Goal: Communication & Community: Answer question/provide support

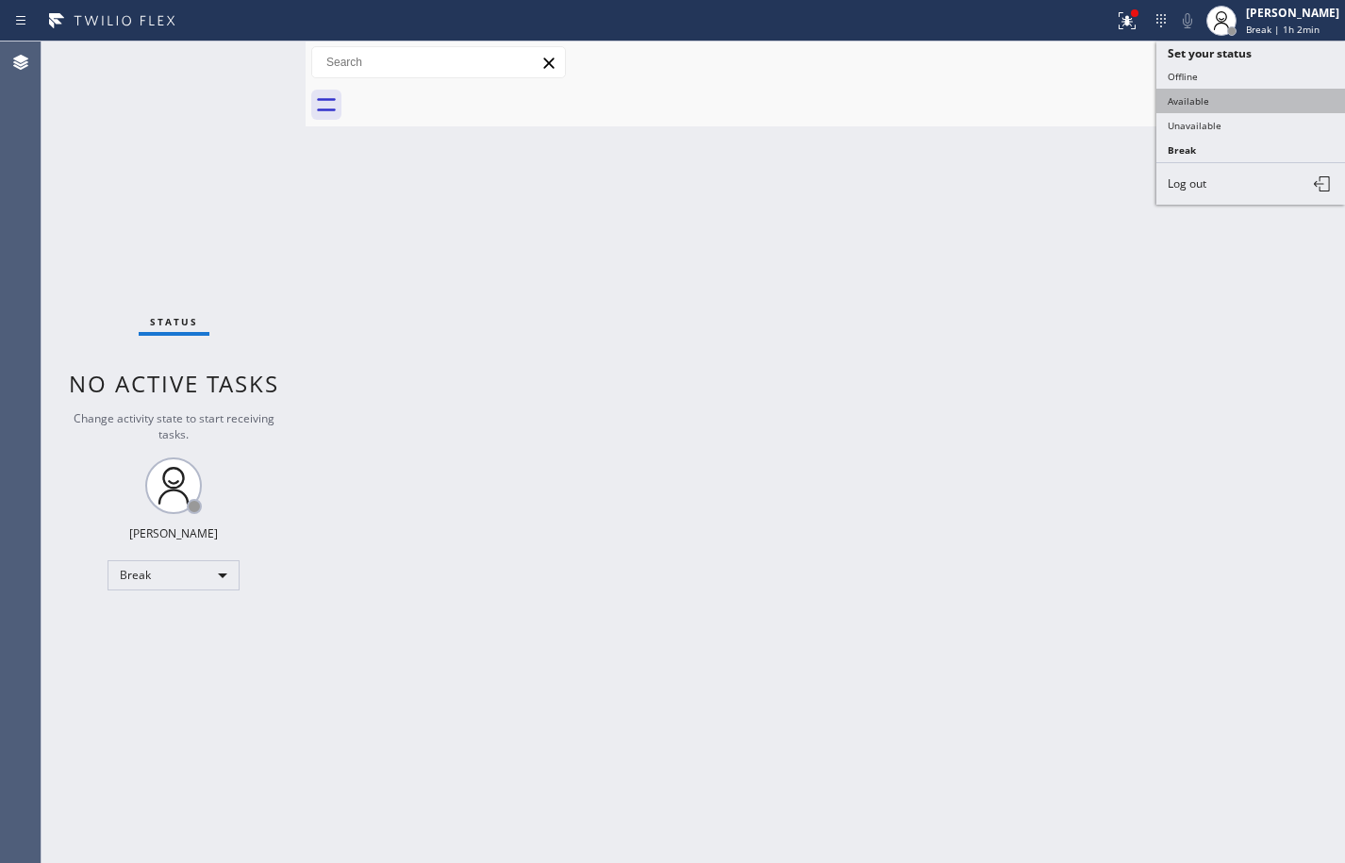
click at [1269, 90] on button "Available" at bounding box center [1250, 101] width 189 height 25
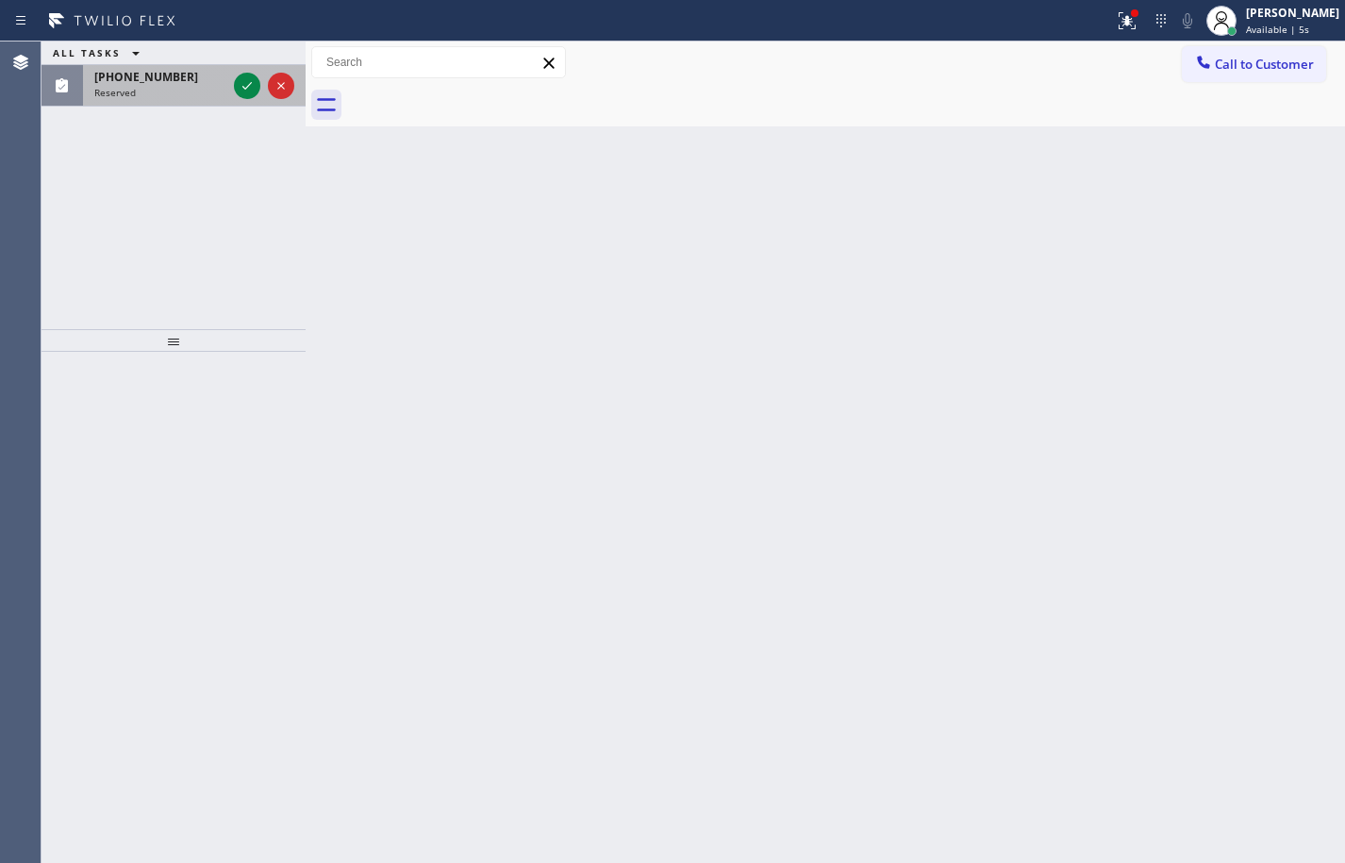
click at [214, 84] on div "[PHONE_NUMBER]" at bounding box center [160, 77] width 132 height 16
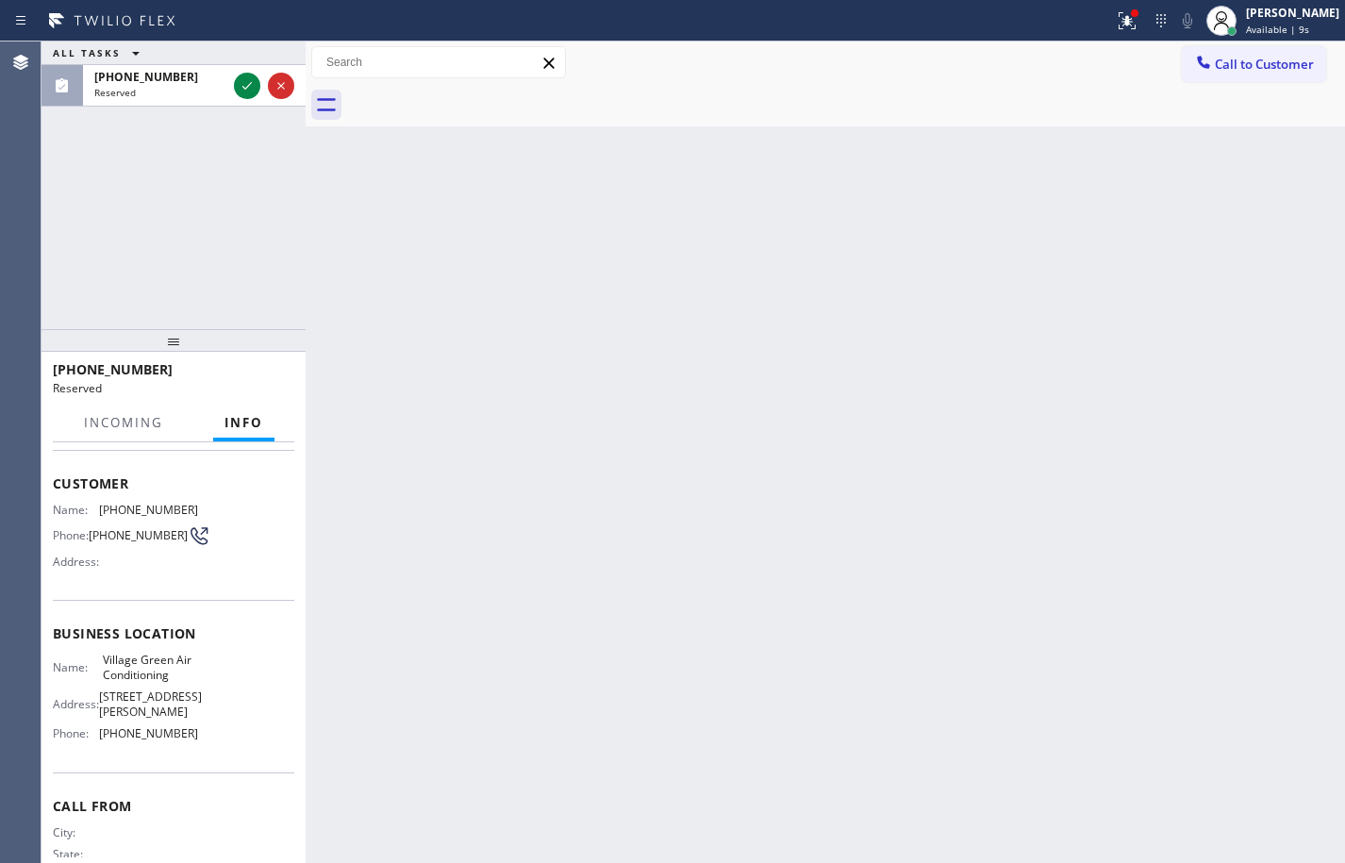
scroll to position [66, 0]
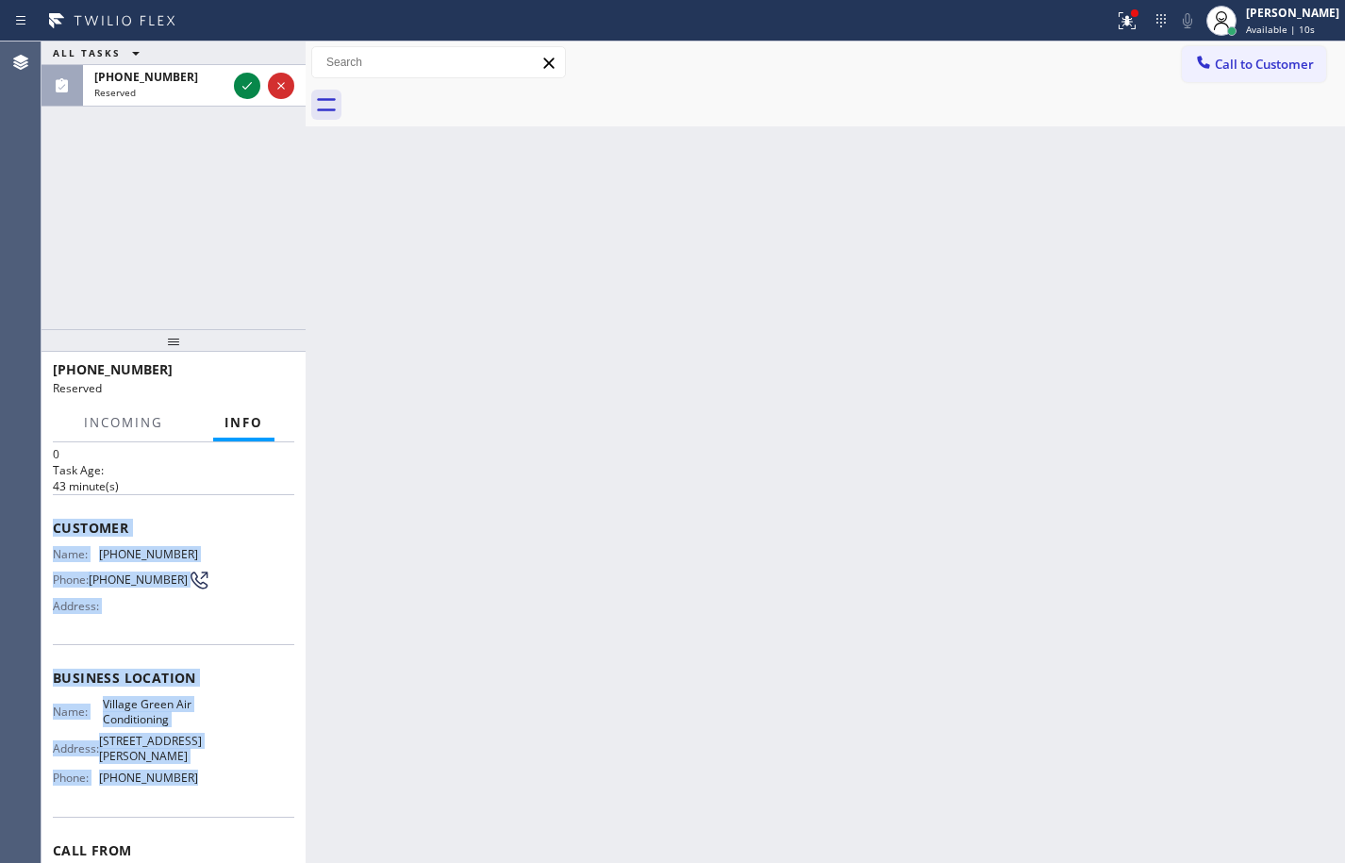
drag, startPoint x: 194, startPoint y: 770, endPoint x: 56, endPoint y: 504, distance: 300.0
click at [56, 504] on div "Context Queue: HVAC Priority: 0 Task Age: [DEMOGRAPHIC_DATA] minute(s) Customer…" at bounding box center [173, 671] width 241 height 578
copy div "Customer Name: [PHONE_NUMBER] Phone: [PHONE_NUMBER] Address: Business location …"
click at [234, 86] on div at bounding box center [247, 86] width 26 height 23
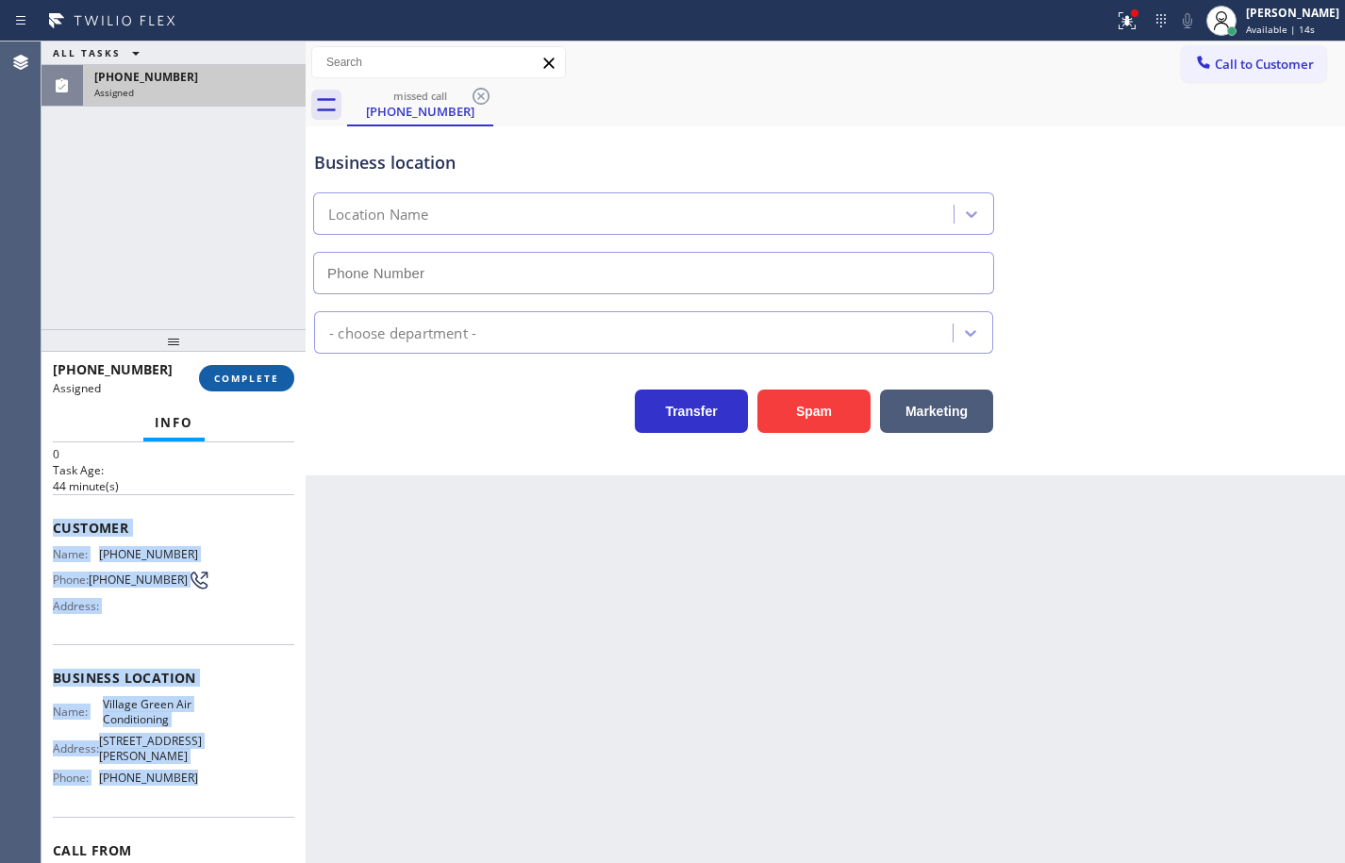
type input "[PHONE_NUMBER]"
click at [274, 372] on span "COMPLETE" at bounding box center [246, 378] width 65 height 13
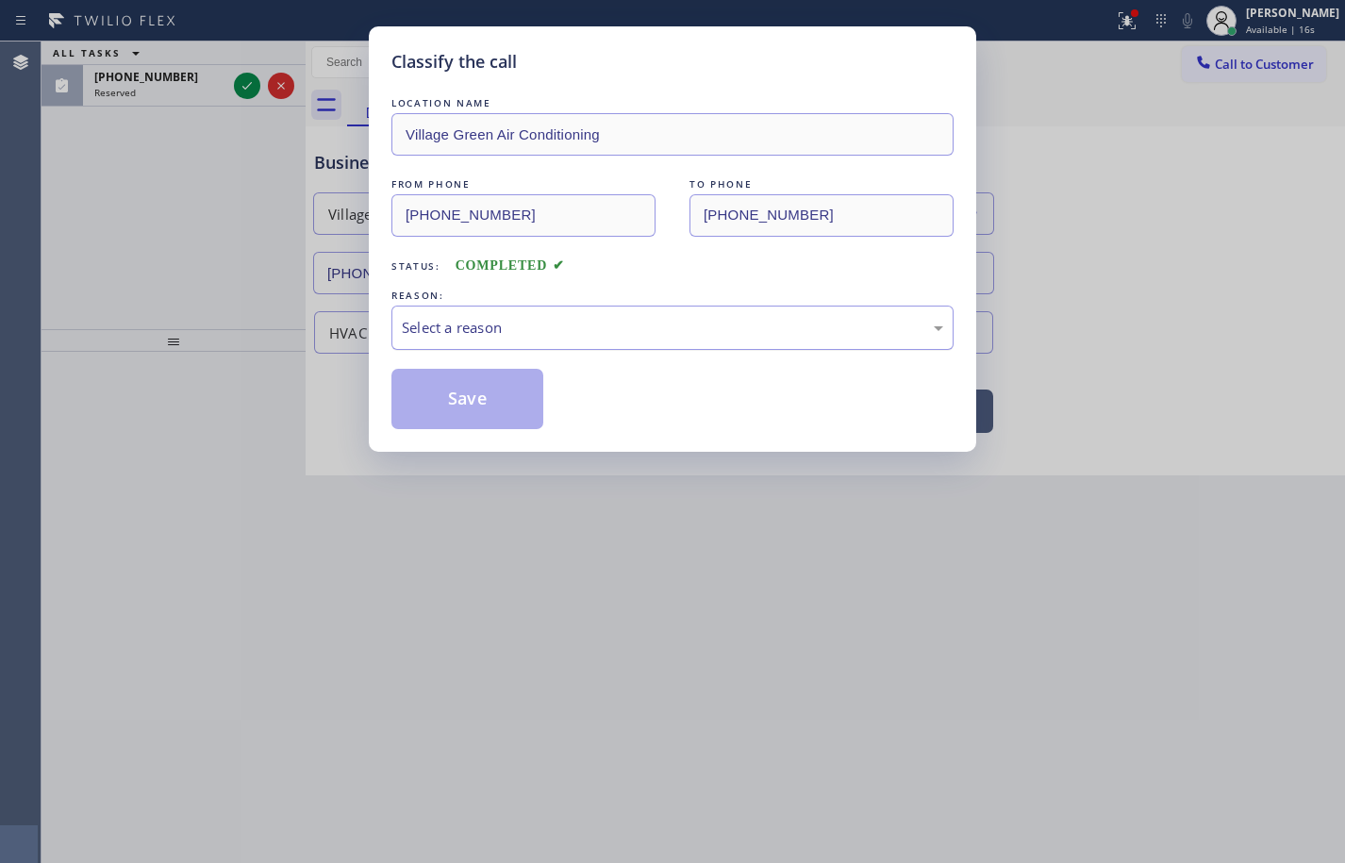
click at [472, 323] on div "Select a reason" at bounding box center [672, 328] width 541 height 22
click at [506, 398] on button "Save" at bounding box center [467, 399] width 152 height 60
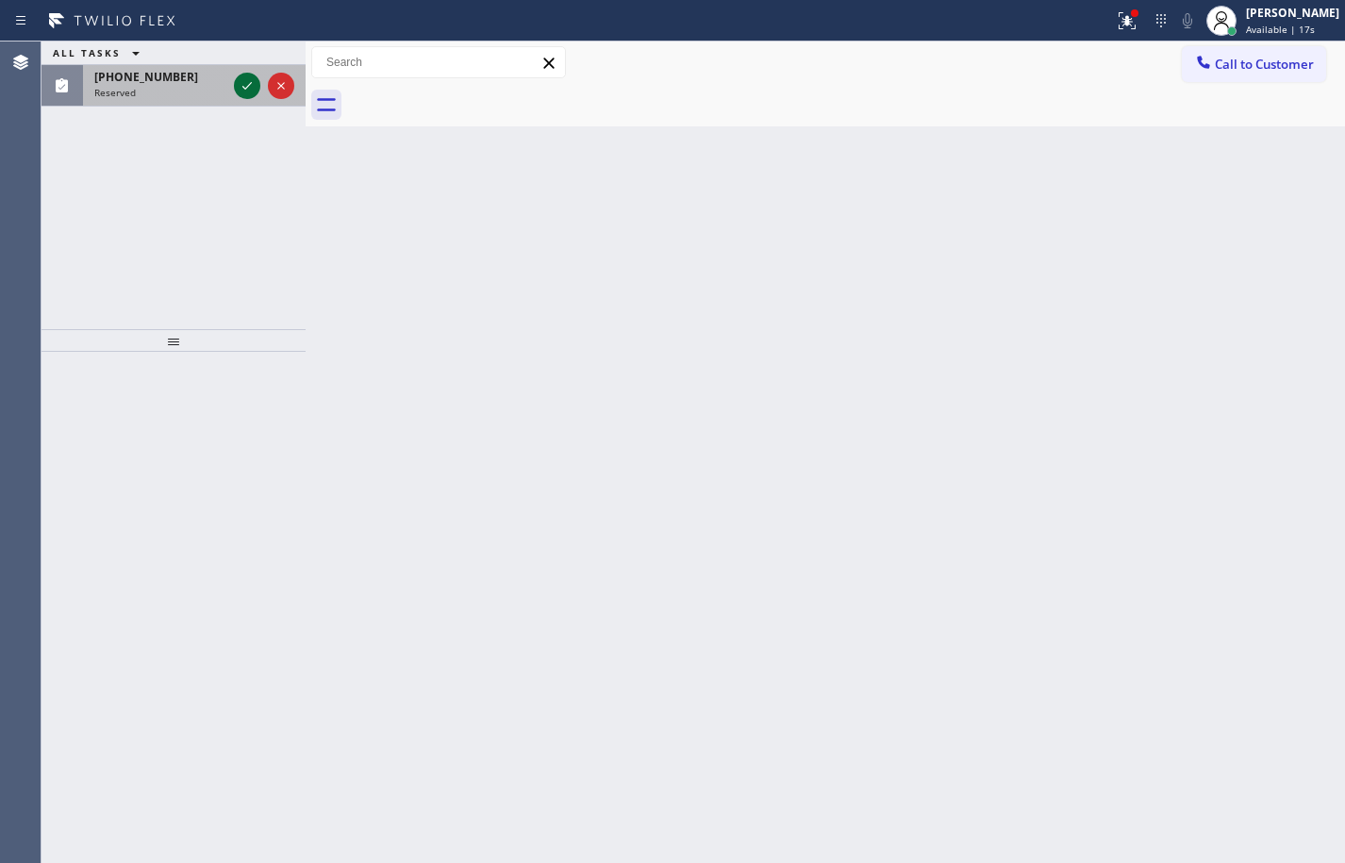
click at [243, 88] on icon at bounding box center [246, 86] width 9 height 8
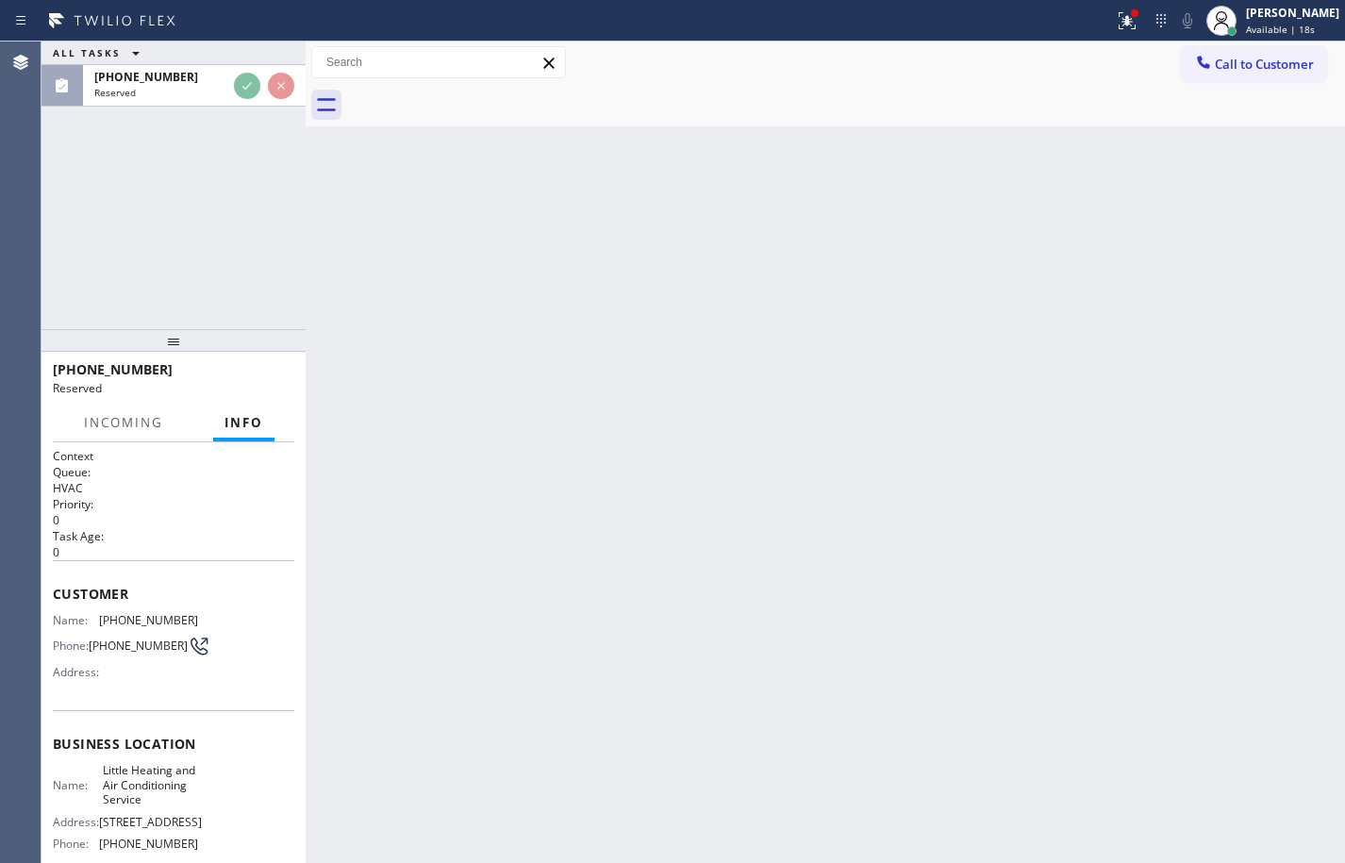
scroll to position [189, 0]
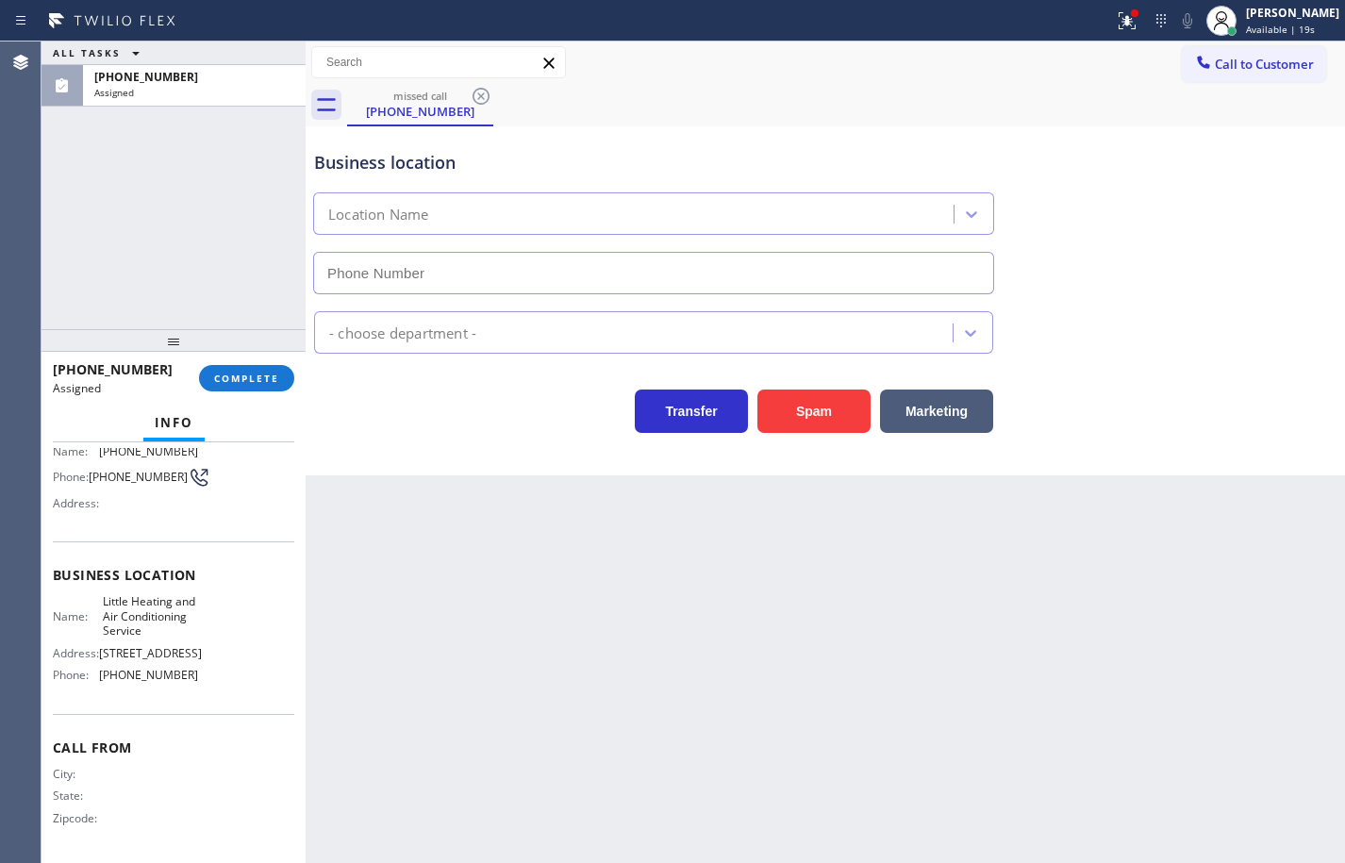
type input "[PHONE_NUMBER]"
click at [229, 677] on div "Name: Little Heating and Air Conditioning Service Address: [STREET_ADDRESS] Pho…" at bounding box center [173, 641] width 241 height 95
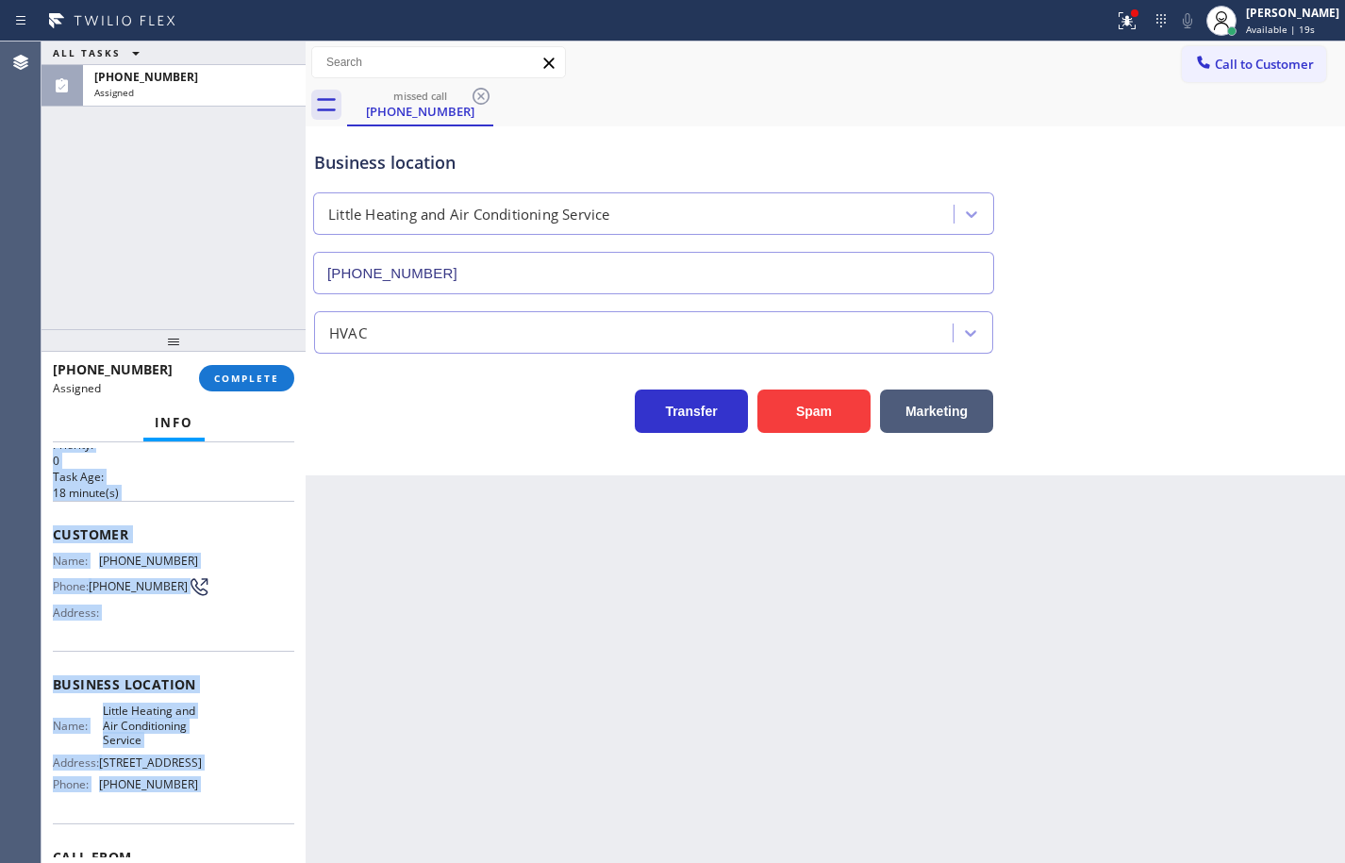
scroll to position [0, 0]
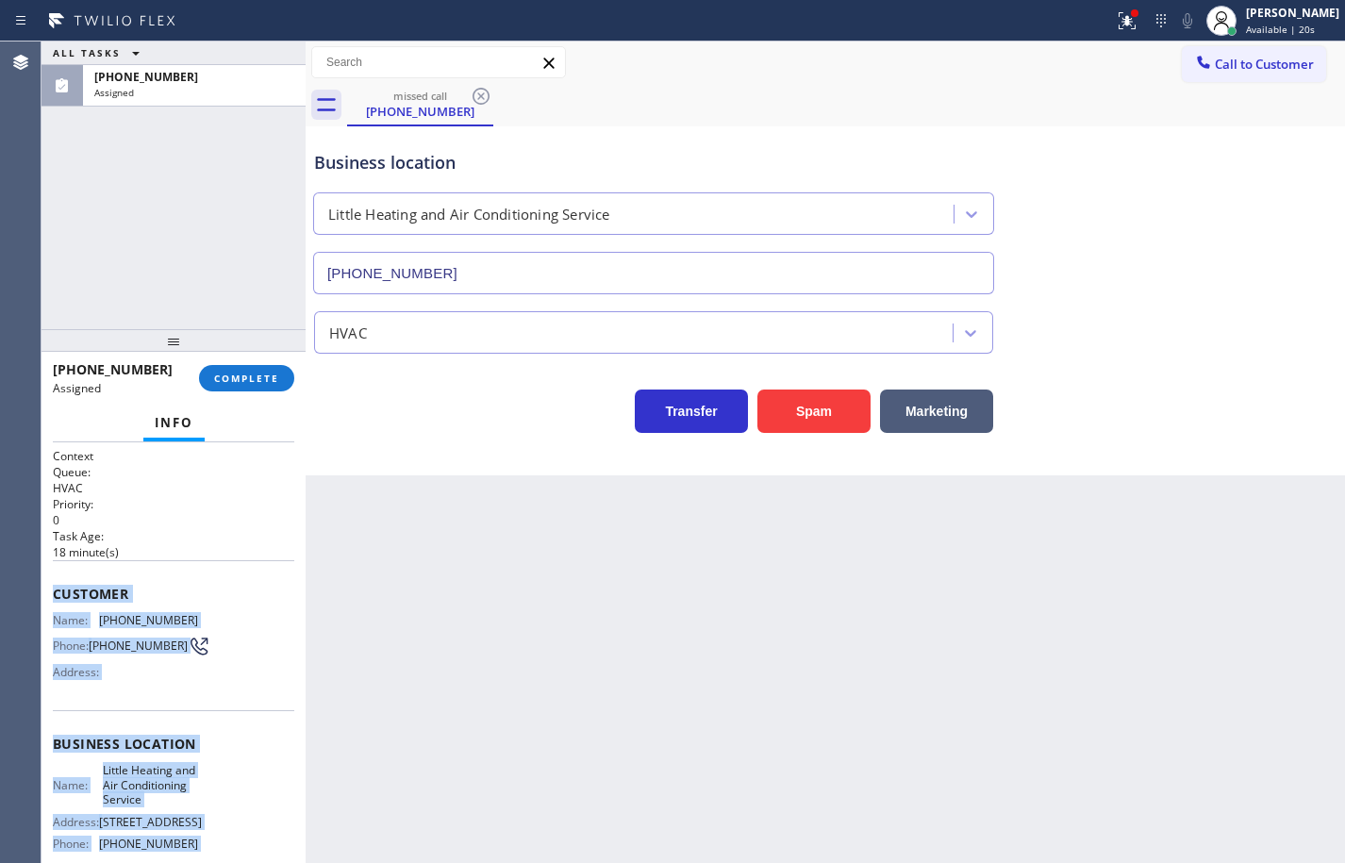
drag, startPoint x: 229, startPoint y: 677, endPoint x: 59, endPoint y: 573, distance: 199.5
click at [59, 573] on div "Context Queue: HVAC Priority: 0 Task Age: [DEMOGRAPHIC_DATA] minute(s) Customer…" at bounding box center [173, 737] width 241 height 578
copy div "Customer Name: [PHONE_NUMBER] Phone: [PHONE_NUMBER] Address: Business location …"
click at [258, 377] on span "COMPLETE" at bounding box center [246, 378] width 65 height 13
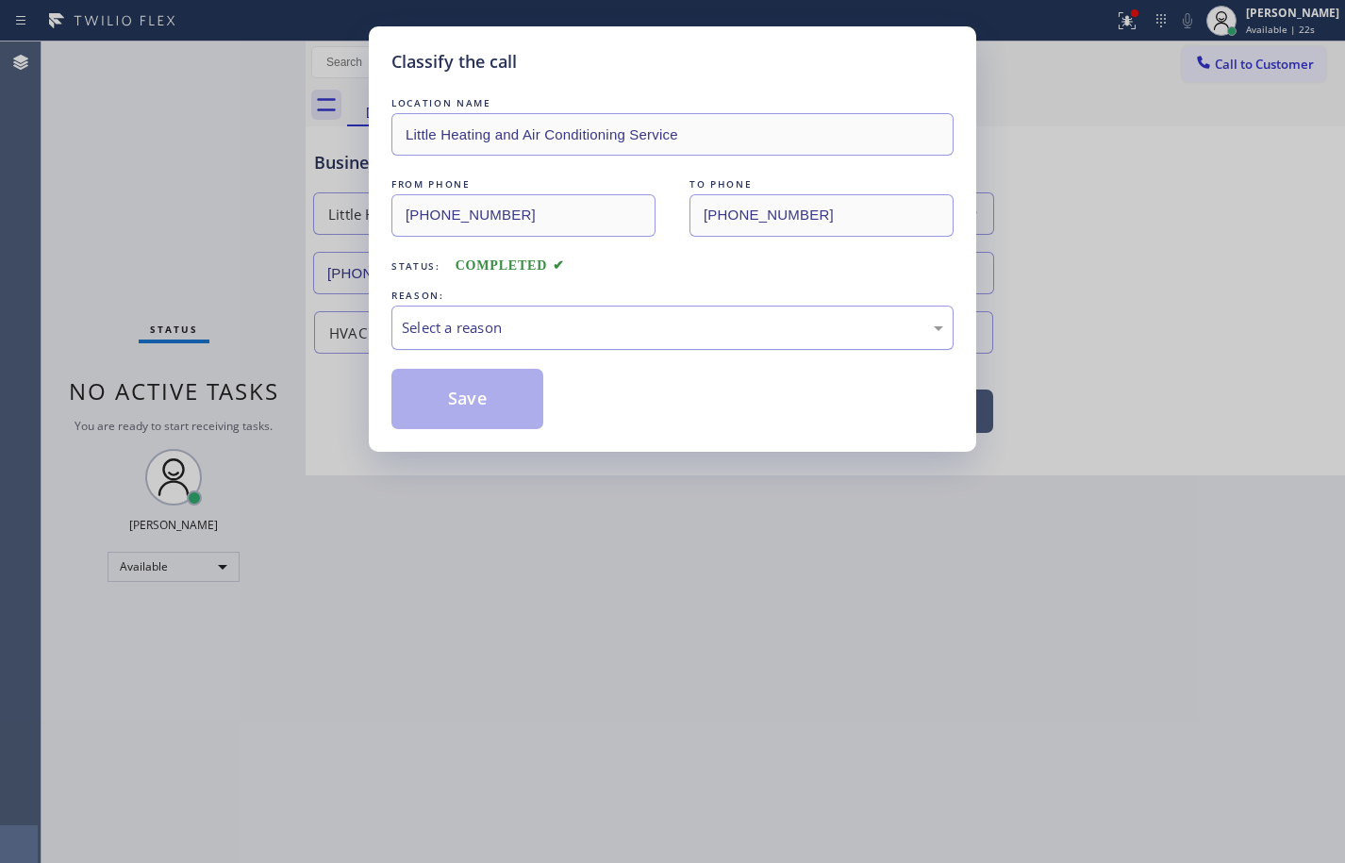
click at [521, 335] on div "Select a reason" at bounding box center [672, 328] width 541 height 22
click at [503, 416] on button "Save" at bounding box center [467, 399] width 152 height 60
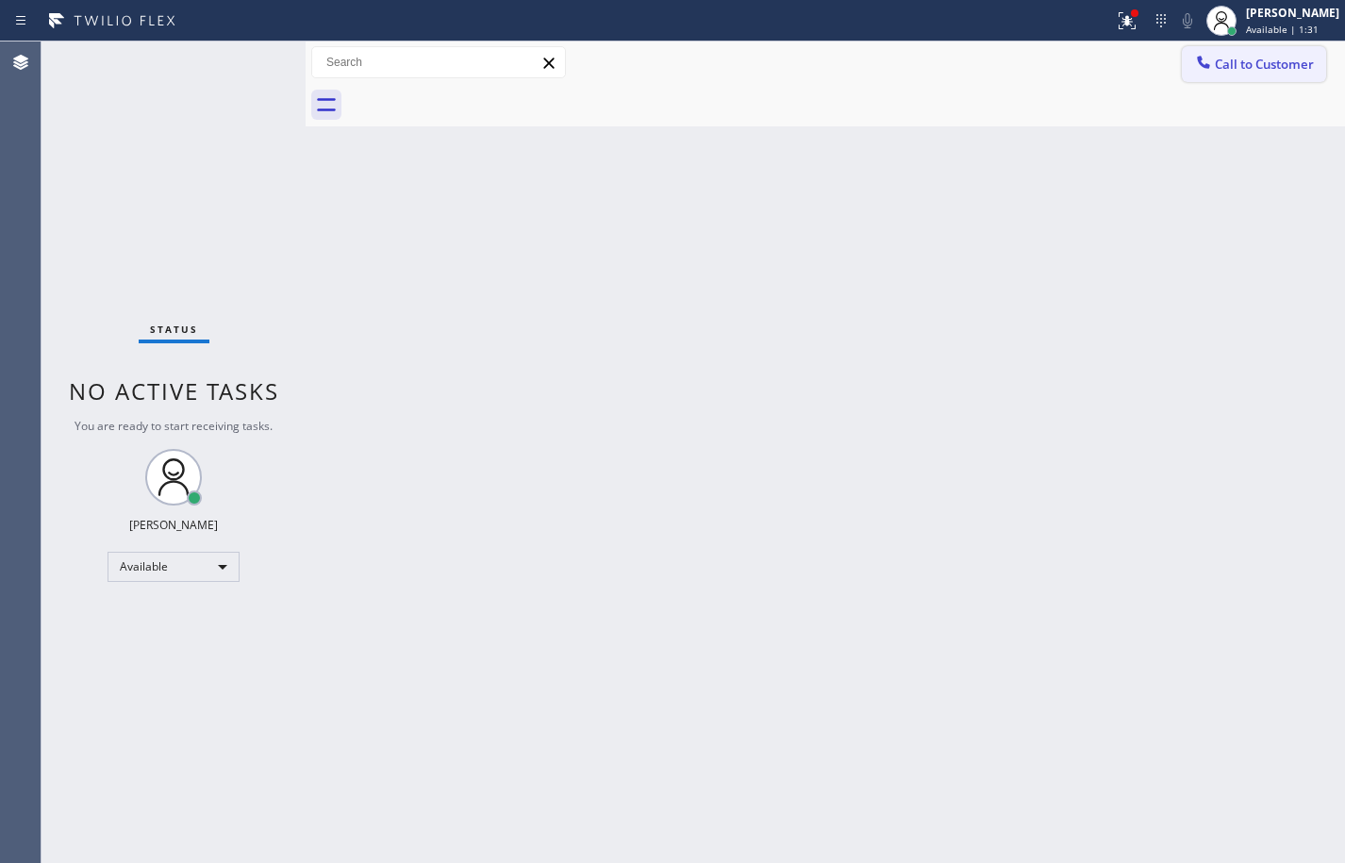
click at [1304, 59] on span "Call to Customer" at bounding box center [1264, 64] width 99 height 17
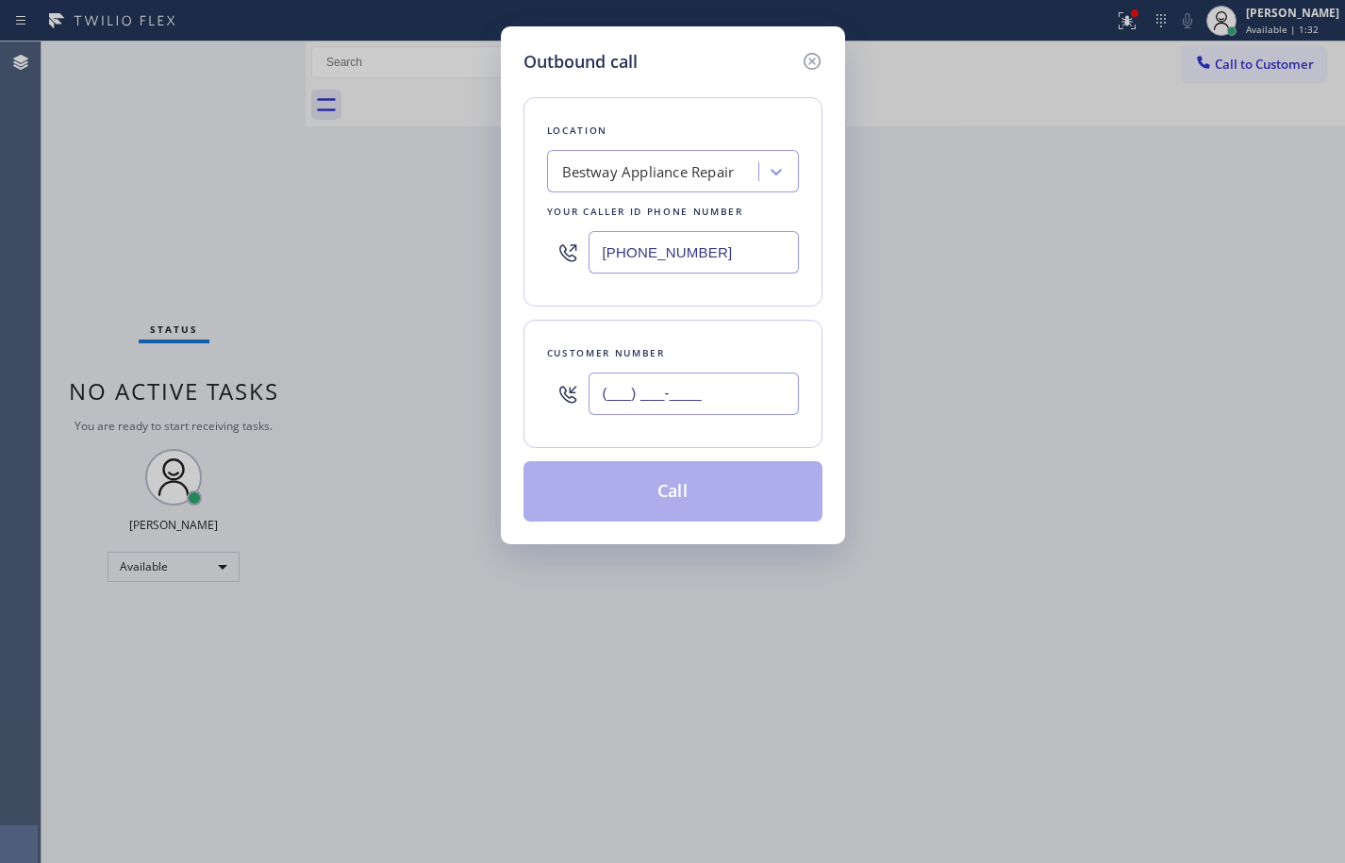
click at [701, 396] on input "(___) ___-____" at bounding box center [694, 394] width 210 height 42
paste input "347) 570-5153"
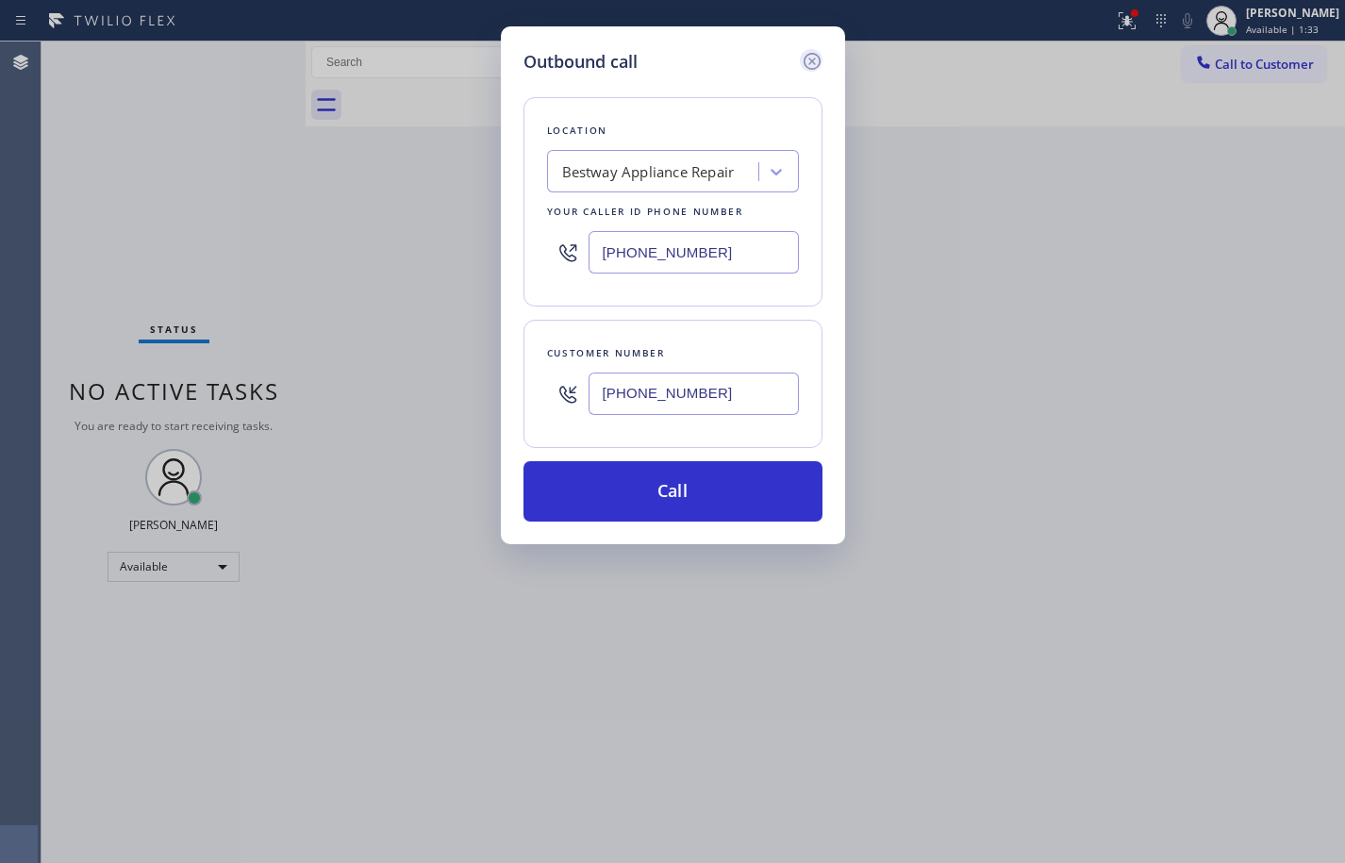
click at [809, 62] on icon at bounding box center [812, 61] width 23 height 23
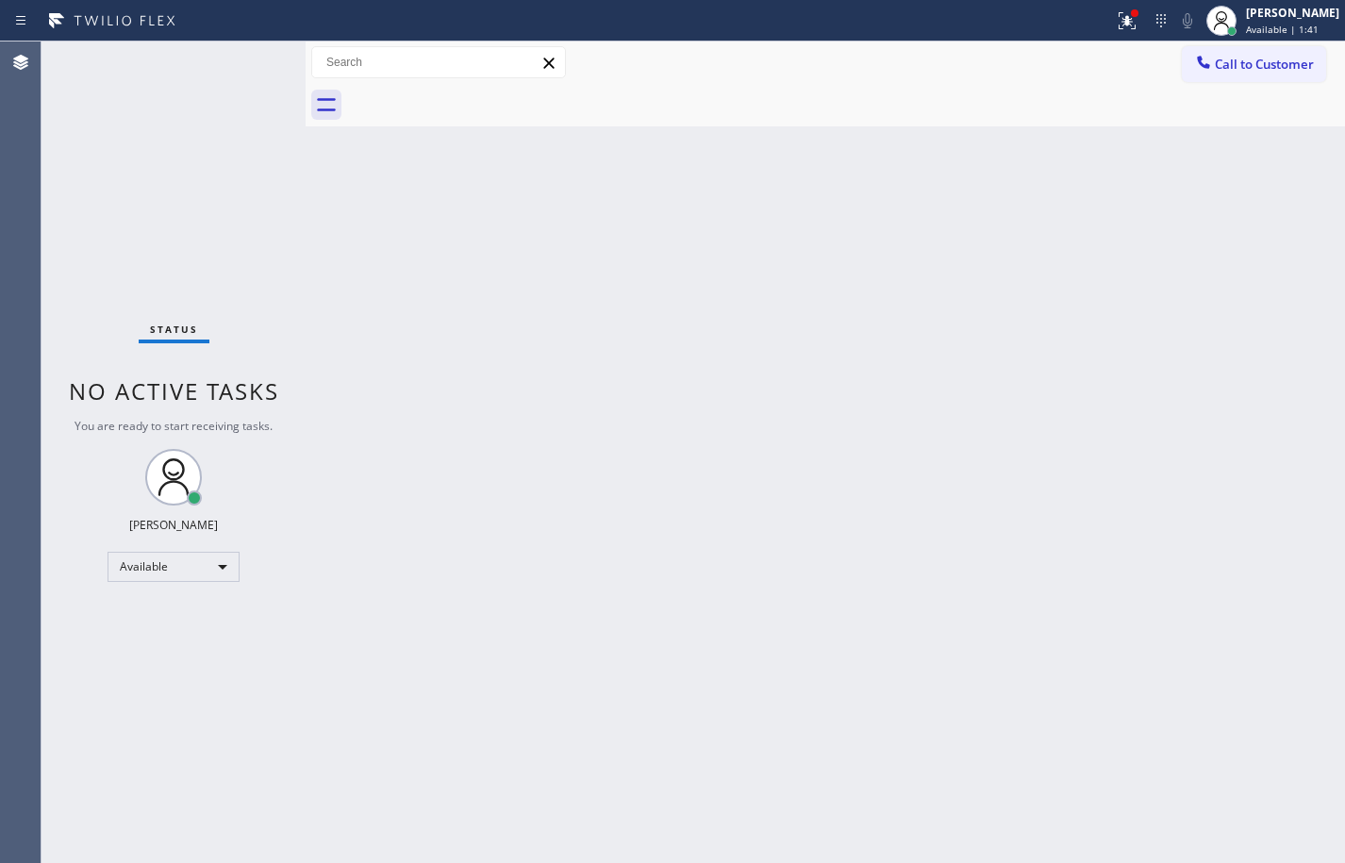
click at [1273, 196] on div "Back to Dashboard Change Sender ID Customers Technicians Select a contact Outbo…" at bounding box center [826, 453] width 1040 height 822
click at [1271, 184] on div "Back to Dashboard Change Sender ID Customers Technicians Select a contact Outbo…" at bounding box center [826, 453] width 1040 height 822
click at [1218, 63] on span "Call to Customer" at bounding box center [1264, 64] width 99 height 17
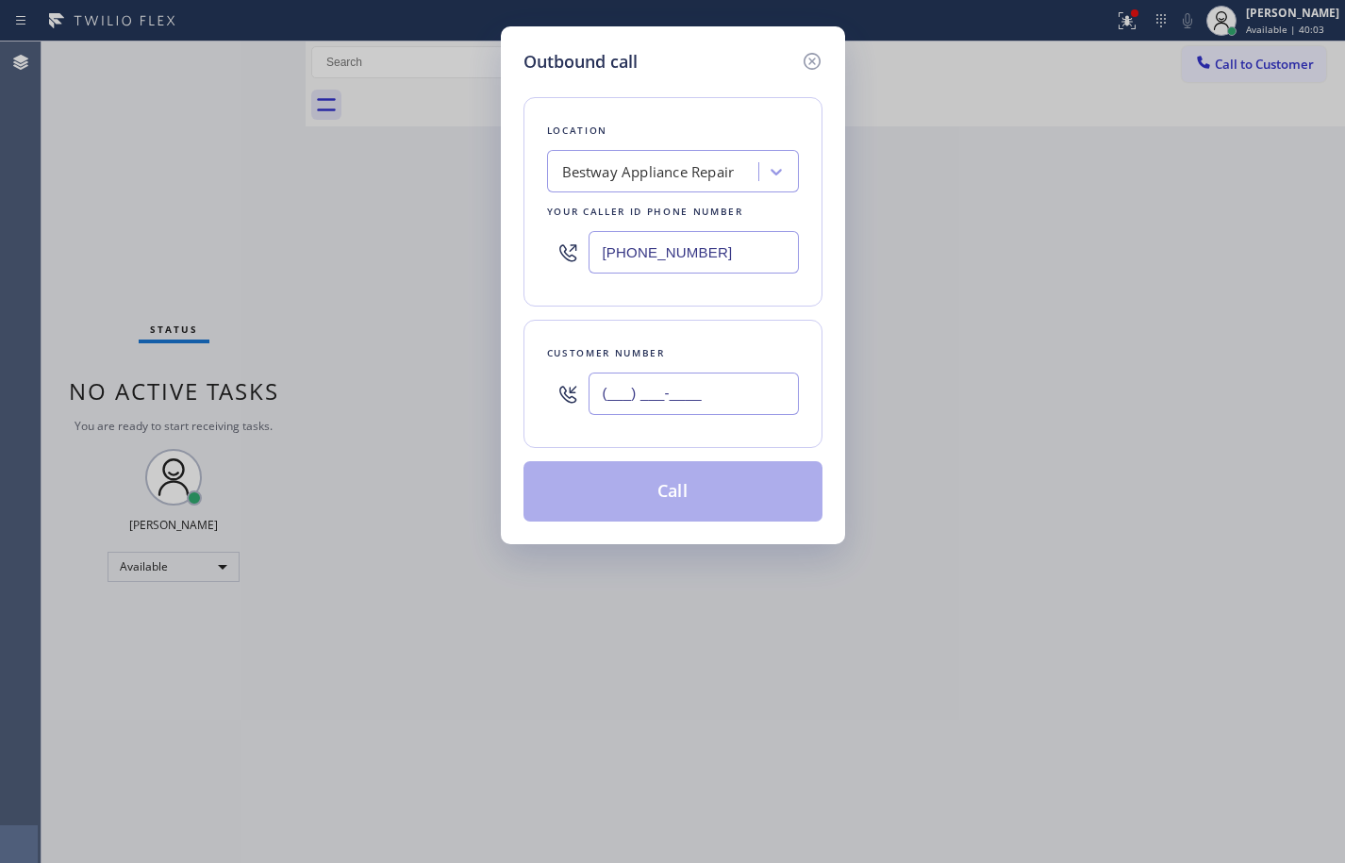
click at [730, 384] on input "(___) ___-____" at bounding box center [694, 394] width 210 height 42
paste input "206) 809-7218"
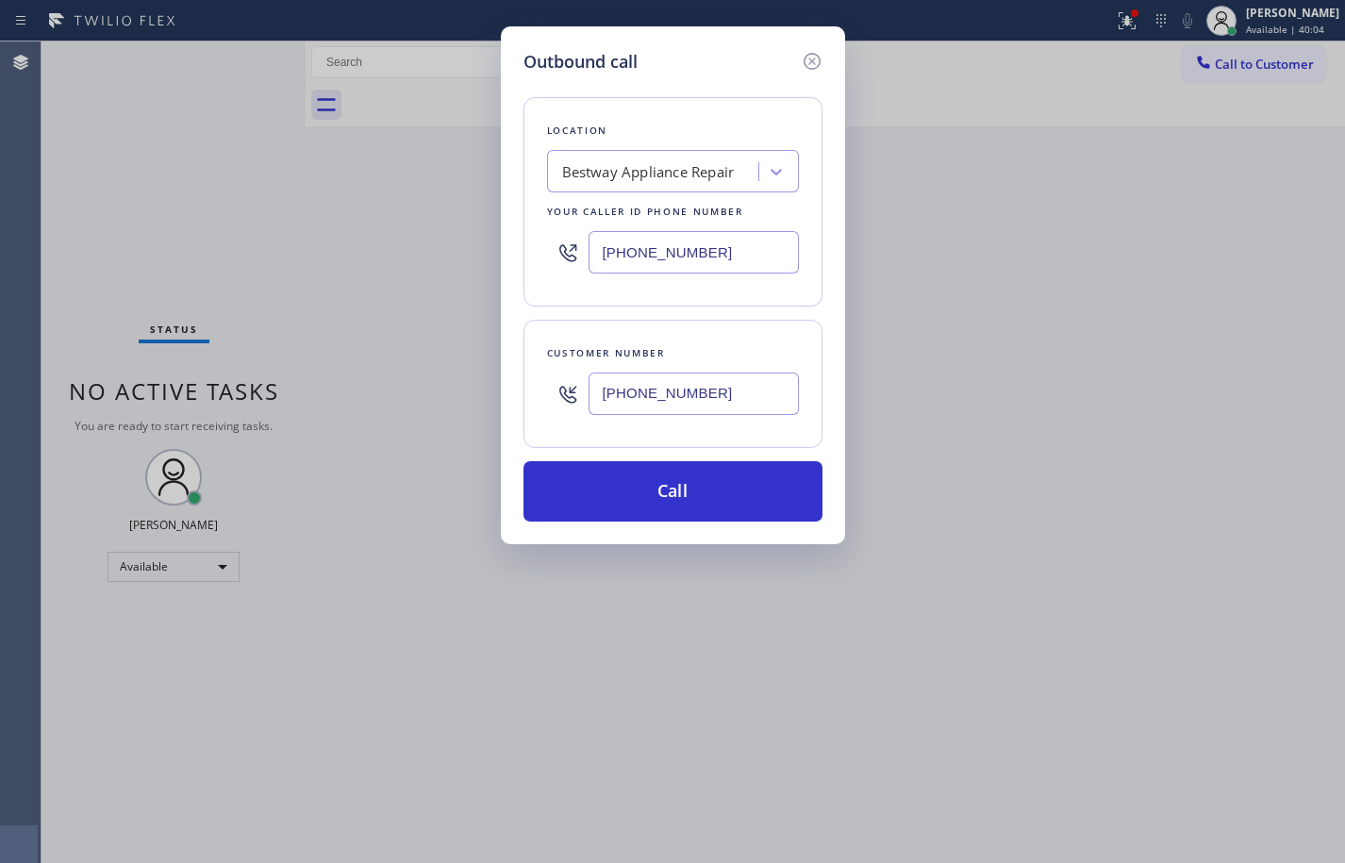
type input "[PHONE_NUMBER]"
click at [1289, 525] on div "Outbound call Location Bestway Appliance Repair Your caller id phone number [PH…" at bounding box center [672, 431] width 1345 height 863
click at [707, 242] on input "[PHONE_NUMBER]" at bounding box center [694, 252] width 210 height 42
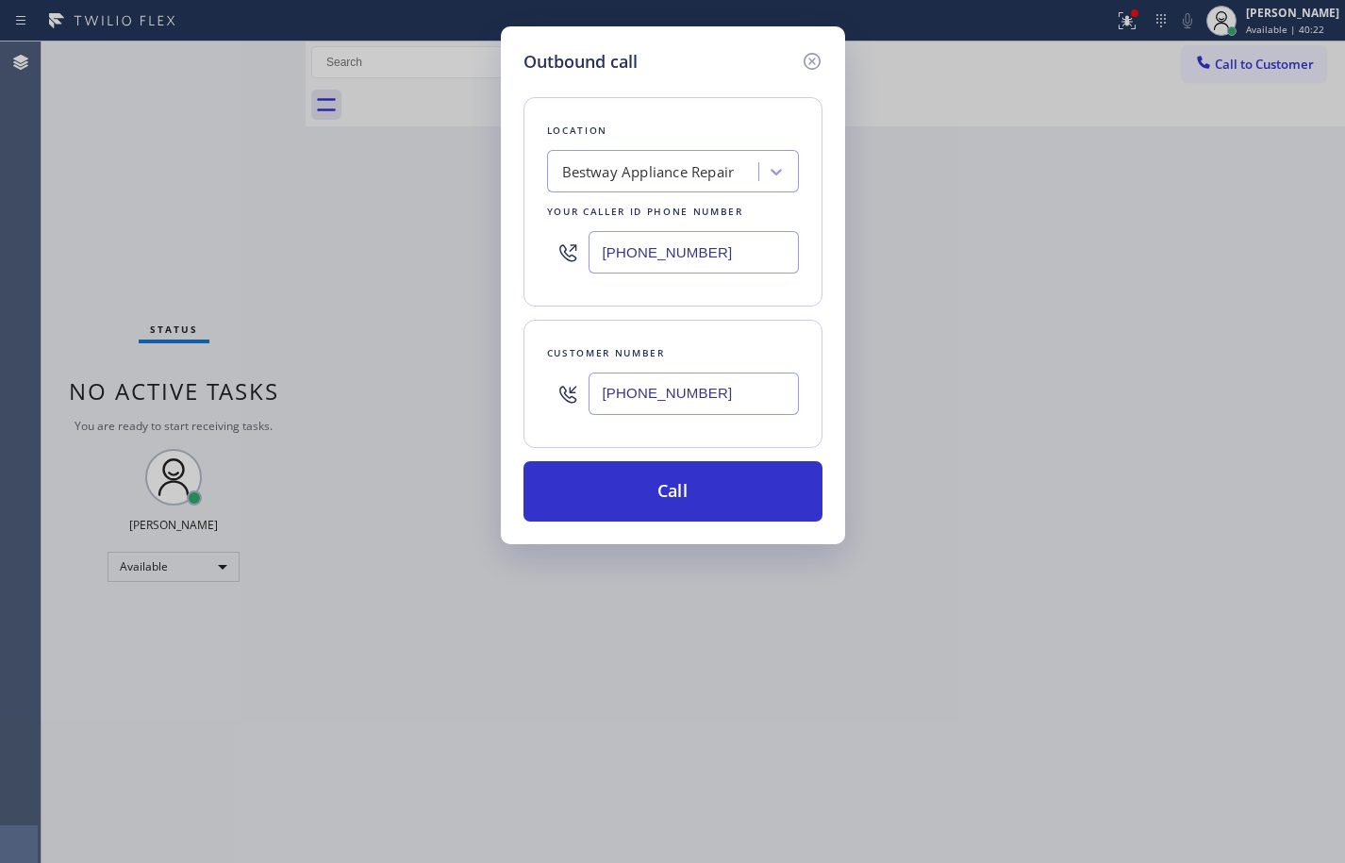
paste input "626) 802-5547"
type input "[PHONE_NUMBER]"
click at [736, 305] on div "Location Bestway Appliance Repair Your caller id phone number [PHONE_NUMBER]" at bounding box center [673, 201] width 299 height 209
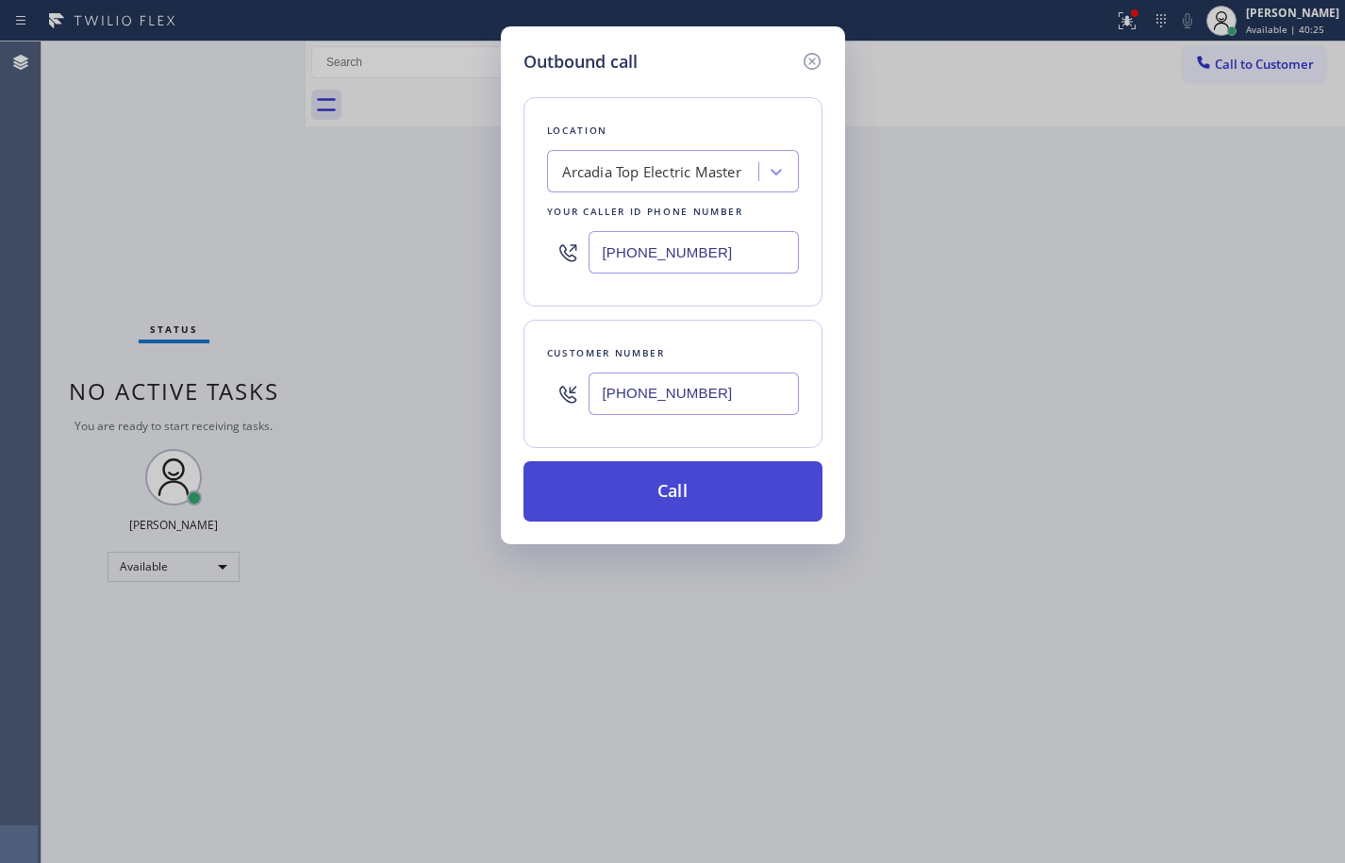
click at [703, 478] on button "Call" at bounding box center [673, 491] width 299 height 60
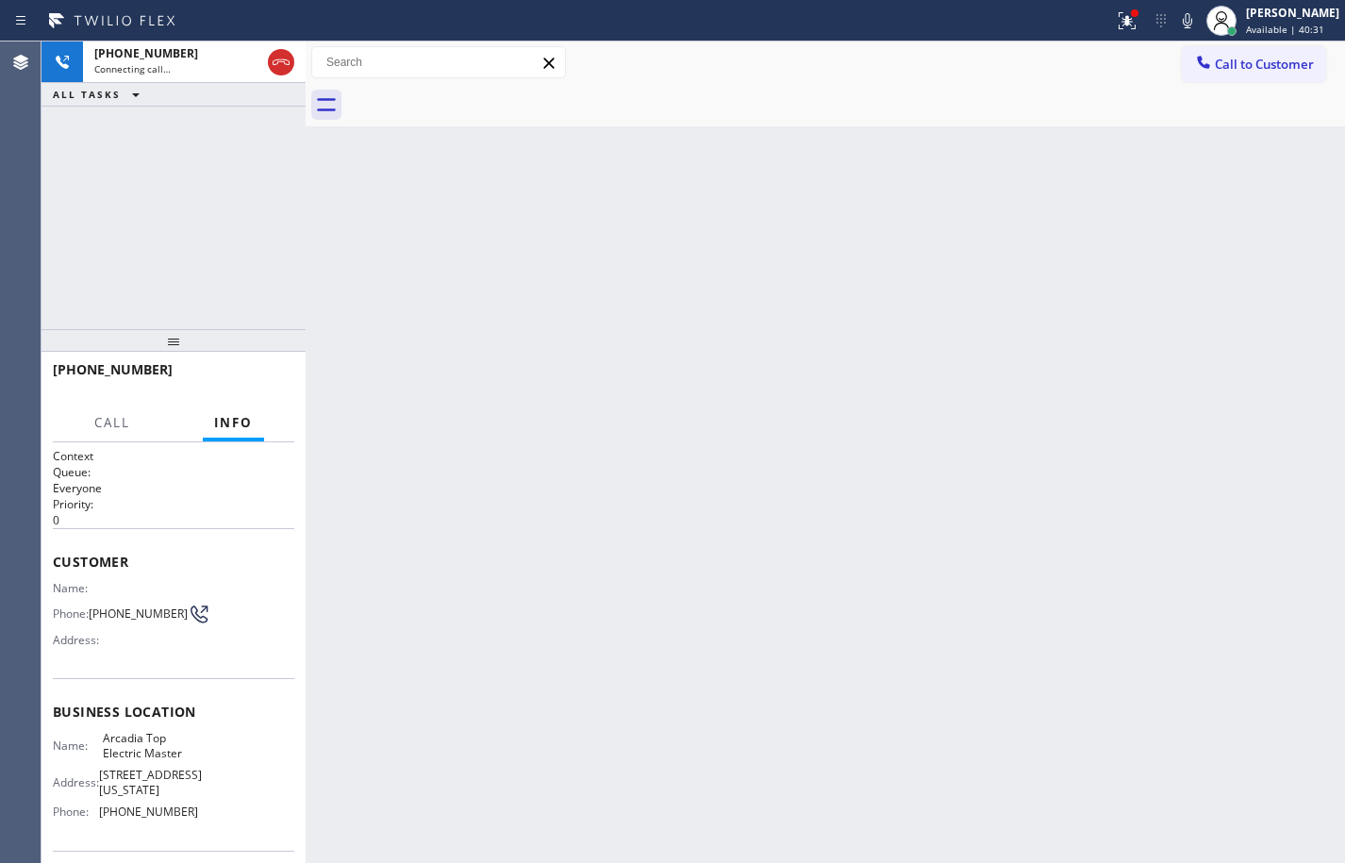
drag, startPoint x: 155, startPoint y: 134, endPoint x: 190, endPoint y: 132, distance: 35.0
click at [155, 134] on div "[PHONE_NUMBER] Connecting call… ALL TASKS ALL TASKS ACTIVE TASKS TASKS IN WRAP …" at bounding box center [174, 186] width 264 height 288
click at [183, 211] on div "[PHONE_NUMBER] Connecting call… ALL TASKS ALL TASKS ACTIVE TASKS TASKS IN WRAP …" at bounding box center [174, 186] width 264 height 288
click at [1176, 21] on icon at bounding box center [1187, 20] width 23 height 23
click at [1116, 25] on icon at bounding box center [1127, 20] width 23 height 23
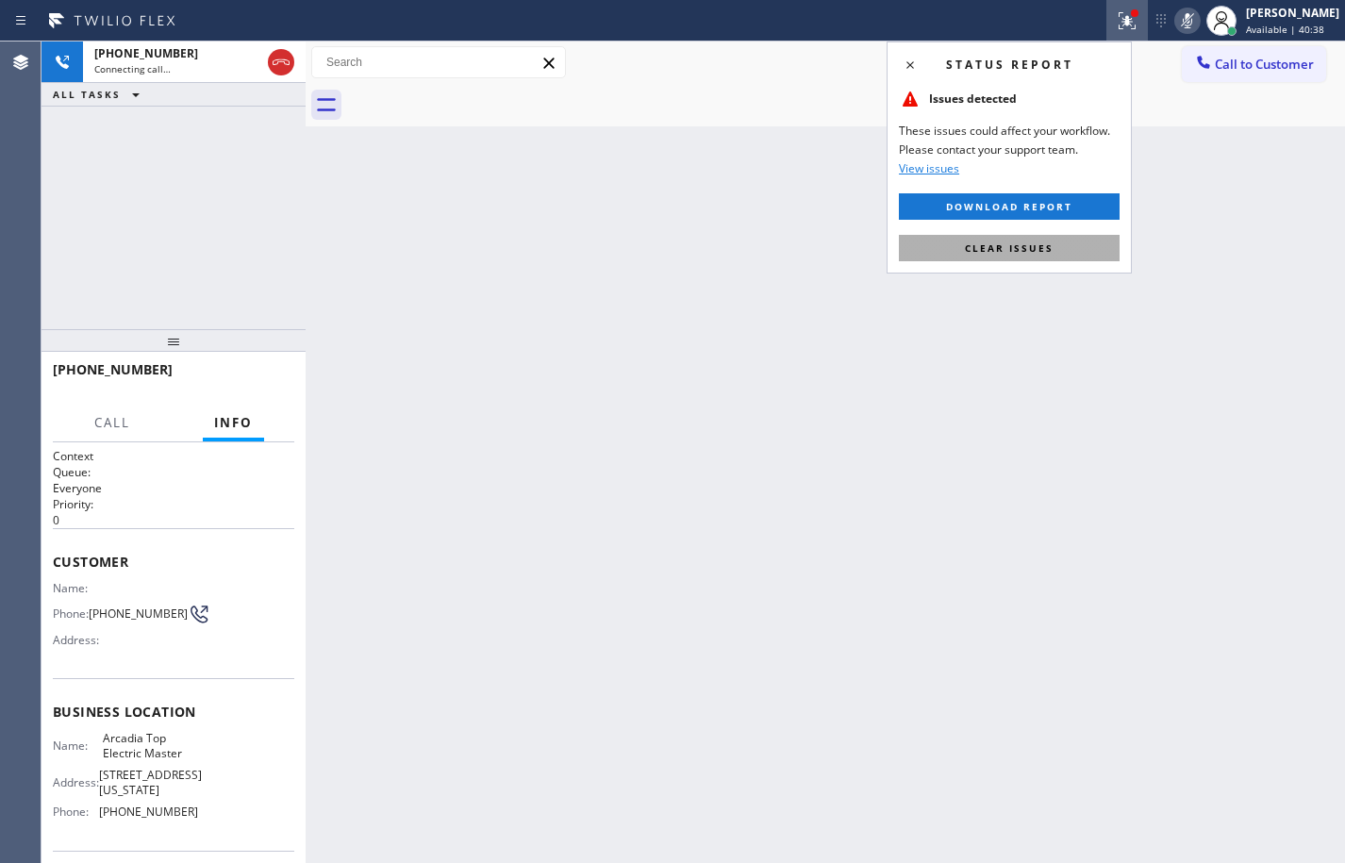
click at [1066, 244] on button "Clear issues" at bounding box center [1009, 248] width 221 height 26
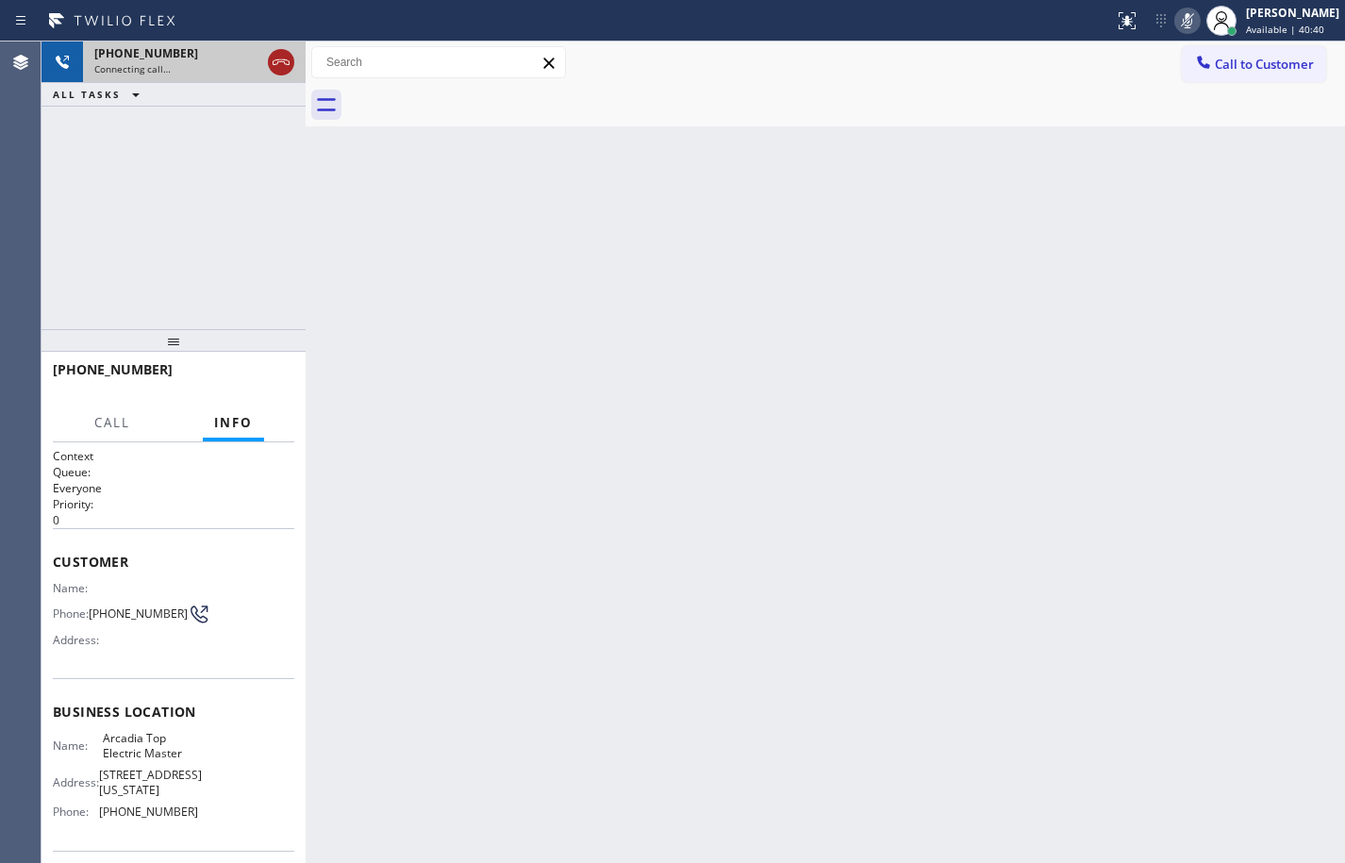
click at [283, 61] on icon at bounding box center [281, 62] width 17 height 6
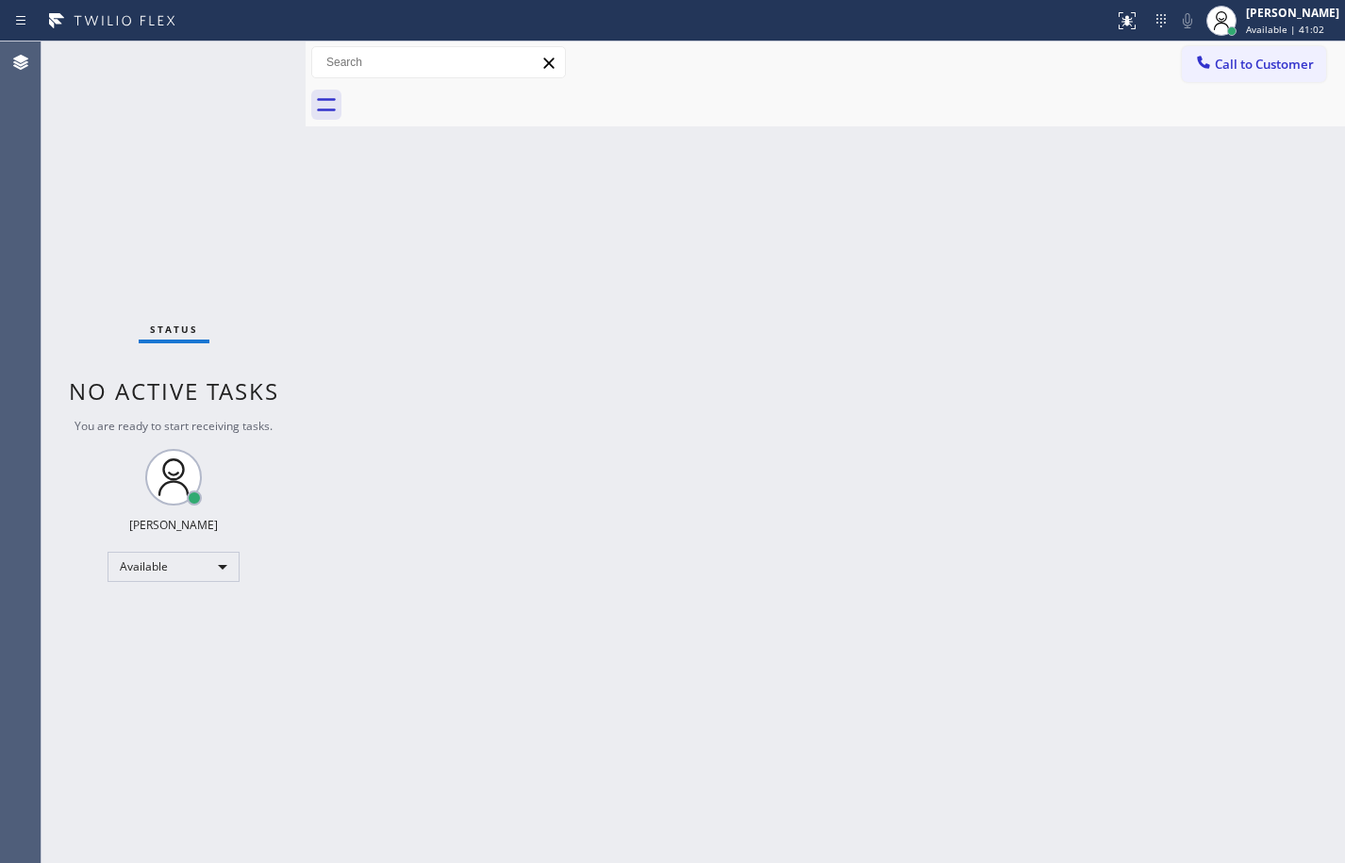
click at [1284, 214] on div "Back to Dashboard Change Sender ID Customers Technicians Select a contact Outbo…" at bounding box center [826, 453] width 1040 height 822
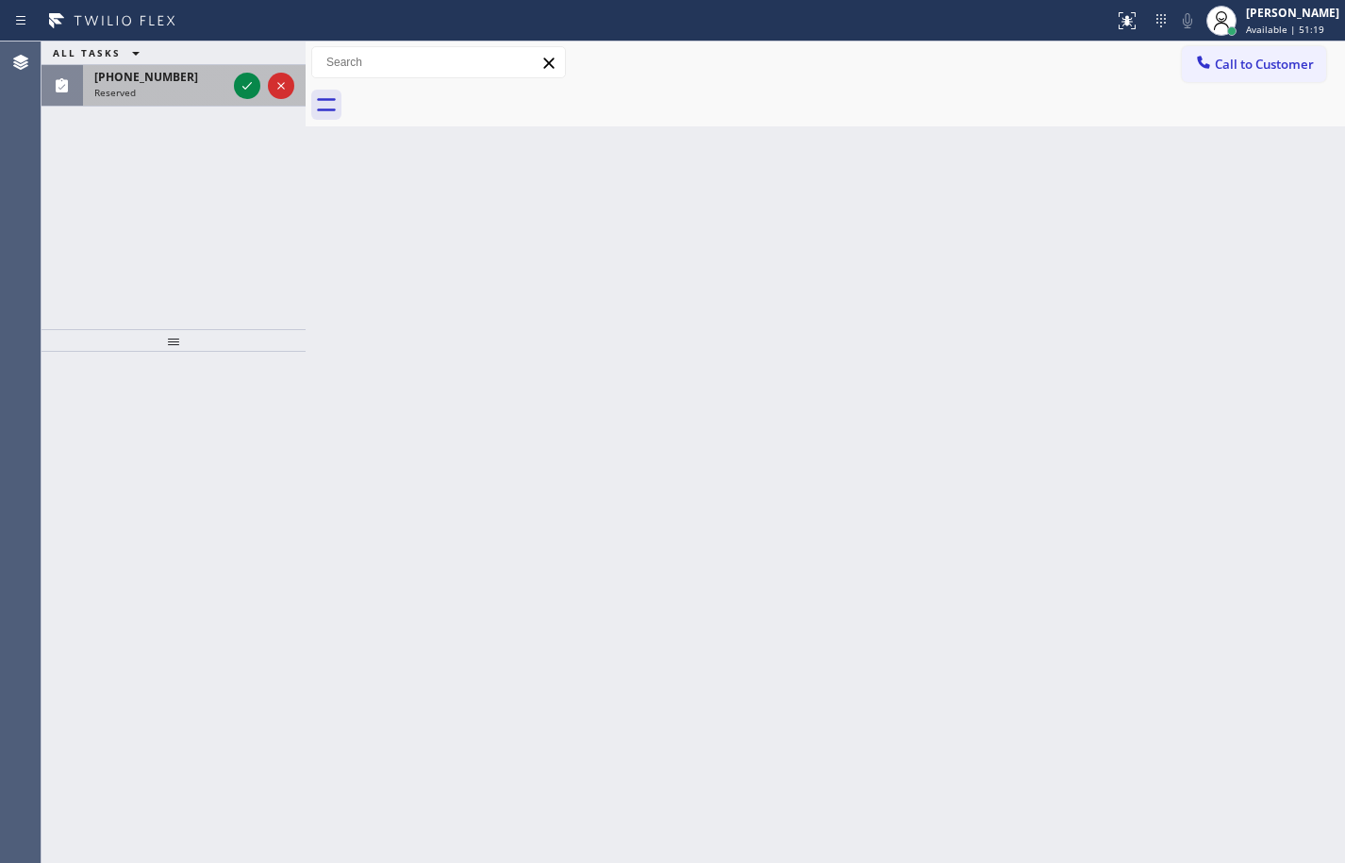
click at [197, 88] on div "Reserved" at bounding box center [160, 92] width 132 height 13
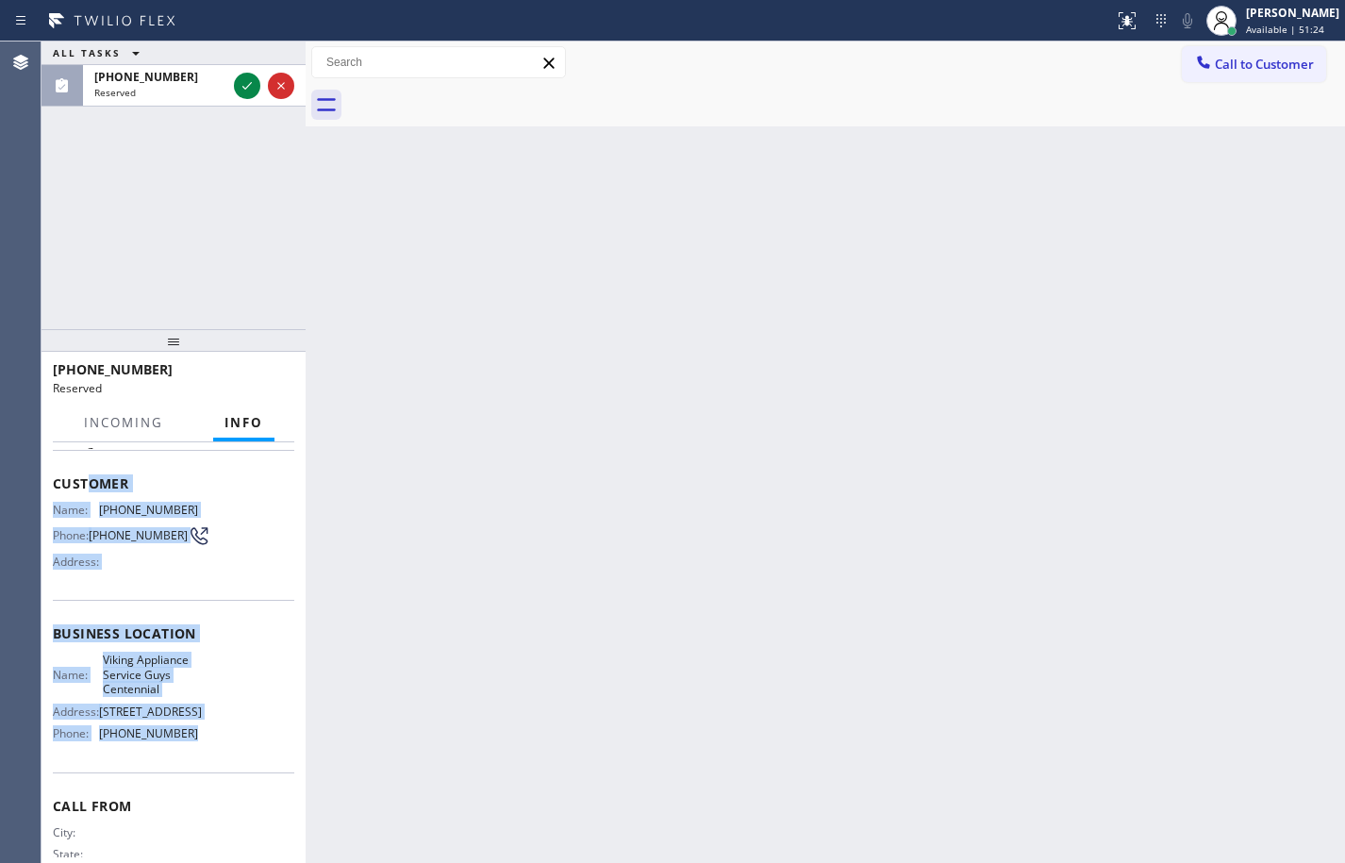
scroll to position [33, 0]
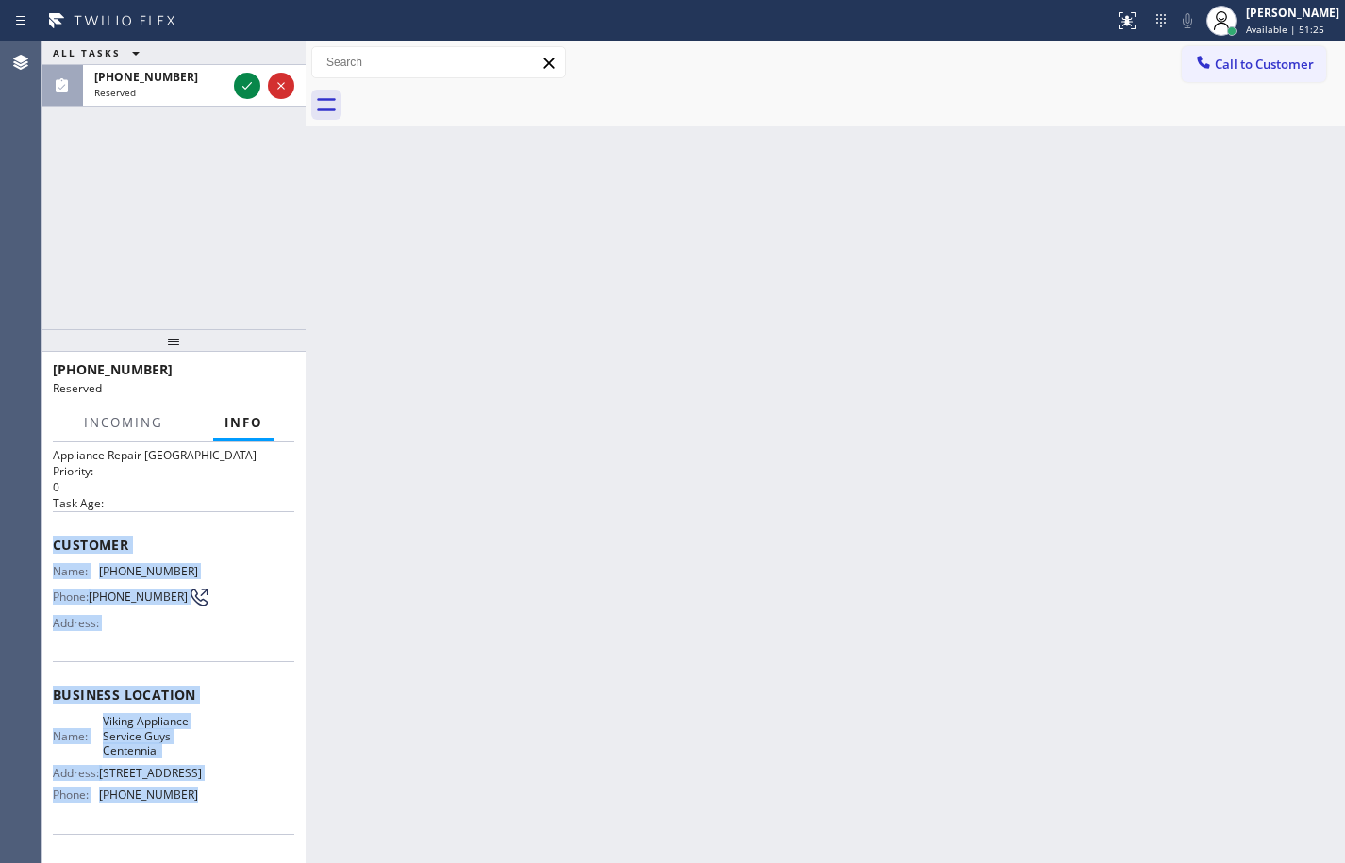
drag, startPoint x: 201, startPoint y: 764, endPoint x: 52, endPoint y: 531, distance: 276.6
click at [52, 531] on div "Context Queue: Appliance Repair High End Priority: 0 Task Age: Customer Name: […" at bounding box center [174, 652] width 264 height 421
copy div "Customer Name: [PHONE_NUMBER] Phone: [PHONE_NUMBER] Address: Business location …"
click at [240, 81] on icon at bounding box center [247, 86] width 23 height 23
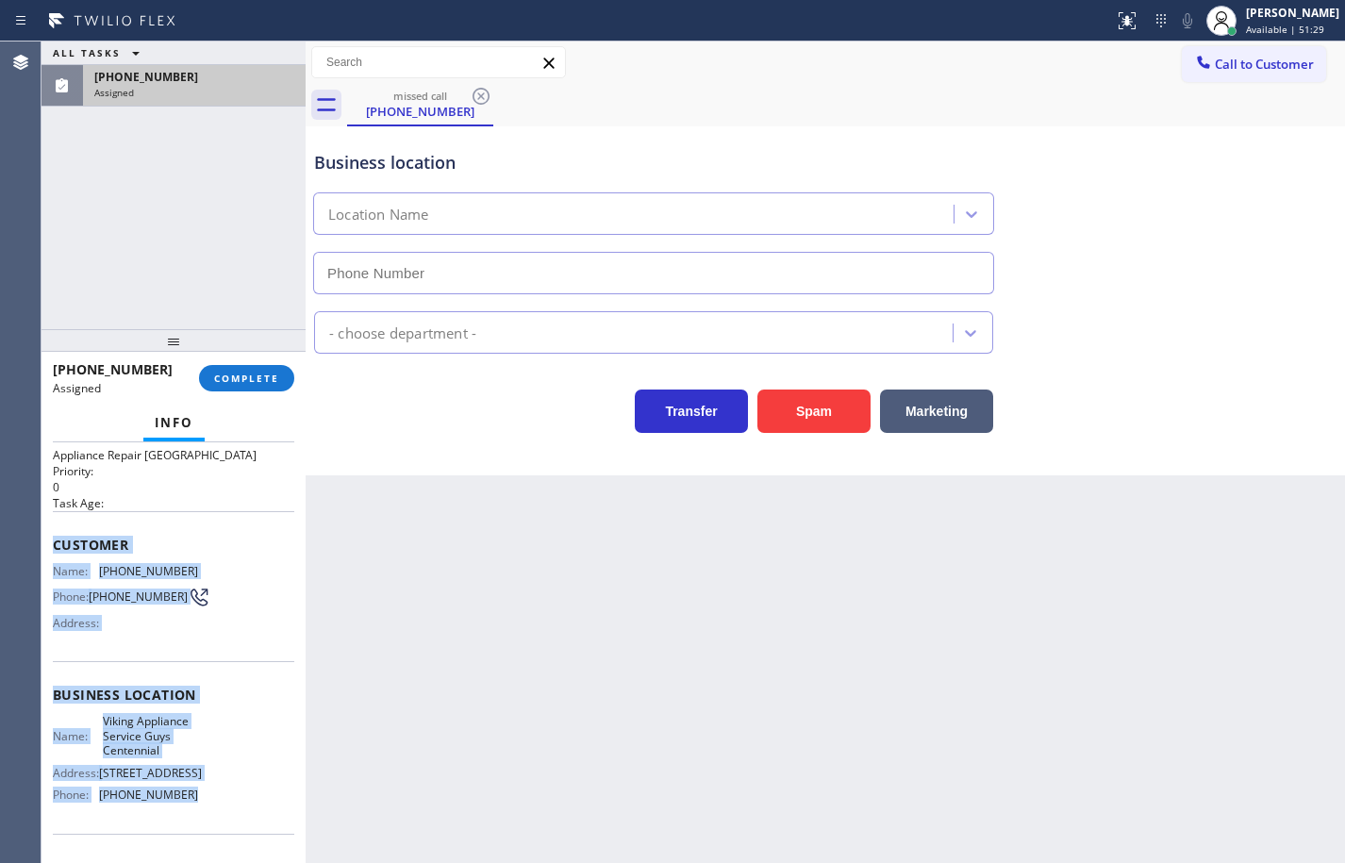
type input "[PHONE_NUMBER]"
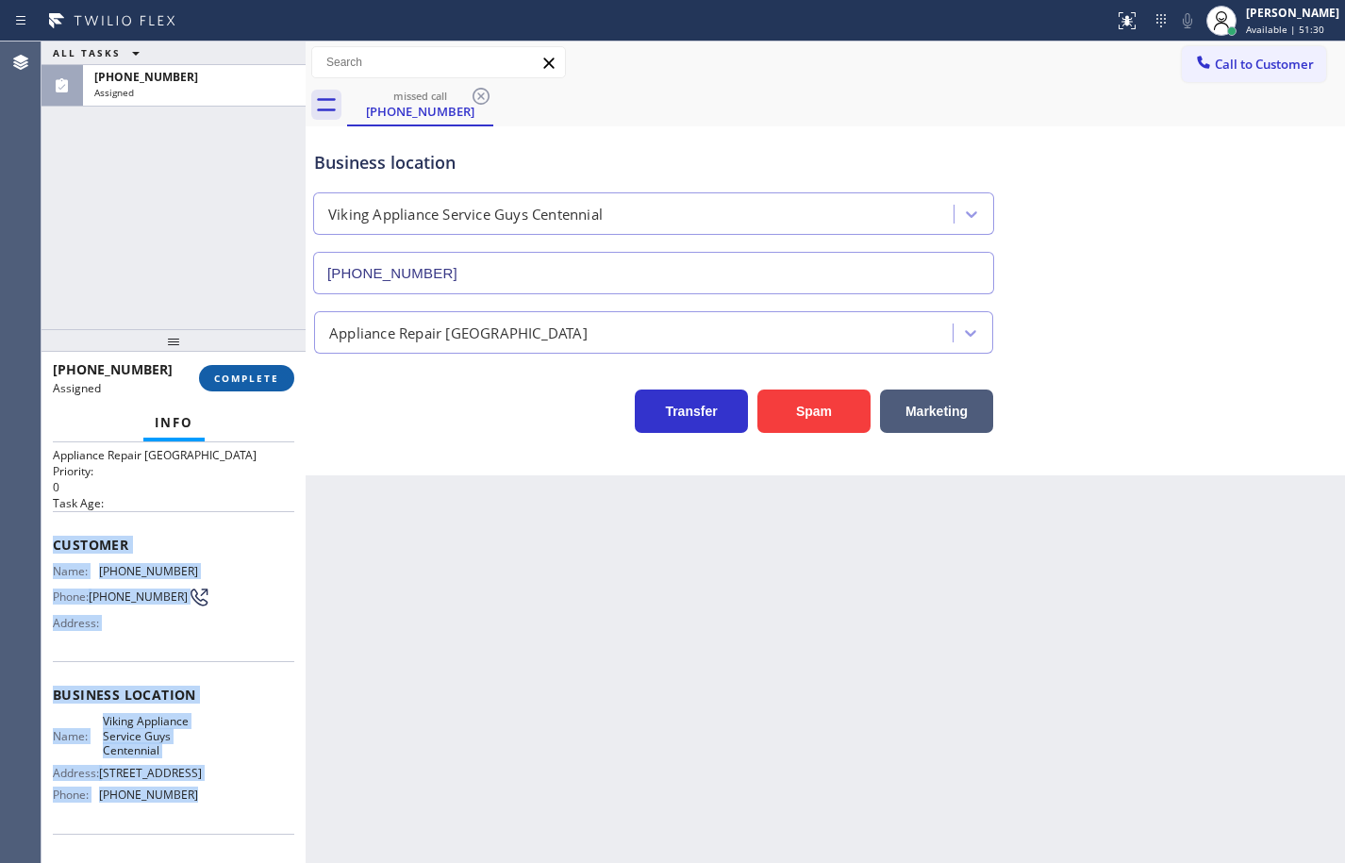
click at [247, 375] on span "COMPLETE" at bounding box center [246, 378] width 65 height 13
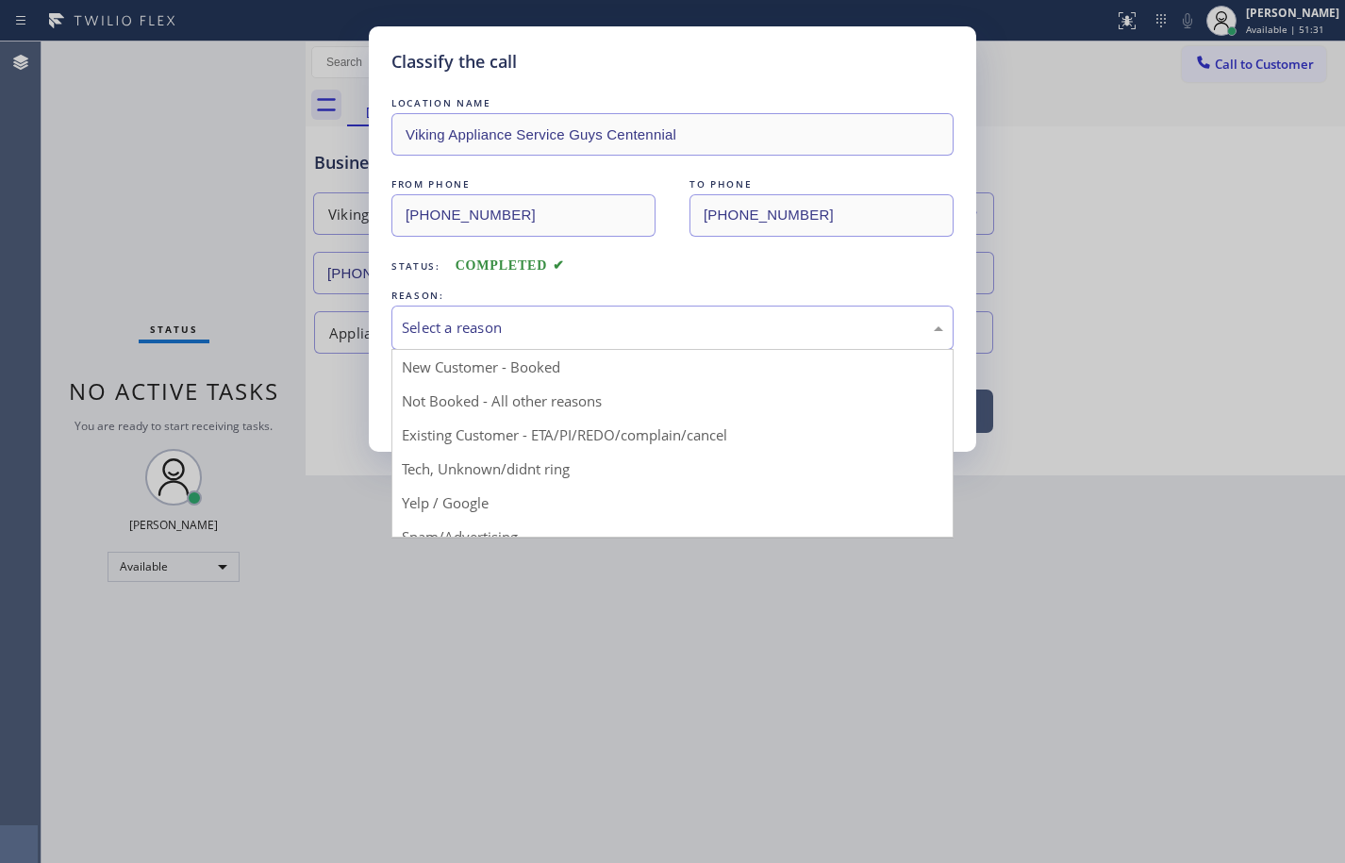
click at [528, 314] on div "Select a reason" at bounding box center [672, 328] width 562 height 44
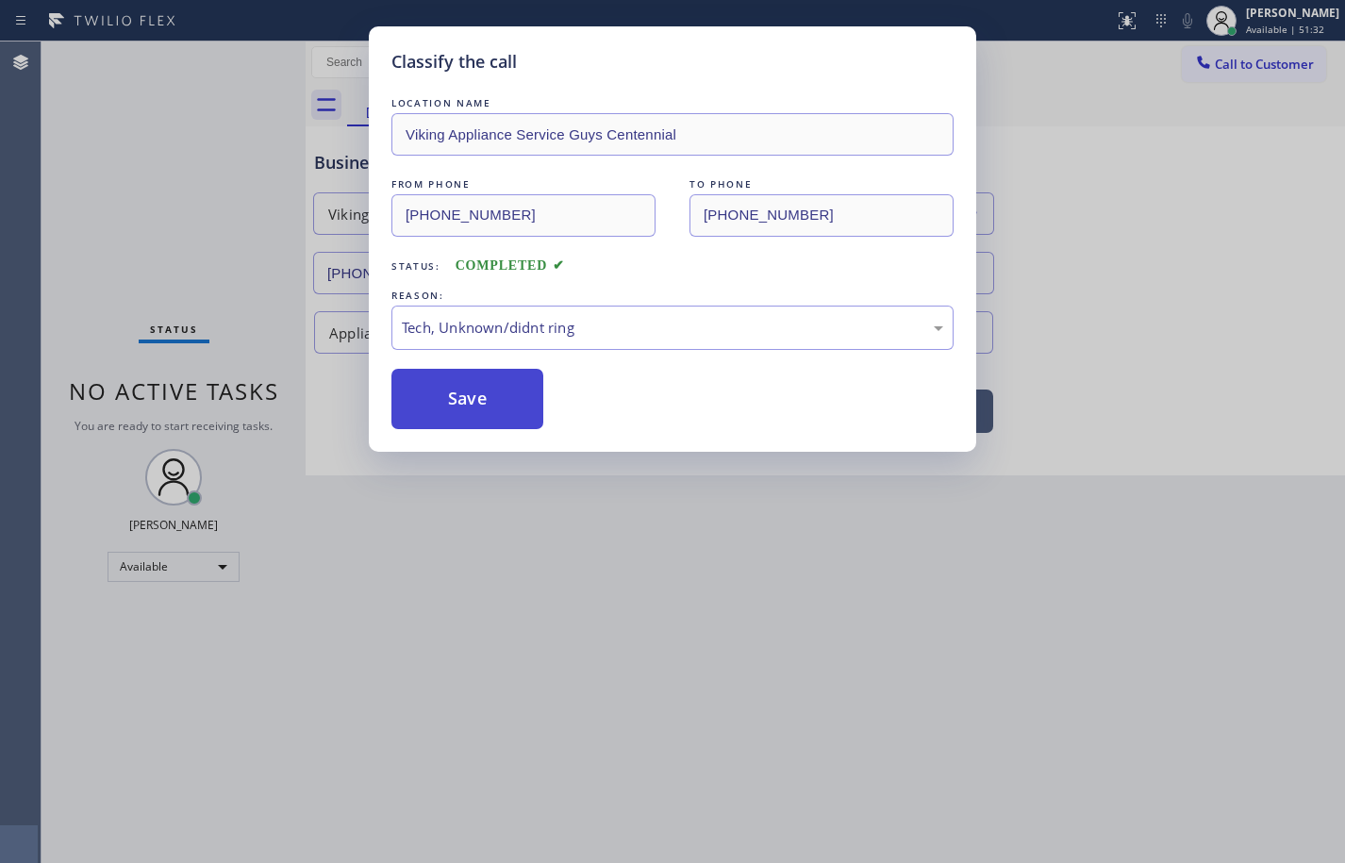
click at [497, 406] on button "Save" at bounding box center [467, 399] width 152 height 60
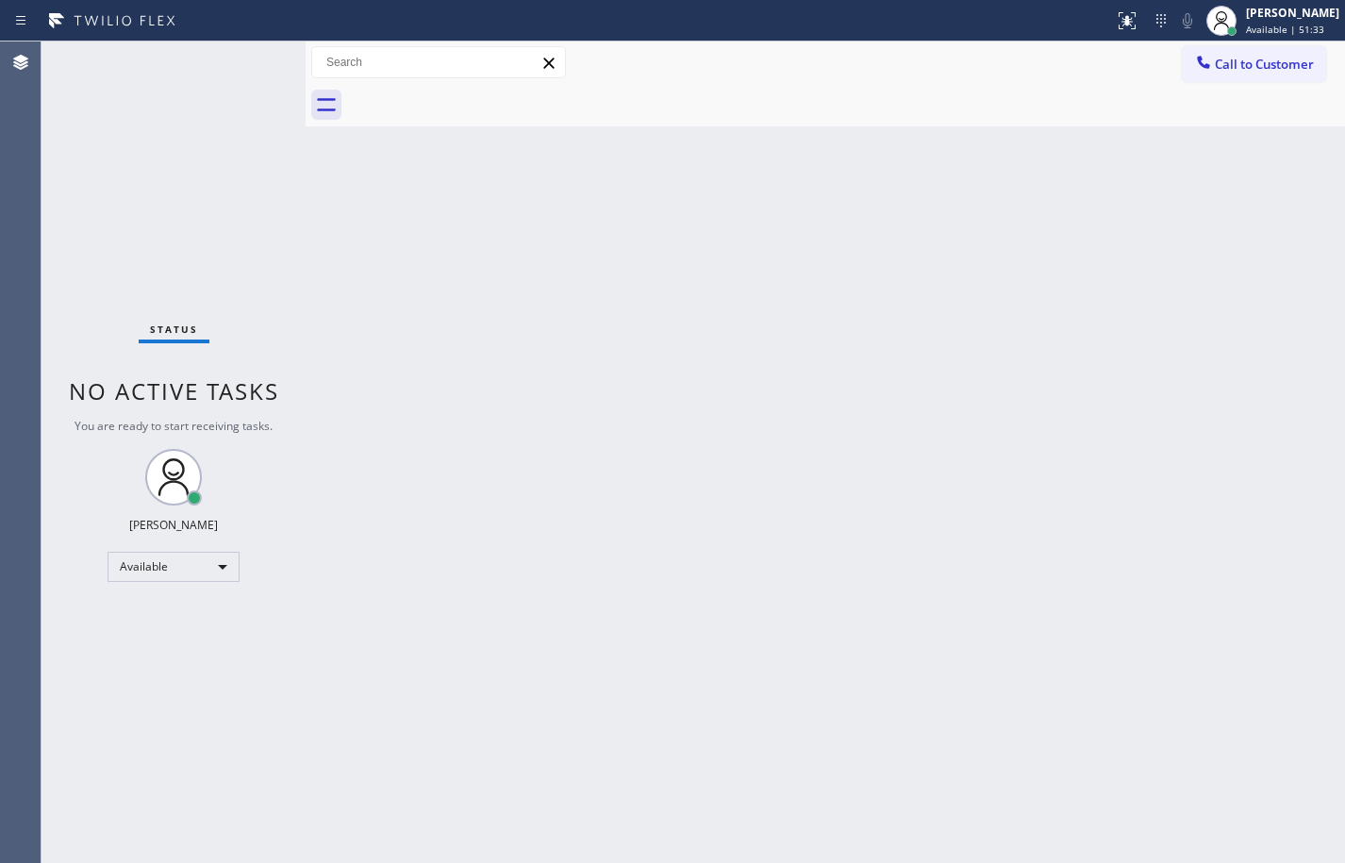
click at [1278, 70] on span "Call to Customer" at bounding box center [1264, 64] width 99 height 17
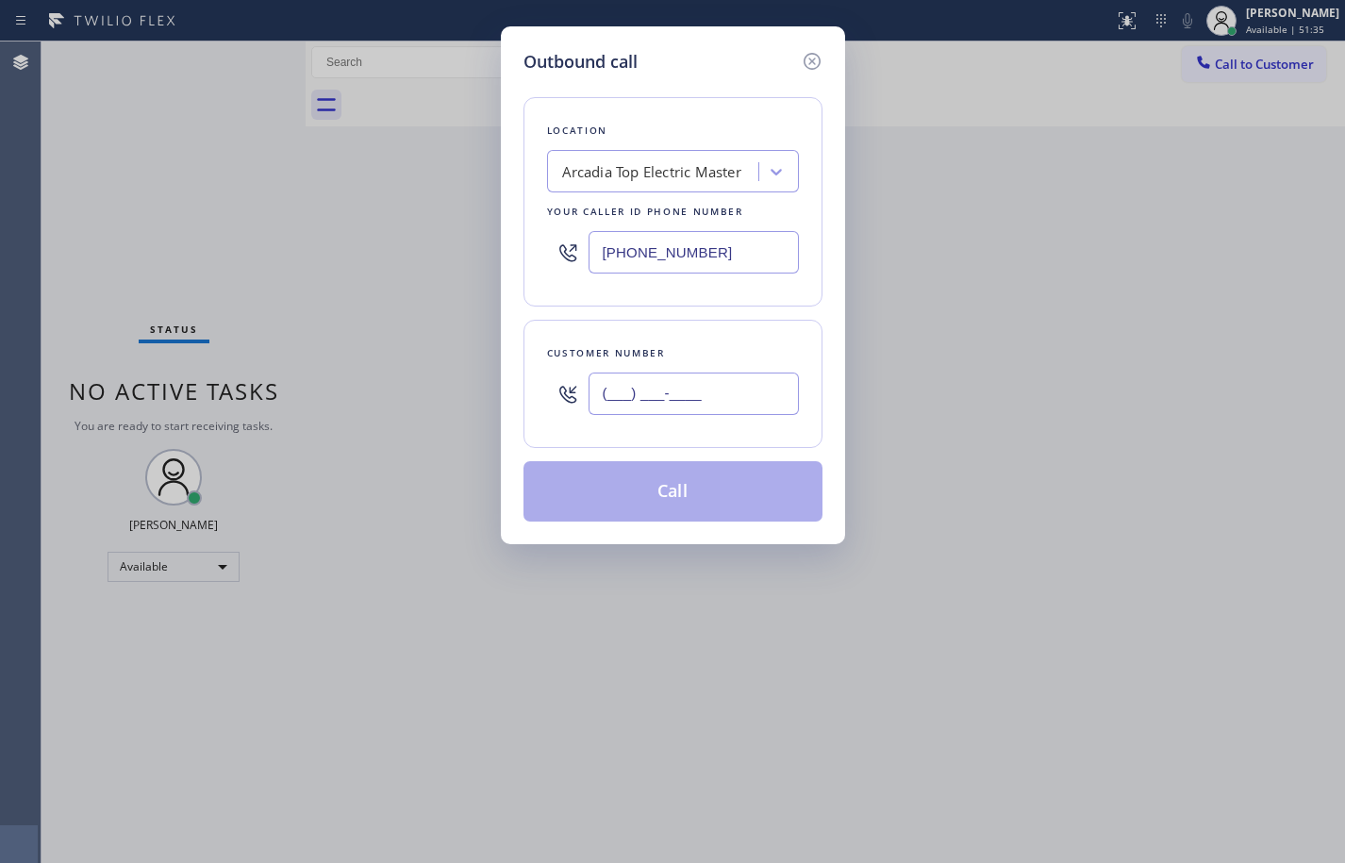
click at [778, 402] on input "(___) ___-____" at bounding box center [694, 394] width 210 height 42
paste input "214) 622-2295"
type input "[PHONE_NUMBER]"
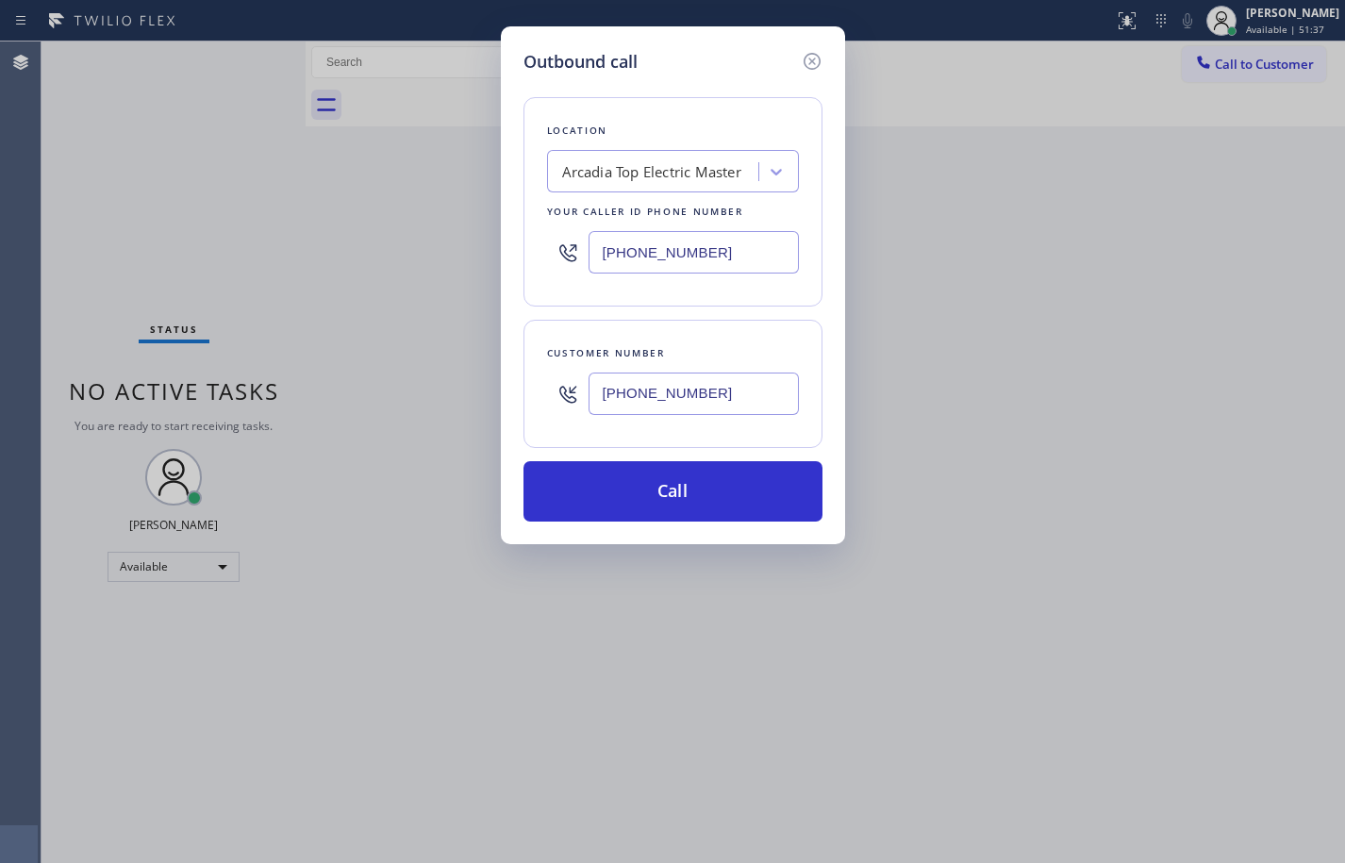
click at [713, 255] on input "[PHONE_NUMBER]" at bounding box center [694, 252] width 210 height 42
paste input "720) 613-5990"
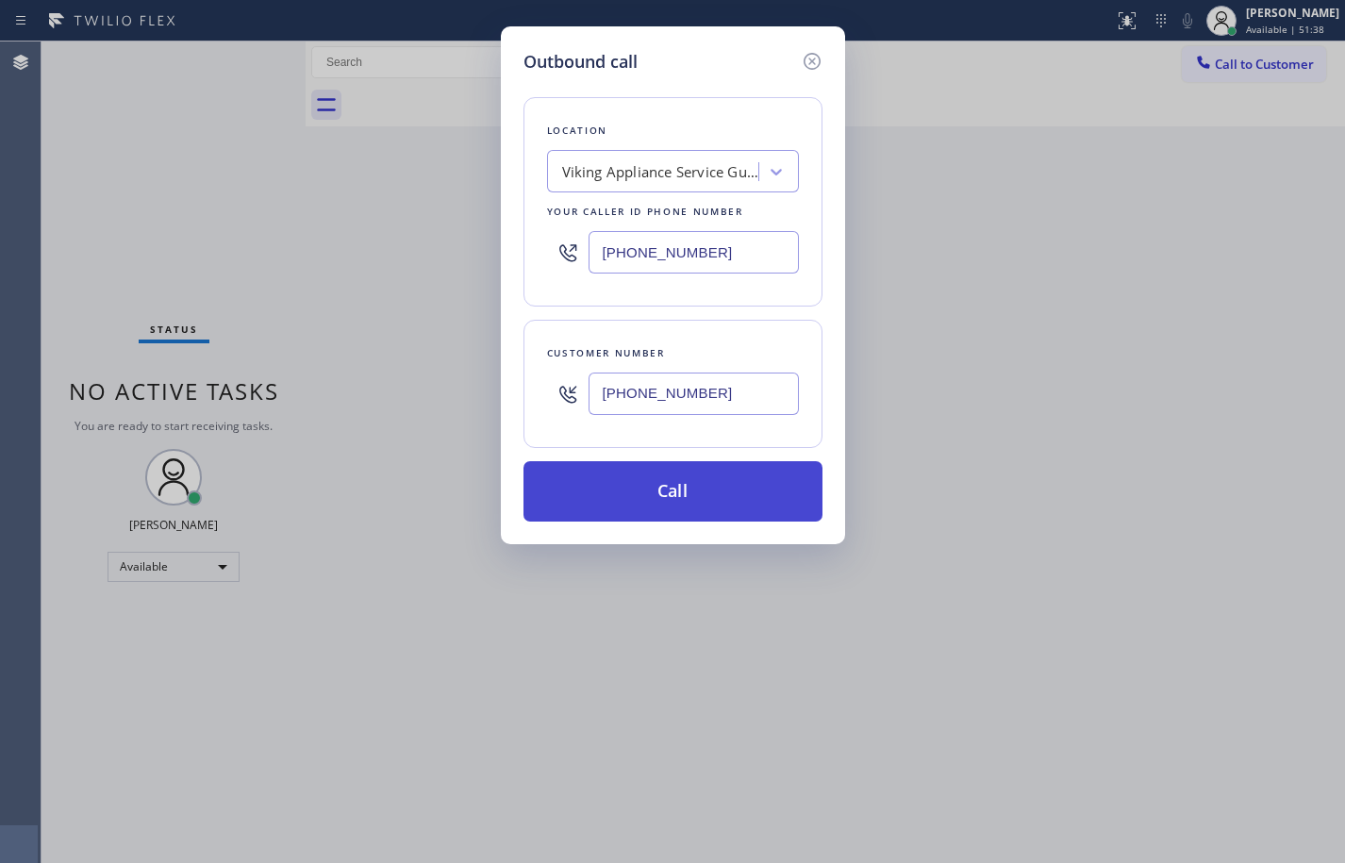
type input "[PHONE_NUMBER]"
click at [740, 491] on button "Call" at bounding box center [673, 491] width 299 height 60
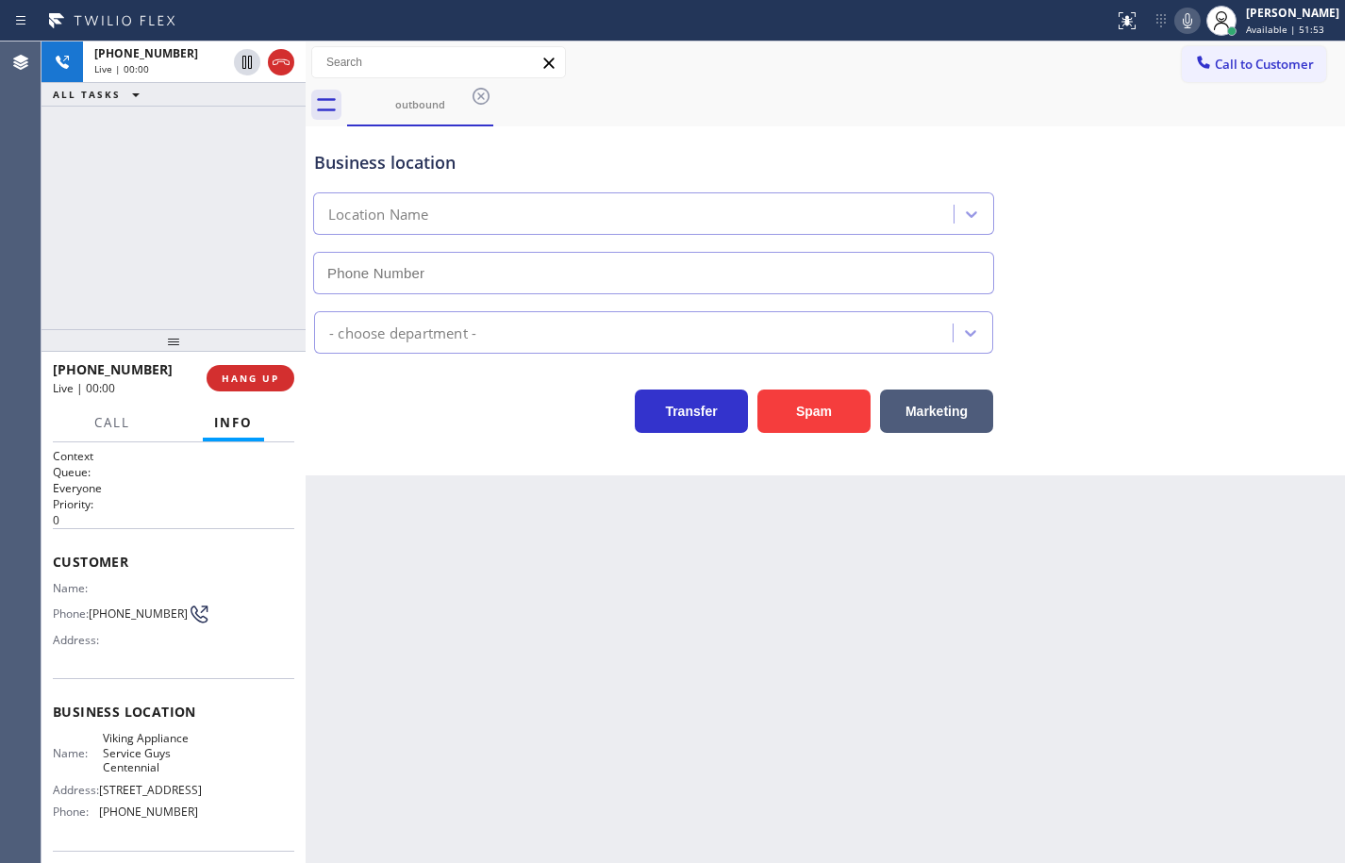
type input "[PHONE_NUMBER]"
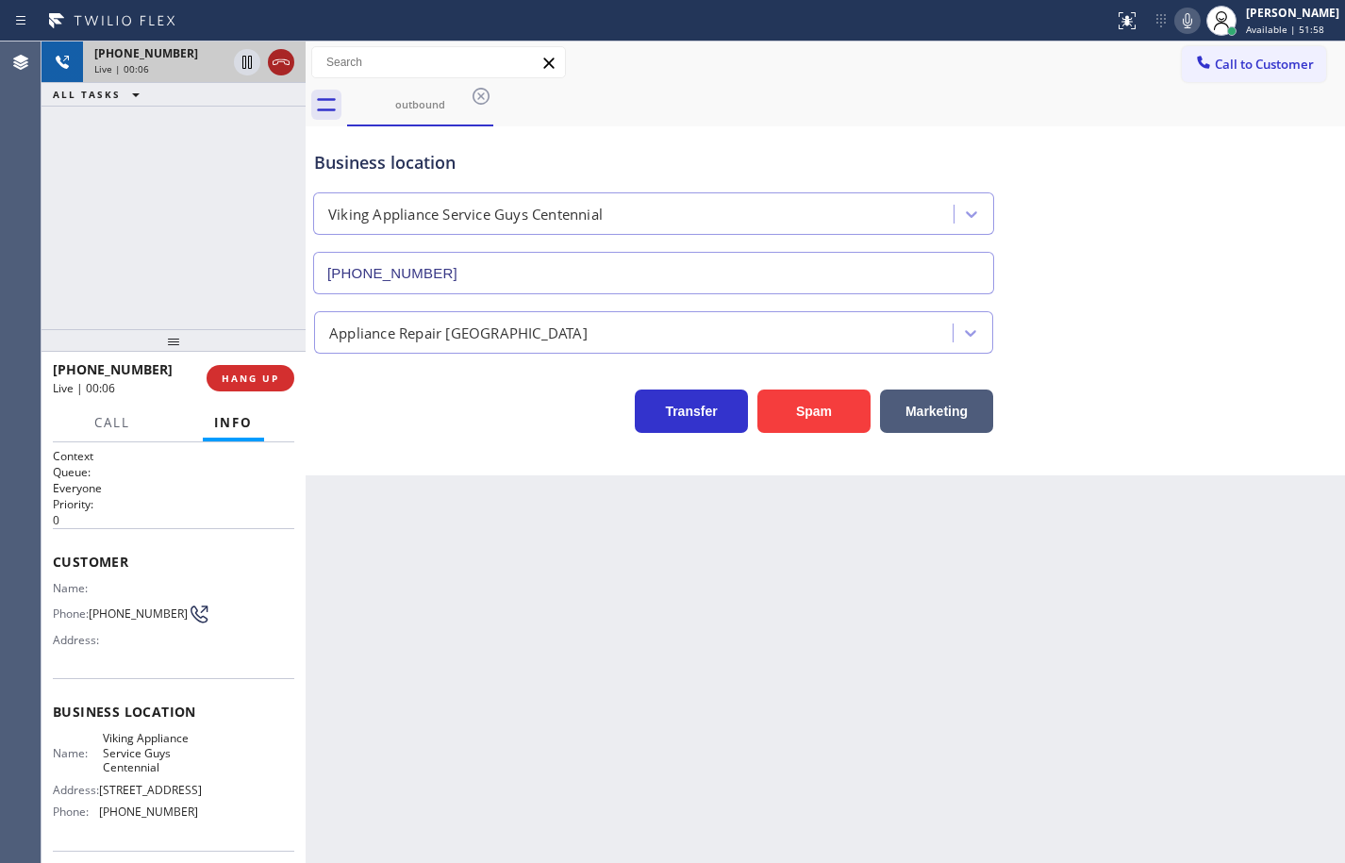
click at [283, 68] on icon at bounding box center [281, 62] width 23 height 23
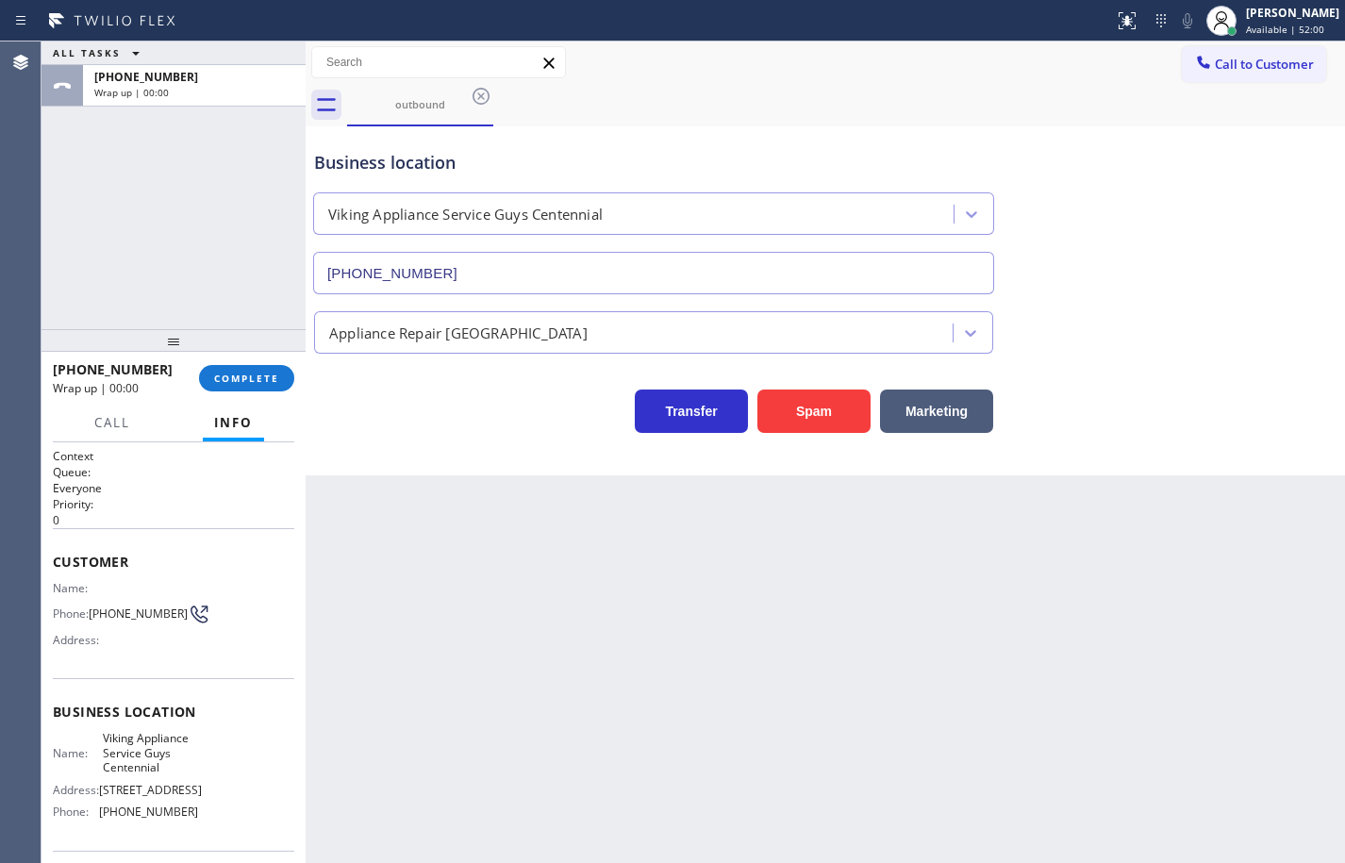
drag, startPoint x: 235, startPoint y: 363, endPoint x: 241, endPoint y: 374, distance: 11.8
click at [235, 364] on div "[PHONE_NUMBER] Wrap up | 00:00 COMPLETE" at bounding box center [173, 378] width 241 height 49
click at [241, 374] on span "COMPLETE" at bounding box center [246, 378] width 65 height 13
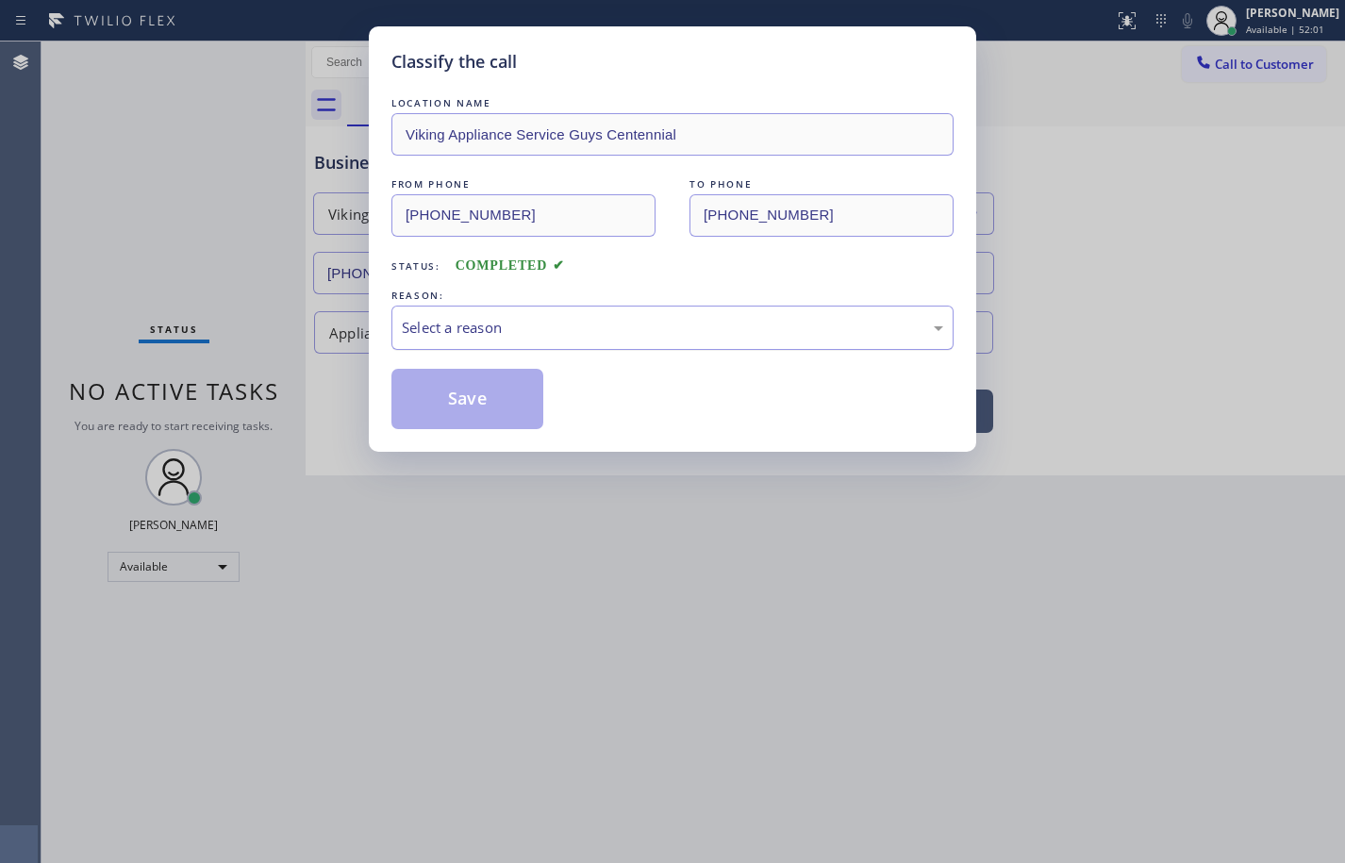
click at [508, 324] on div "Select a reason" at bounding box center [672, 328] width 541 height 22
click at [500, 408] on button "Save" at bounding box center [467, 399] width 152 height 60
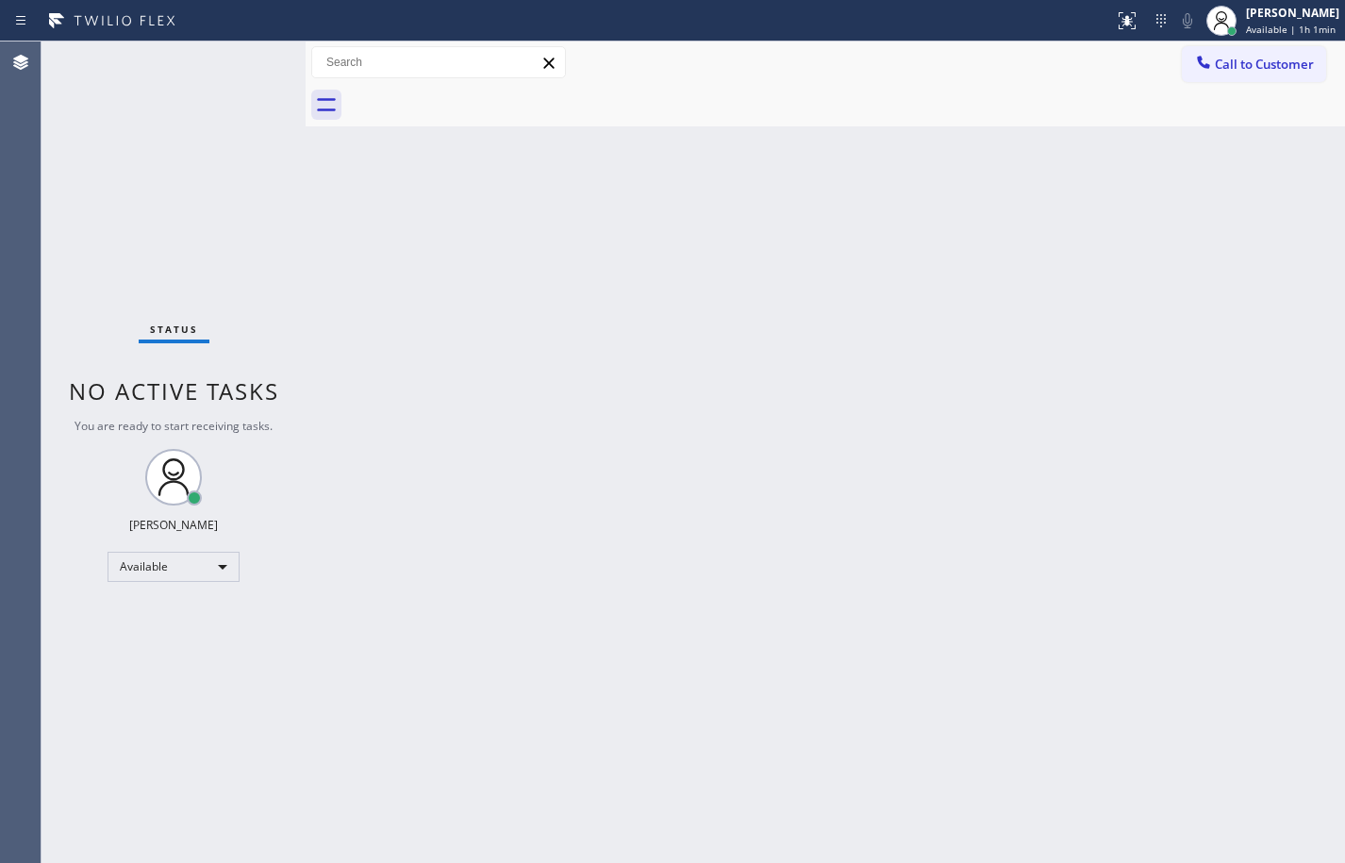
click at [1306, 136] on div "Back to Dashboard Change Sender ID Customers Technicians Select a contact Outbo…" at bounding box center [826, 453] width 1040 height 822
click at [1323, 308] on div "Back to Dashboard Change Sender ID Customers Technicians Select a contact Outbo…" at bounding box center [826, 453] width 1040 height 822
click at [1278, 320] on div "Back to Dashboard Change Sender ID Customers Technicians Select a contact Outbo…" at bounding box center [826, 453] width 1040 height 822
click at [1327, 26] on div "Available | 1h 49min" at bounding box center [1291, 29] width 95 height 13
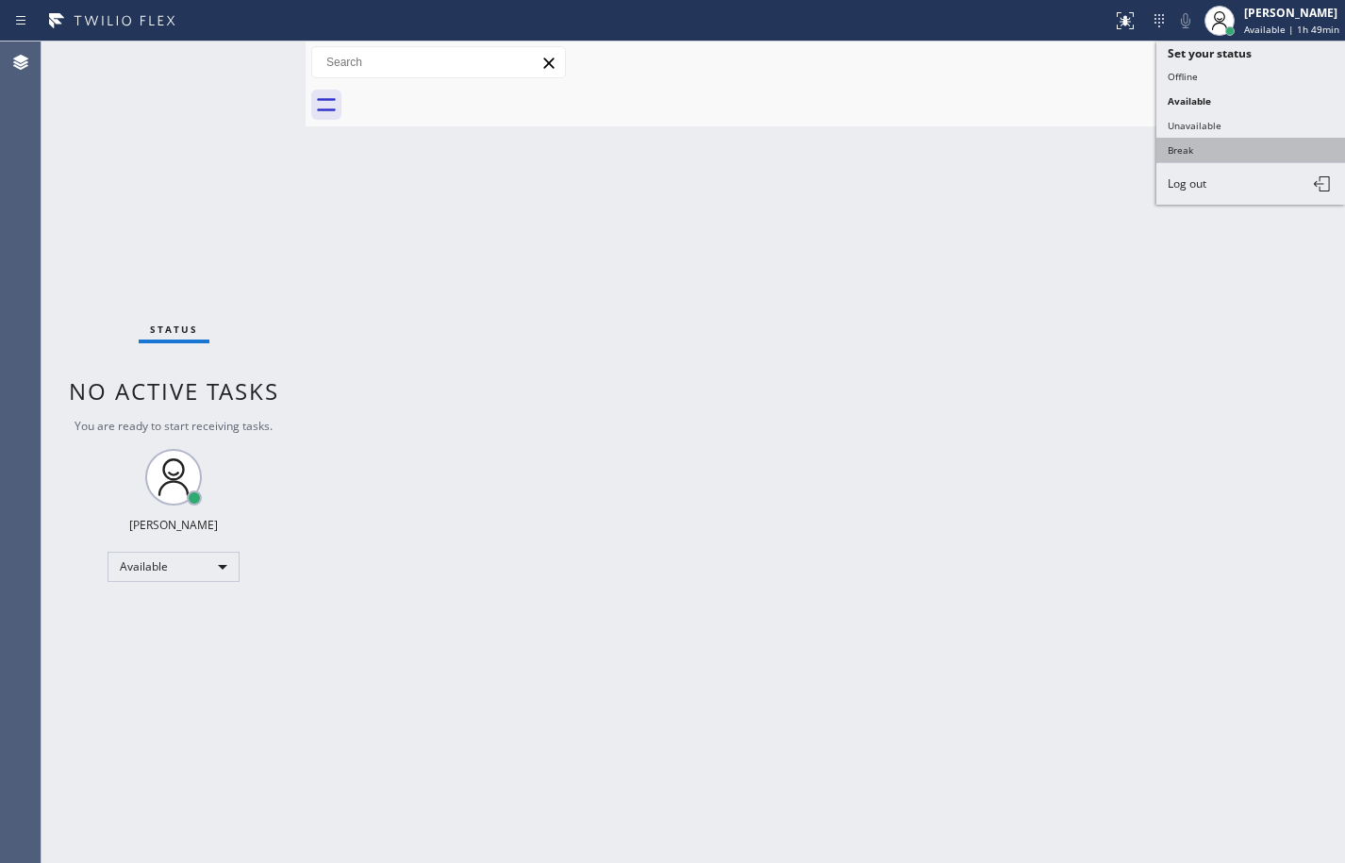
click at [1256, 148] on button "Break" at bounding box center [1250, 150] width 189 height 25
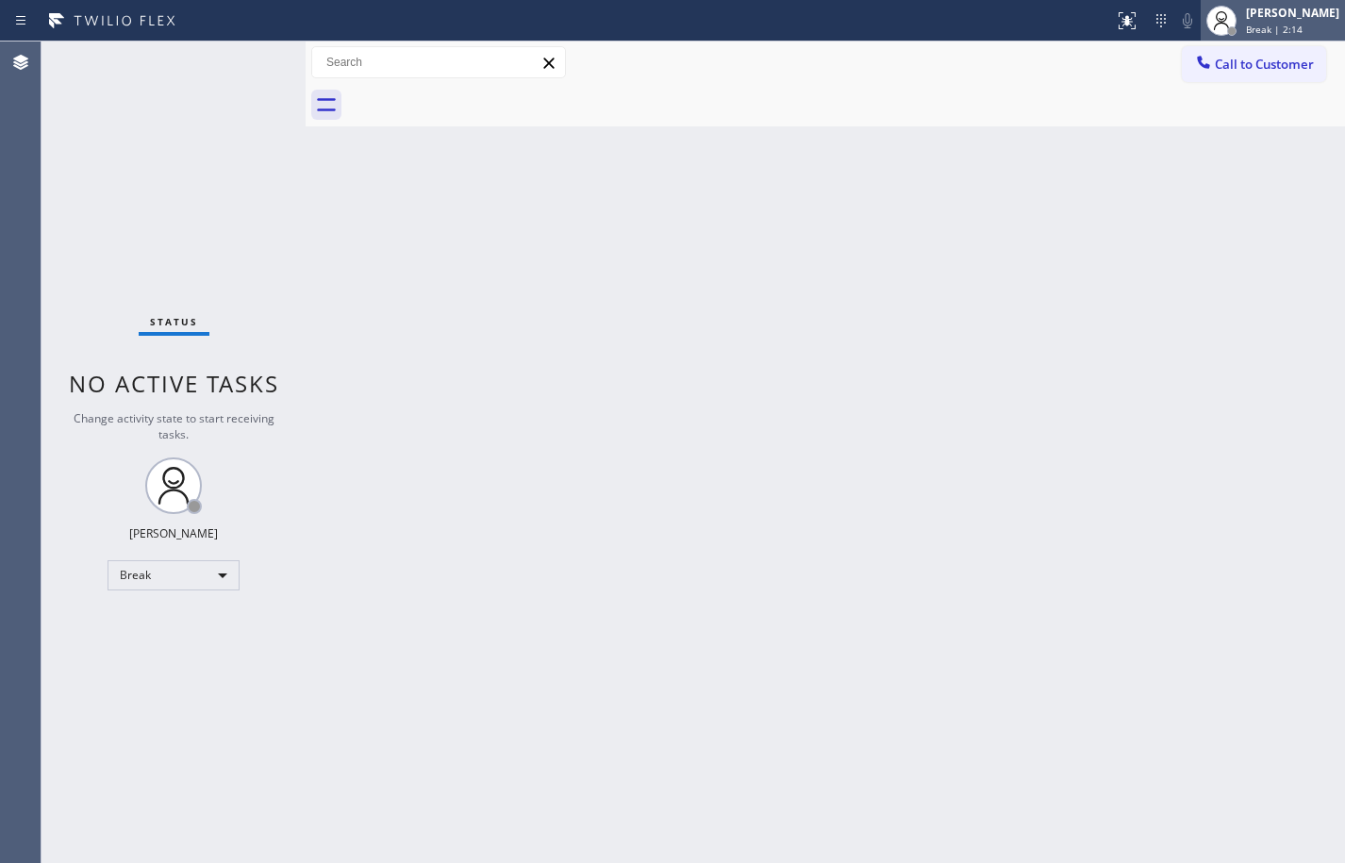
click at [1294, 28] on div "Break | 2:14" at bounding box center [1292, 29] width 93 height 13
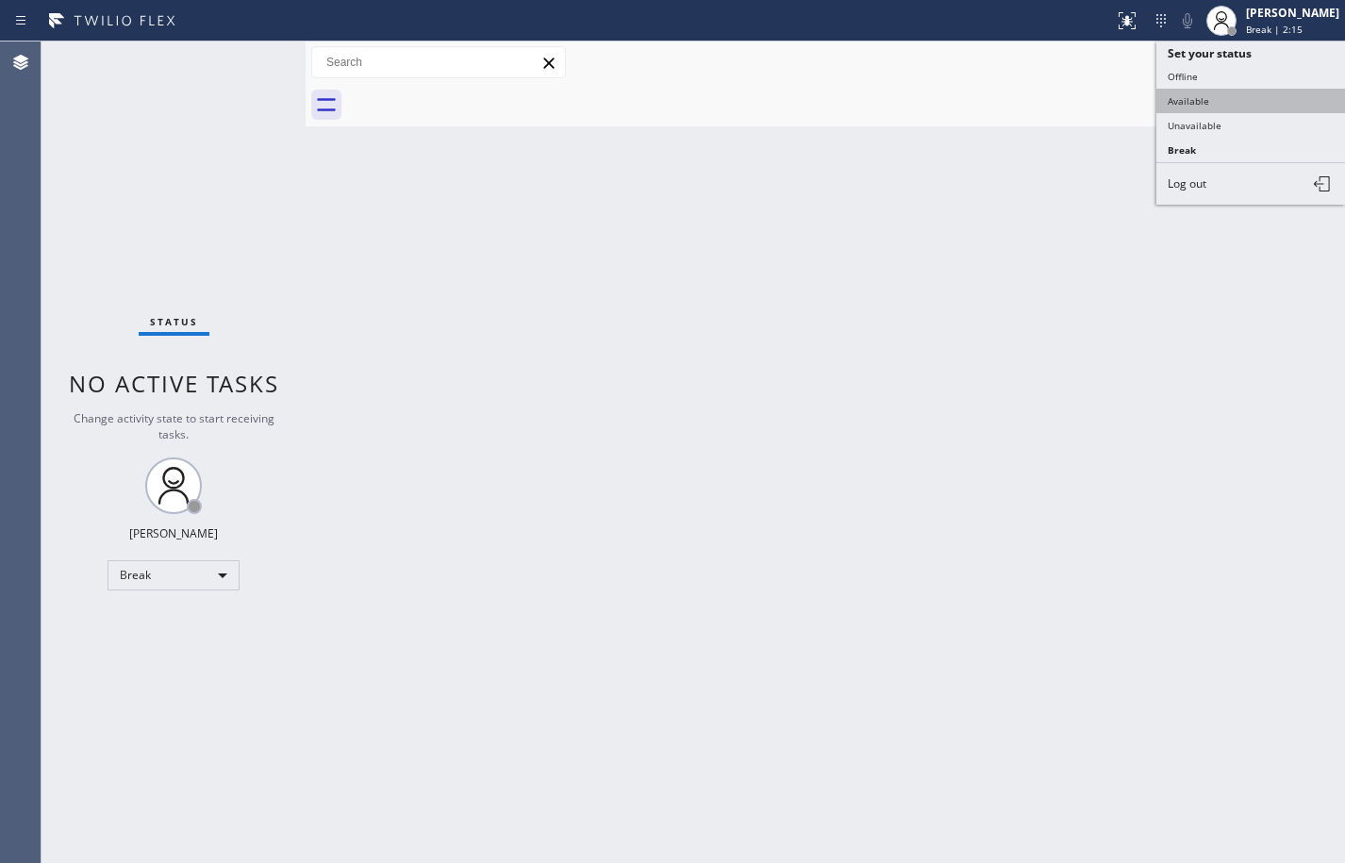
click at [1259, 107] on button "Available" at bounding box center [1250, 101] width 189 height 25
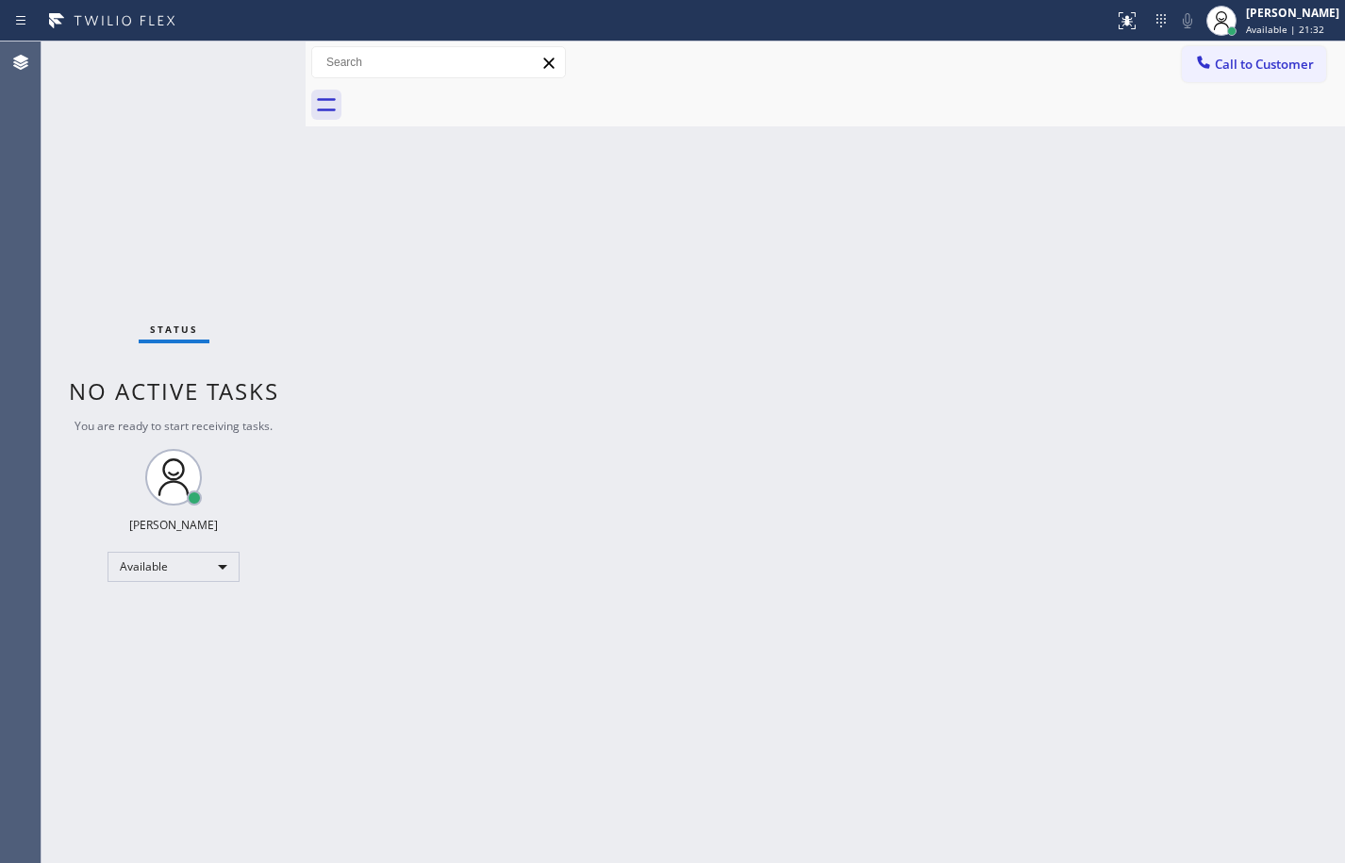
click at [1257, 325] on div "Back to Dashboard Change Sender ID Customers Technicians Select a contact Outbo…" at bounding box center [826, 453] width 1040 height 822
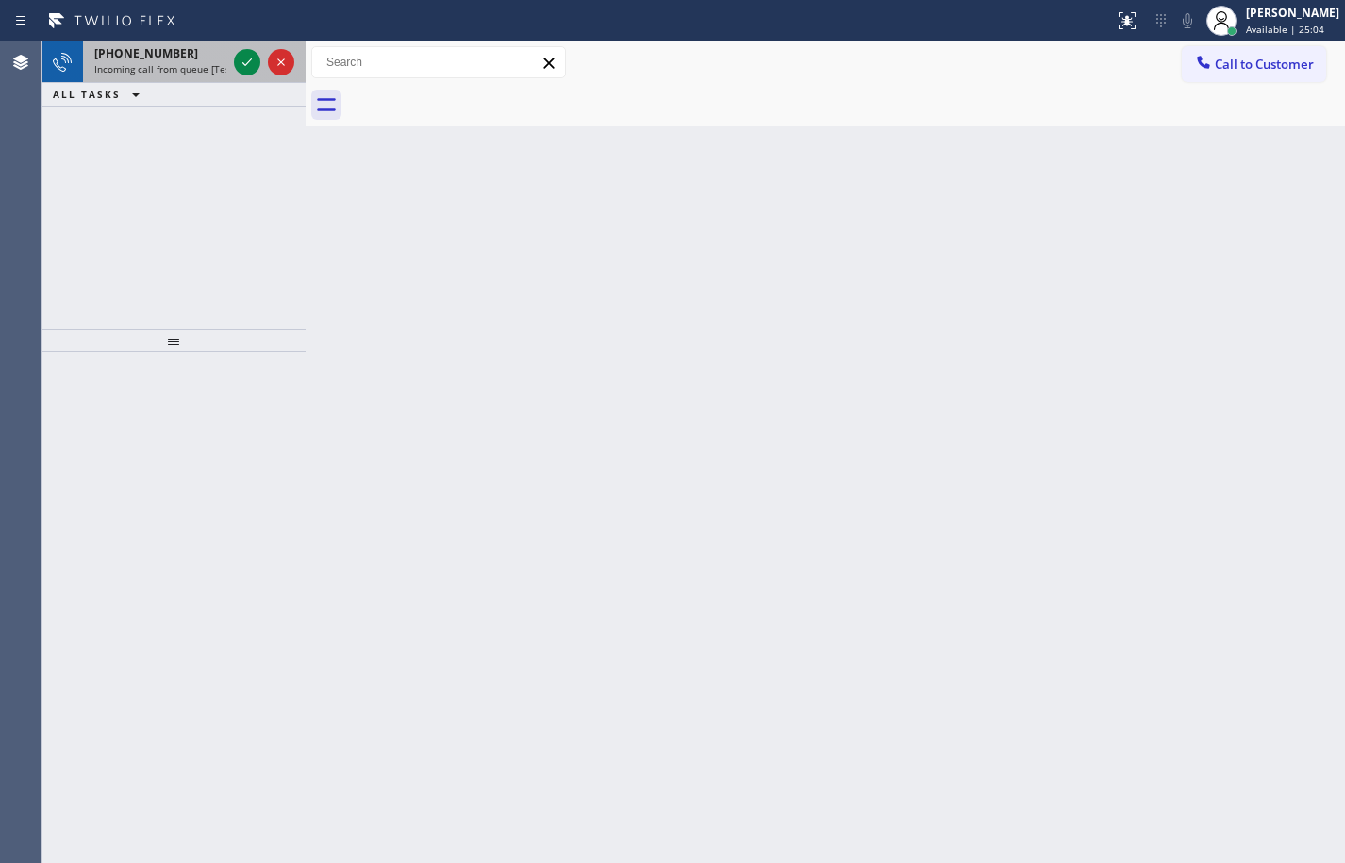
click at [162, 75] on span "Incoming call from queue [Test] All" at bounding box center [172, 68] width 157 height 13
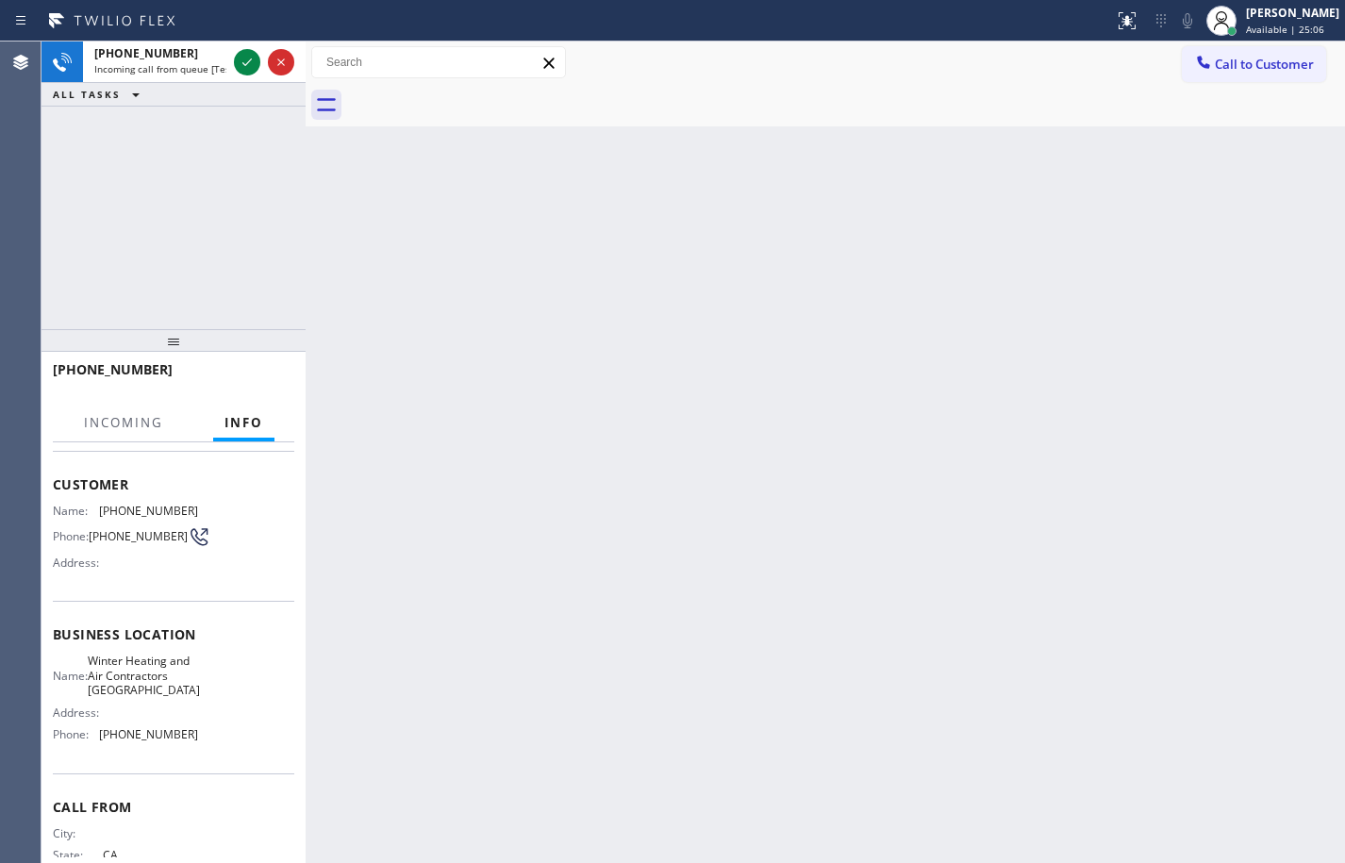
scroll to position [158, 0]
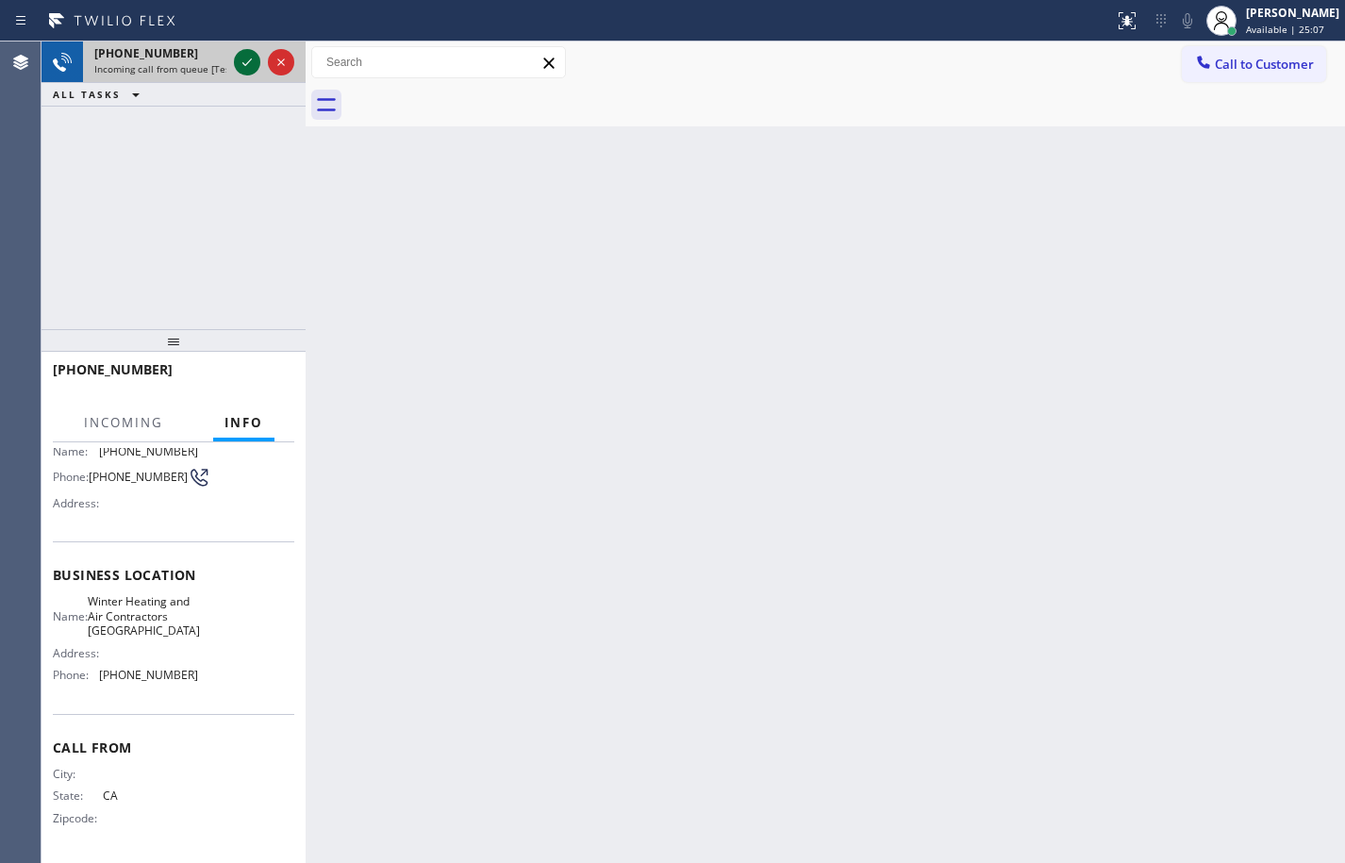
click at [244, 64] on icon at bounding box center [246, 62] width 9 height 8
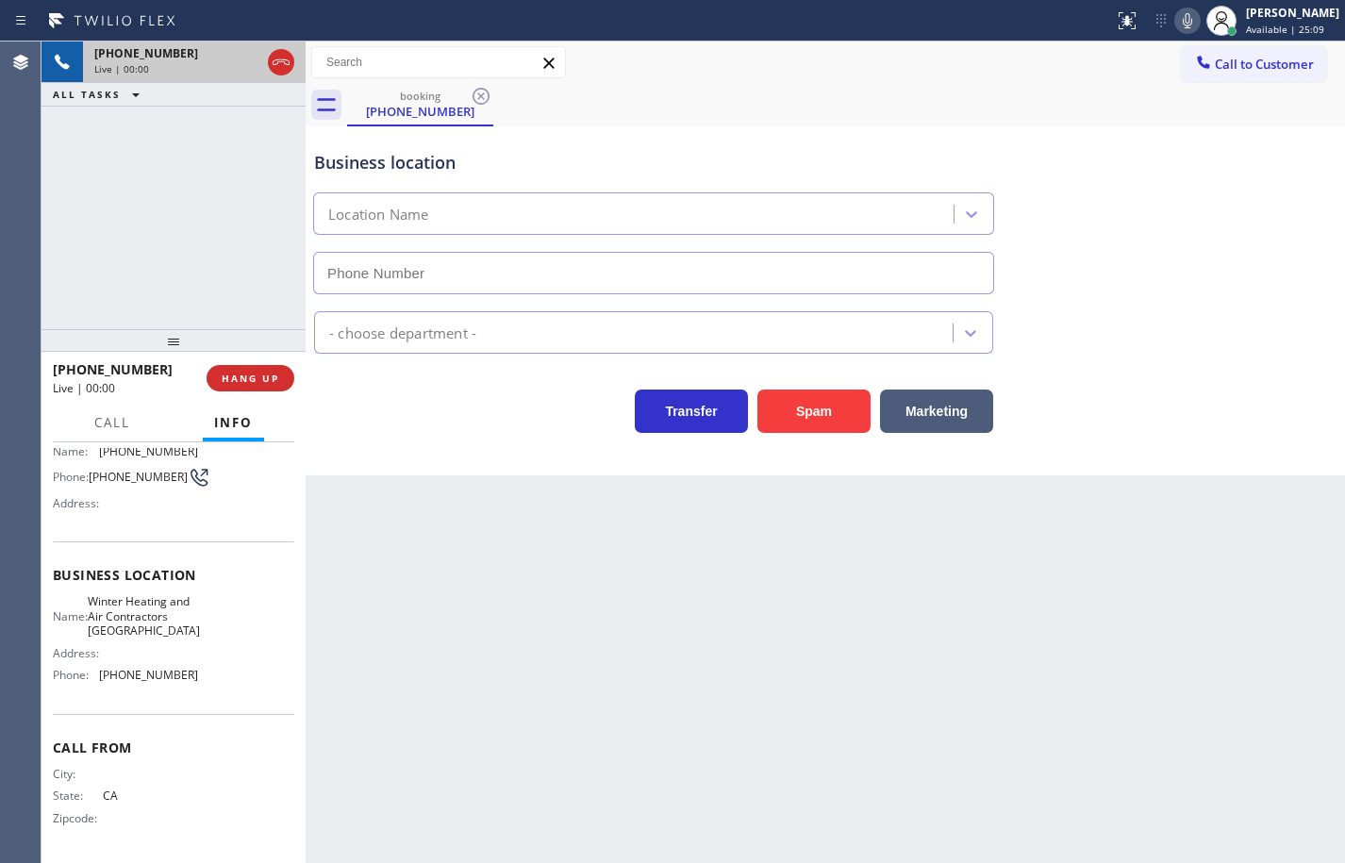
type input "[PHONE_NUMBER]"
click at [1179, 19] on icon at bounding box center [1187, 20] width 23 height 23
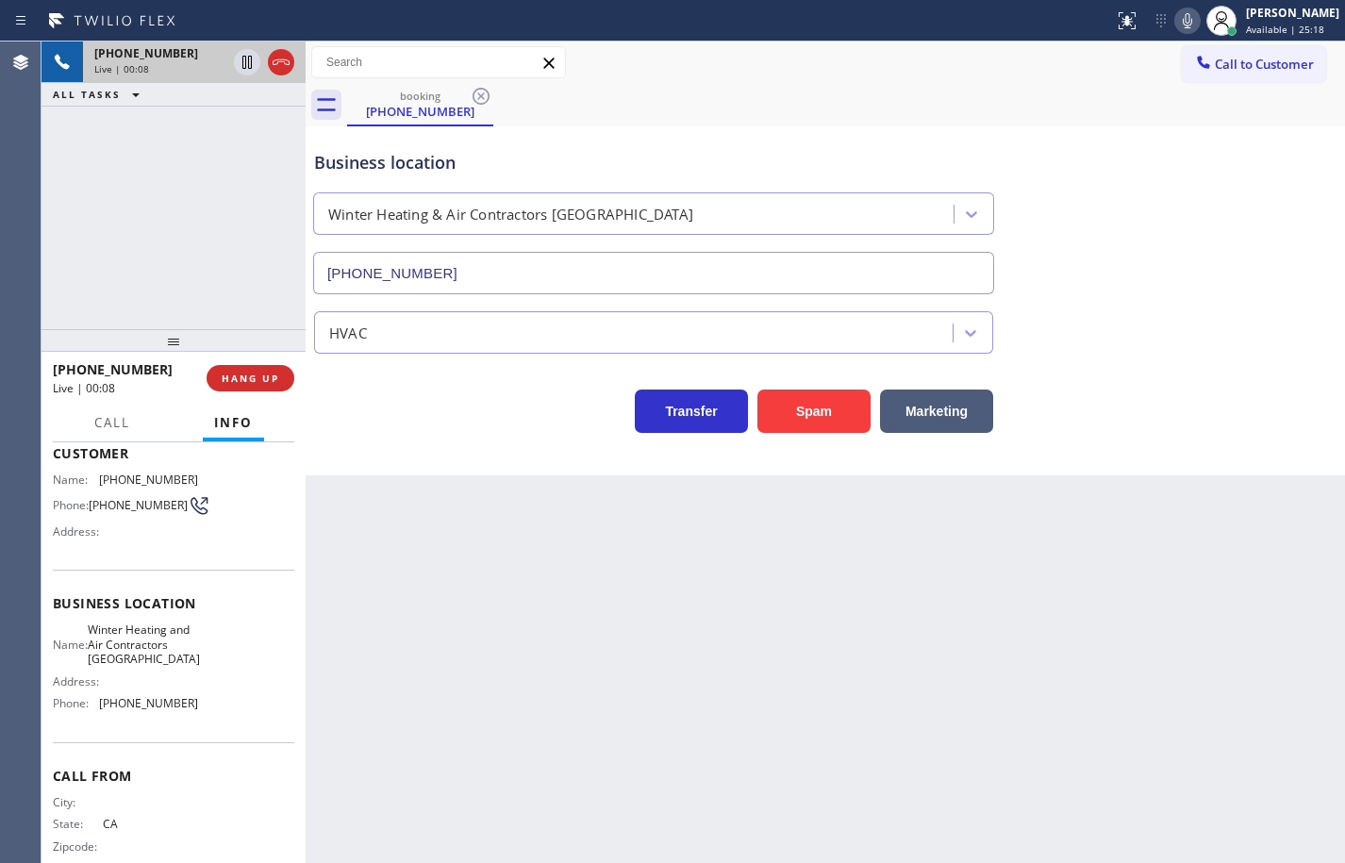
scroll to position [63, 0]
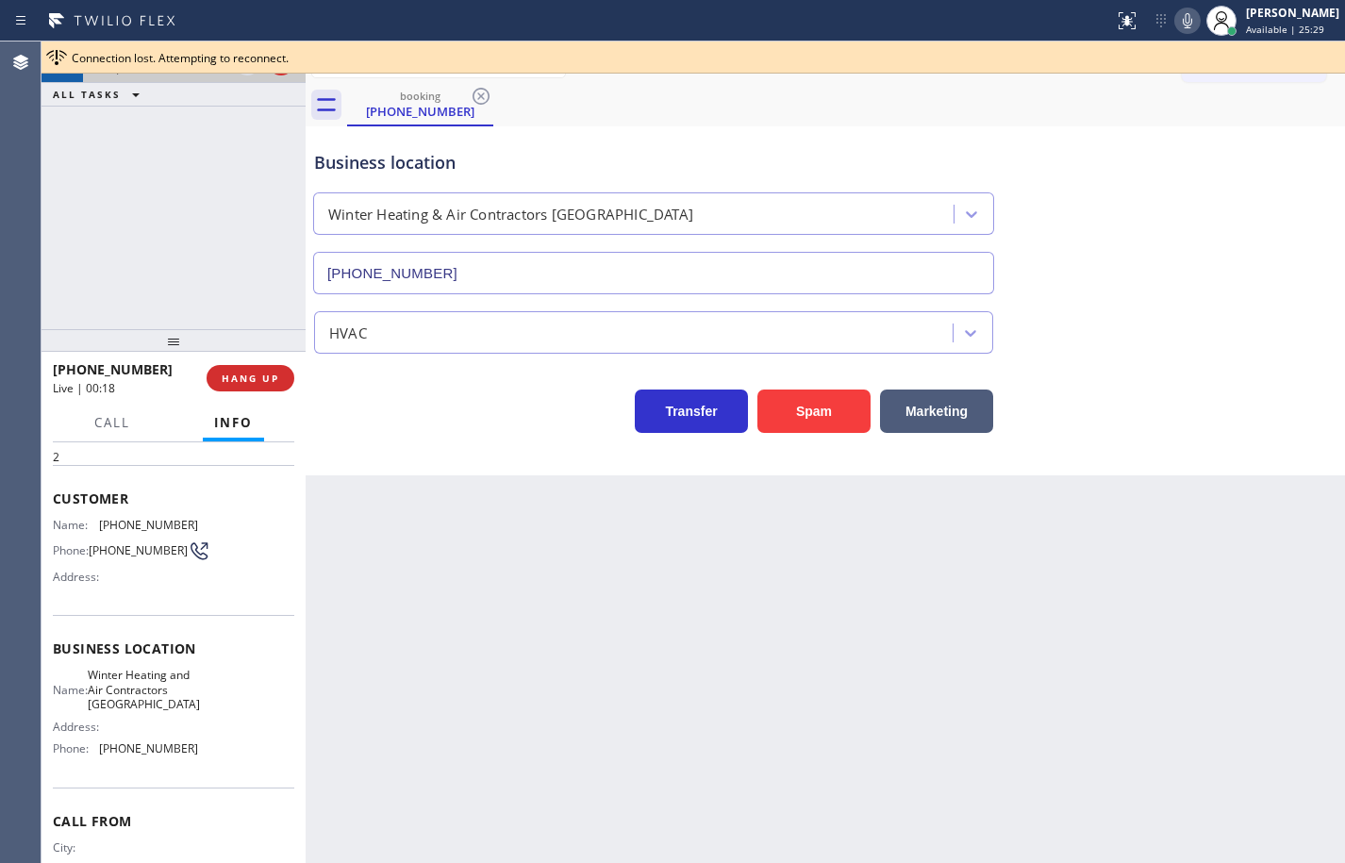
click at [1013, 51] on div "Connection lost. Attempting to reconnect." at bounding box center [705, 58] width 1266 height 16
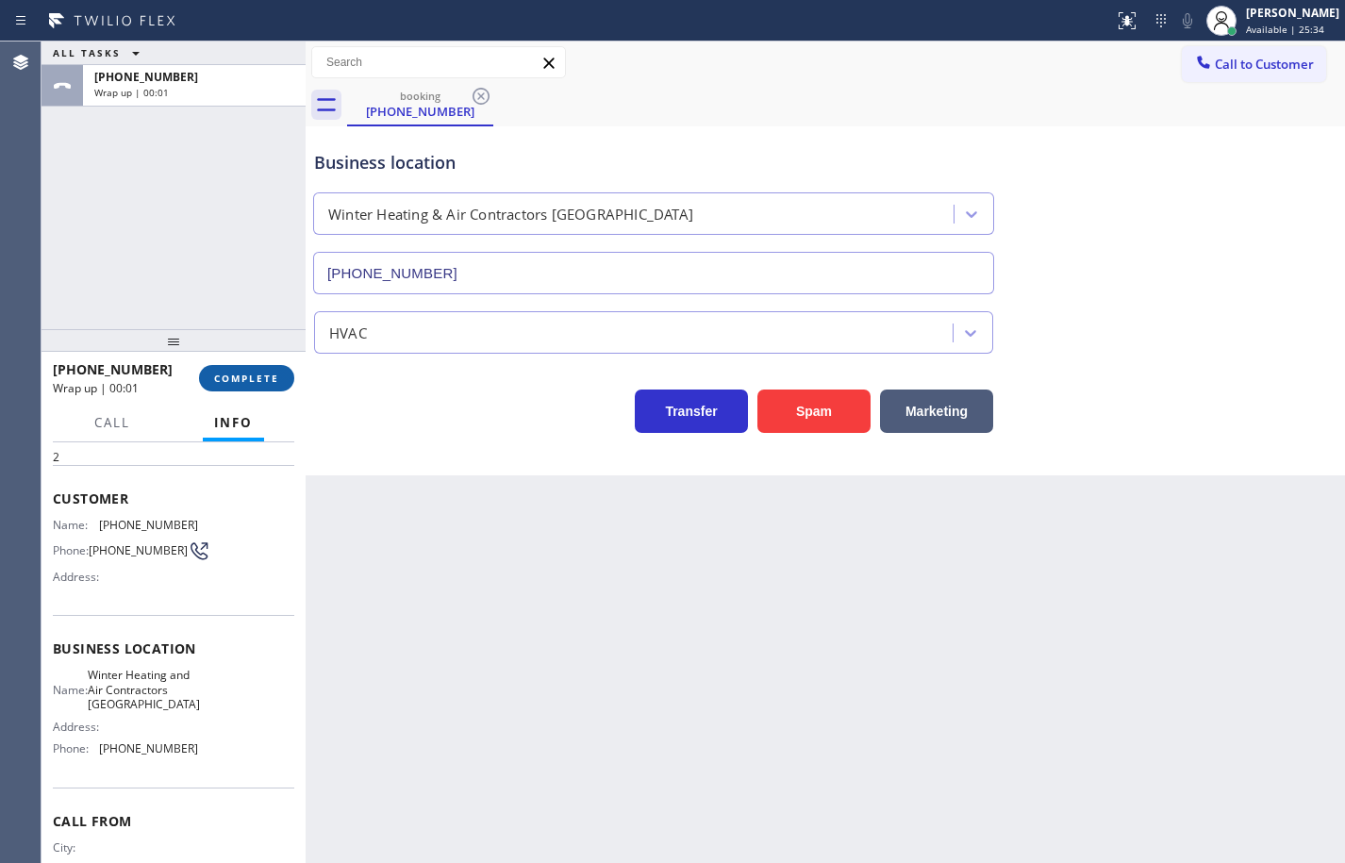
click at [261, 382] on span "COMPLETE" at bounding box center [246, 378] width 65 height 13
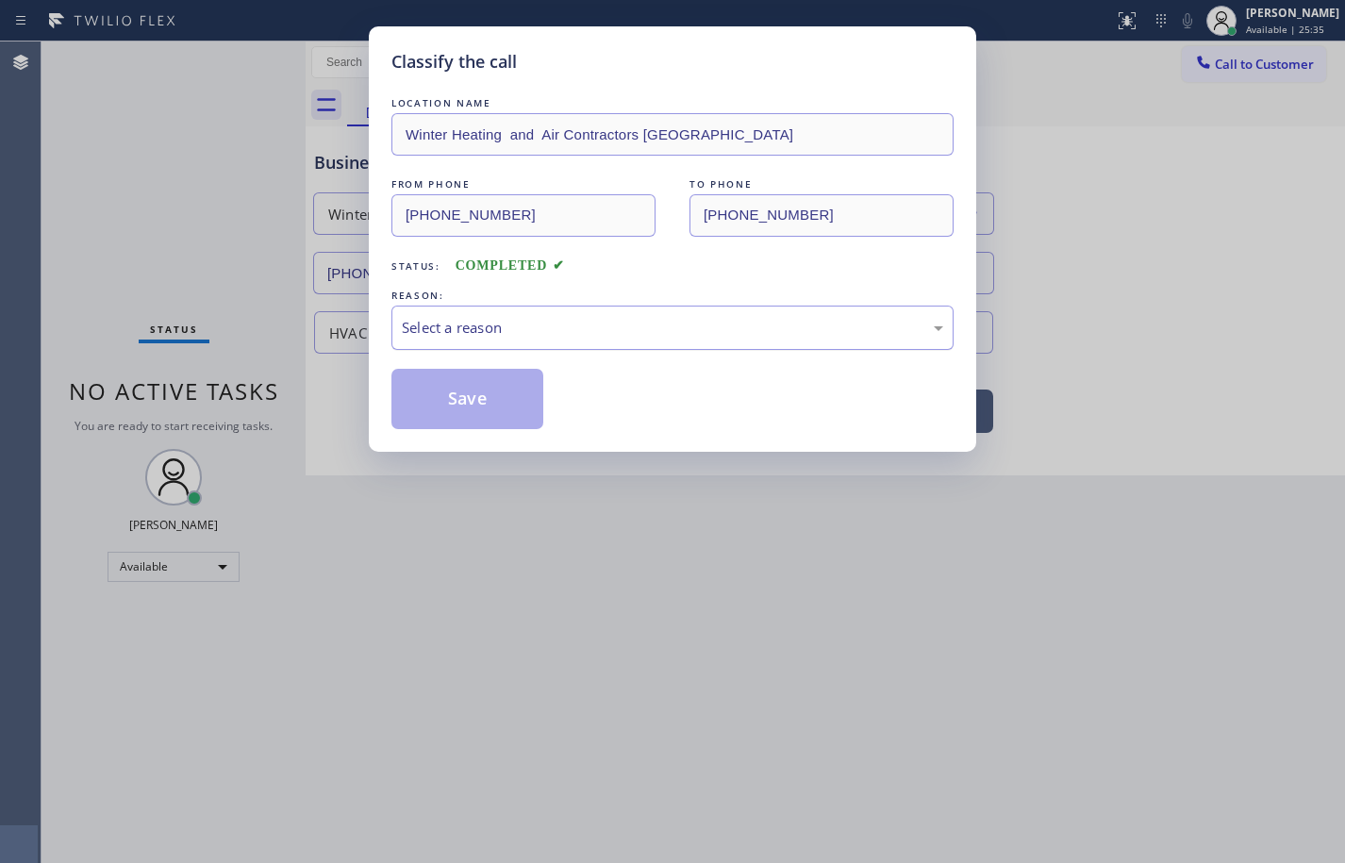
click at [576, 338] on div "Select a reason" at bounding box center [672, 328] width 541 height 22
click at [502, 398] on button "Save" at bounding box center [467, 399] width 152 height 60
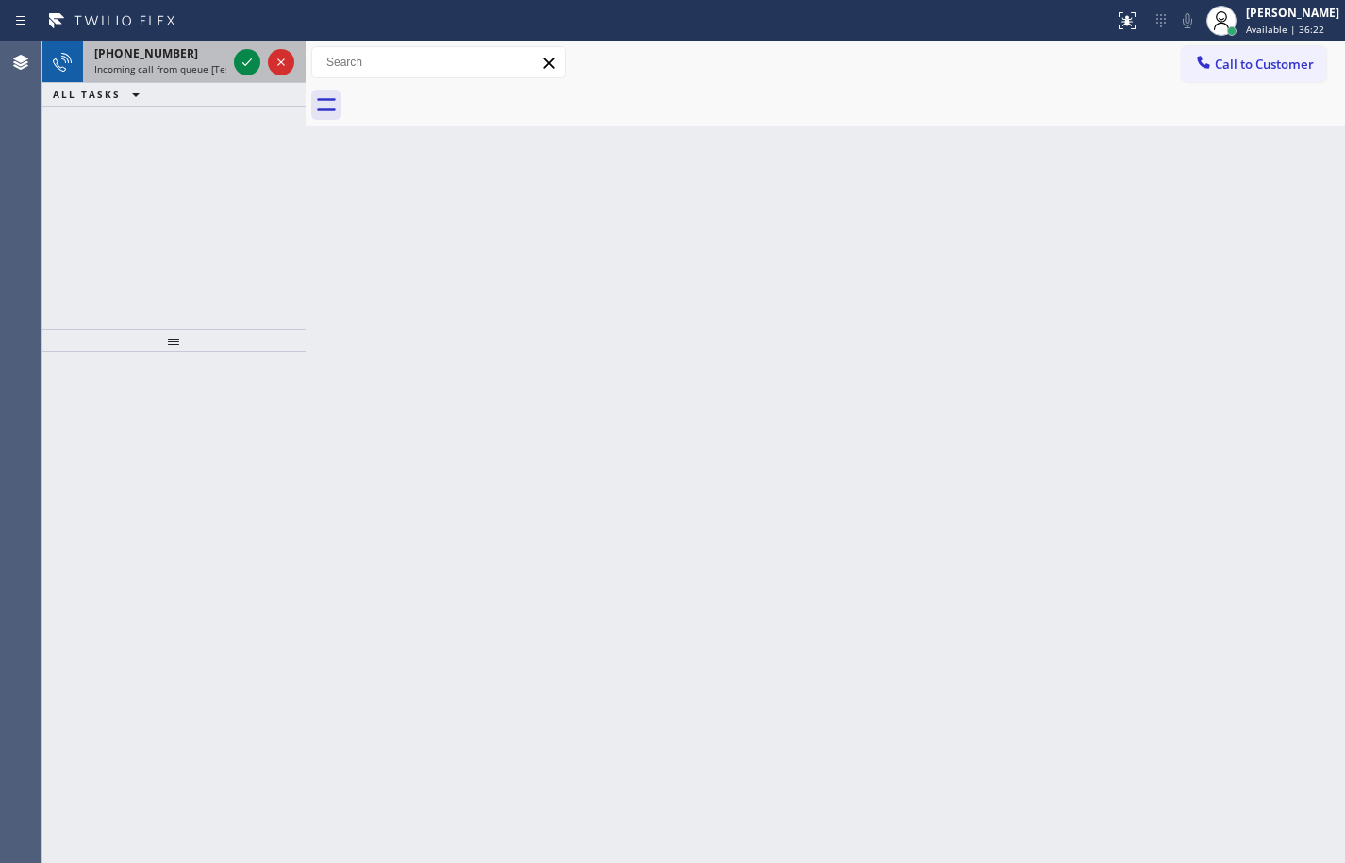
click at [140, 65] on span "Incoming call from queue [Test] All" at bounding box center [172, 68] width 157 height 13
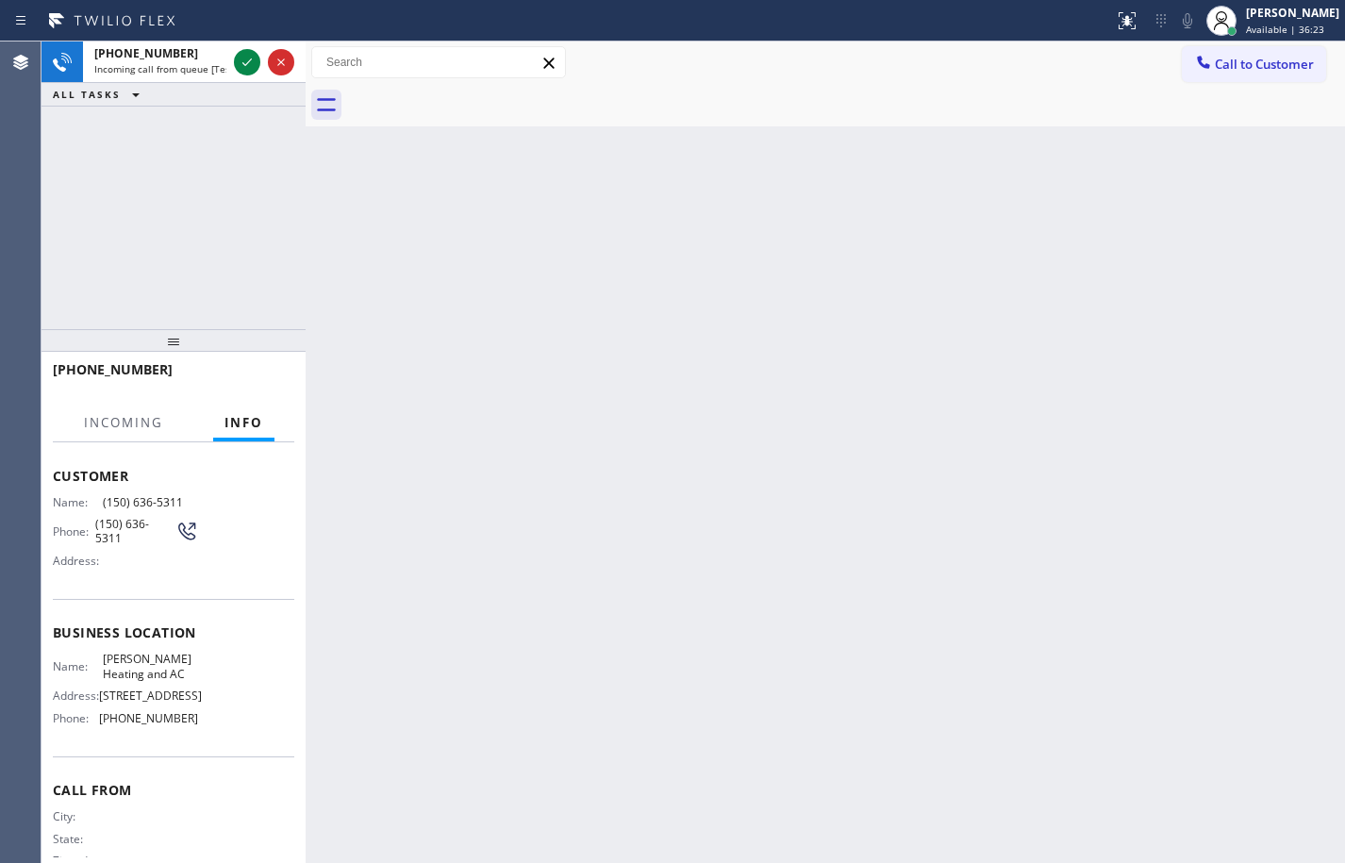
scroll to position [142, 0]
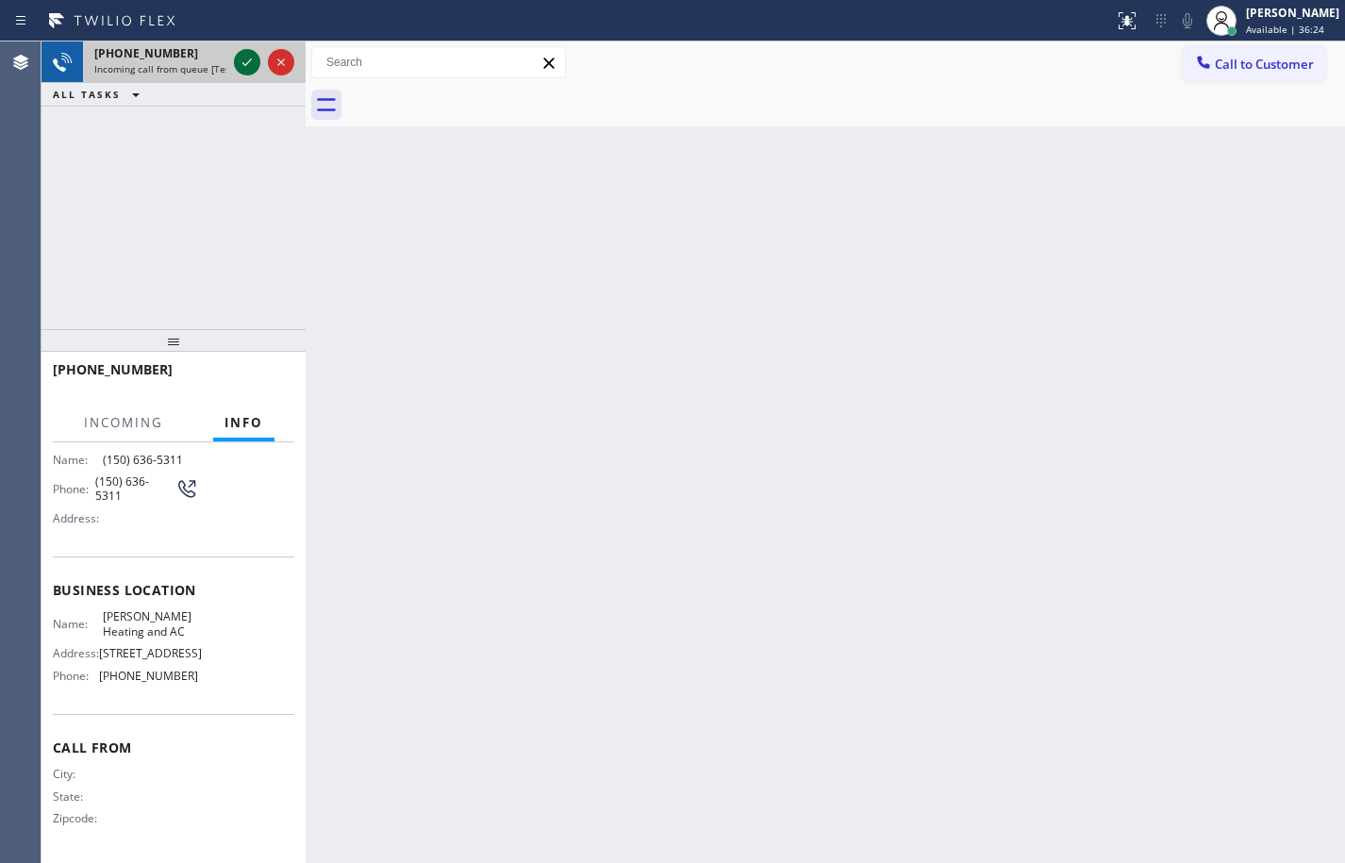
click at [238, 67] on icon at bounding box center [247, 62] width 23 height 23
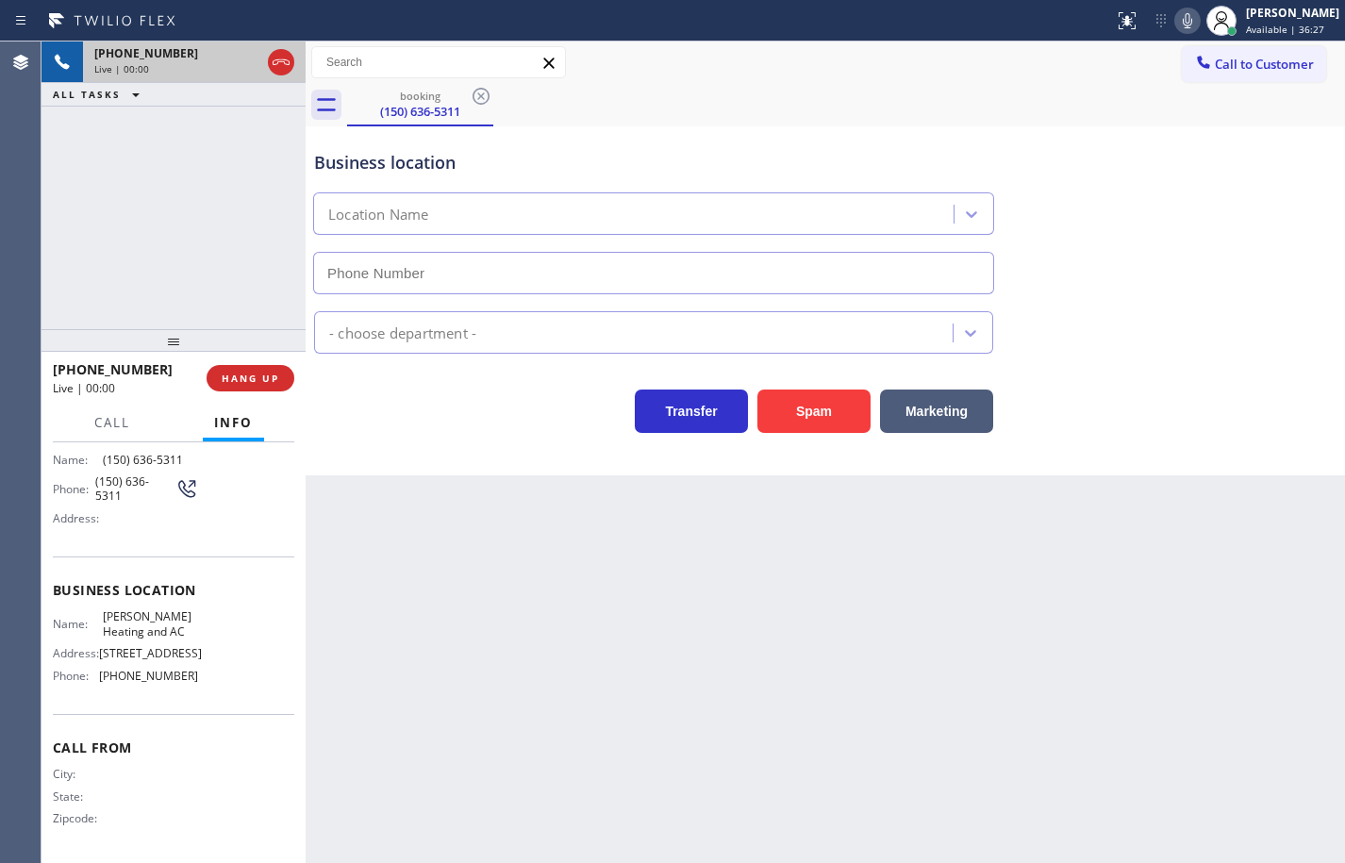
type input "[PHONE_NUMBER]"
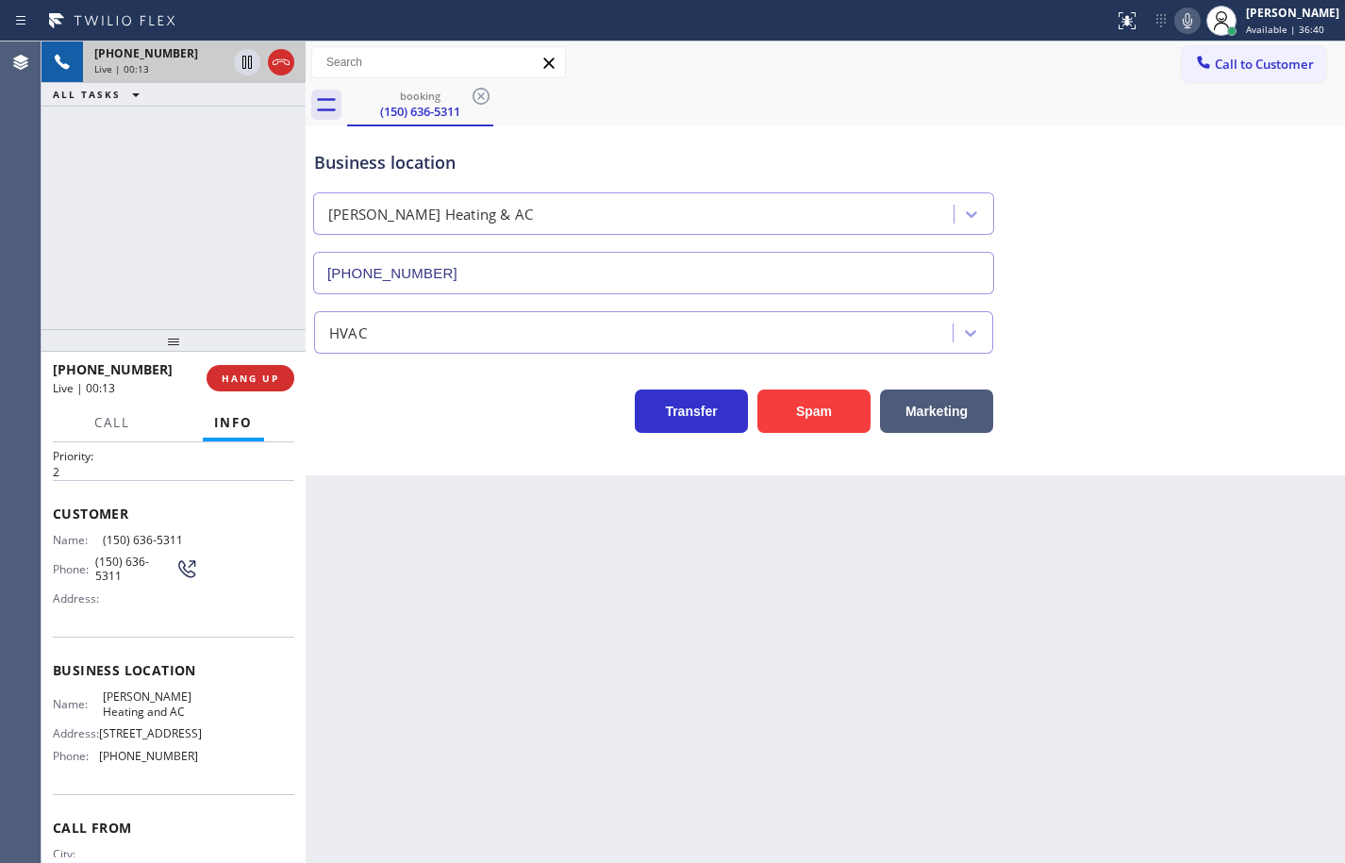
click at [195, 771] on div "Name: [PERSON_NAME] Heating and AC Address: [STREET_ADDRESS] Phone: [PHONE_NUMB…" at bounding box center [173, 730] width 241 height 81
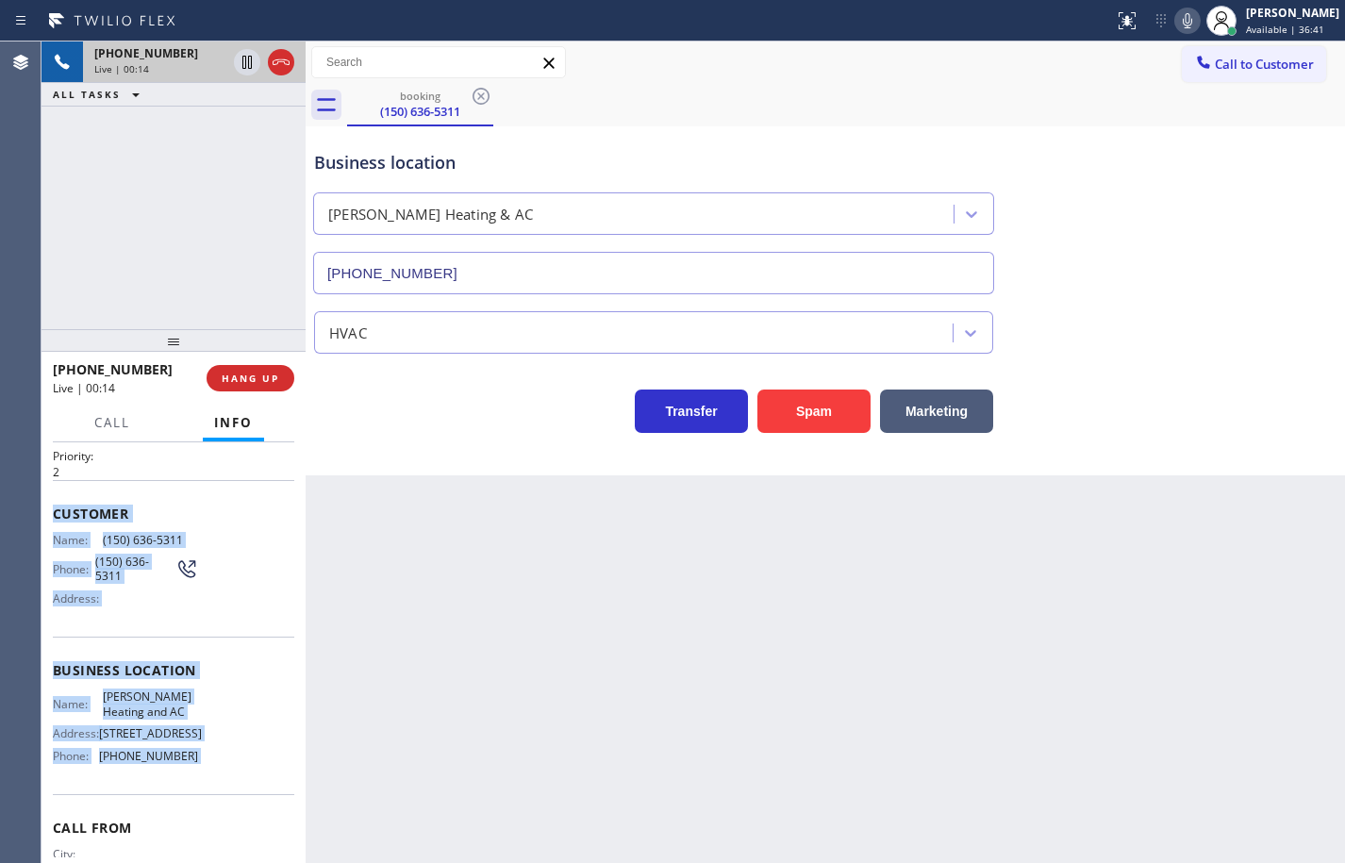
drag, startPoint x: 195, startPoint y: 777, endPoint x: 60, endPoint y: 511, distance: 298.3
click at [60, 511] on div "Context Queue: [Test] All Priority: 2 Customer Name: [PHONE_NUMBER] Phone: [PHO…" at bounding box center [173, 669] width 241 height 538
copy div "Customer Name: [PHONE_NUMBER] Phone: [PHONE_NUMBER] Address: Business location …"
click at [1176, 23] on icon at bounding box center [1187, 20] width 23 height 23
click at [1181, 23] on rect at bounding box center [1187, 18] width 13 height 13
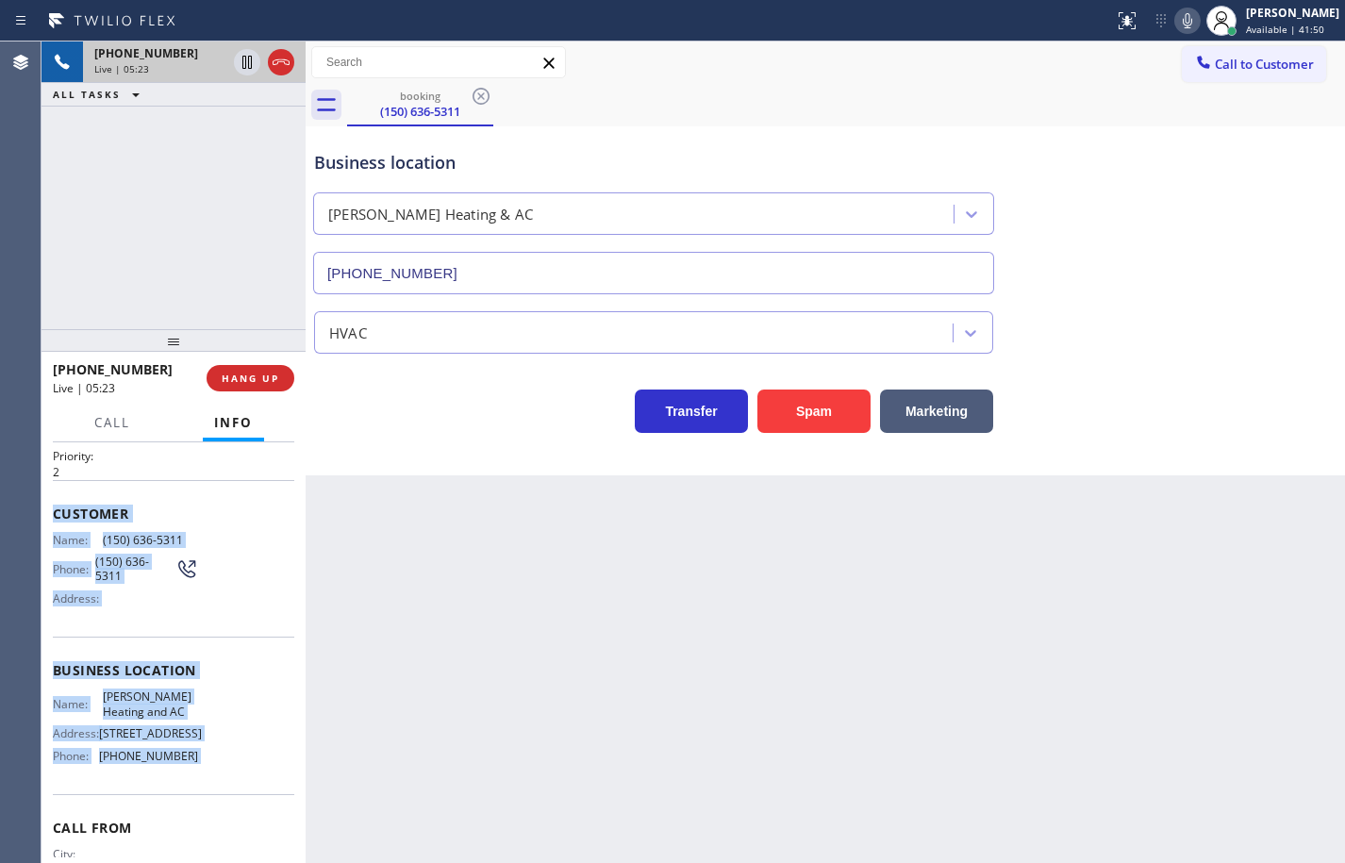
scroll to position [0, 0]
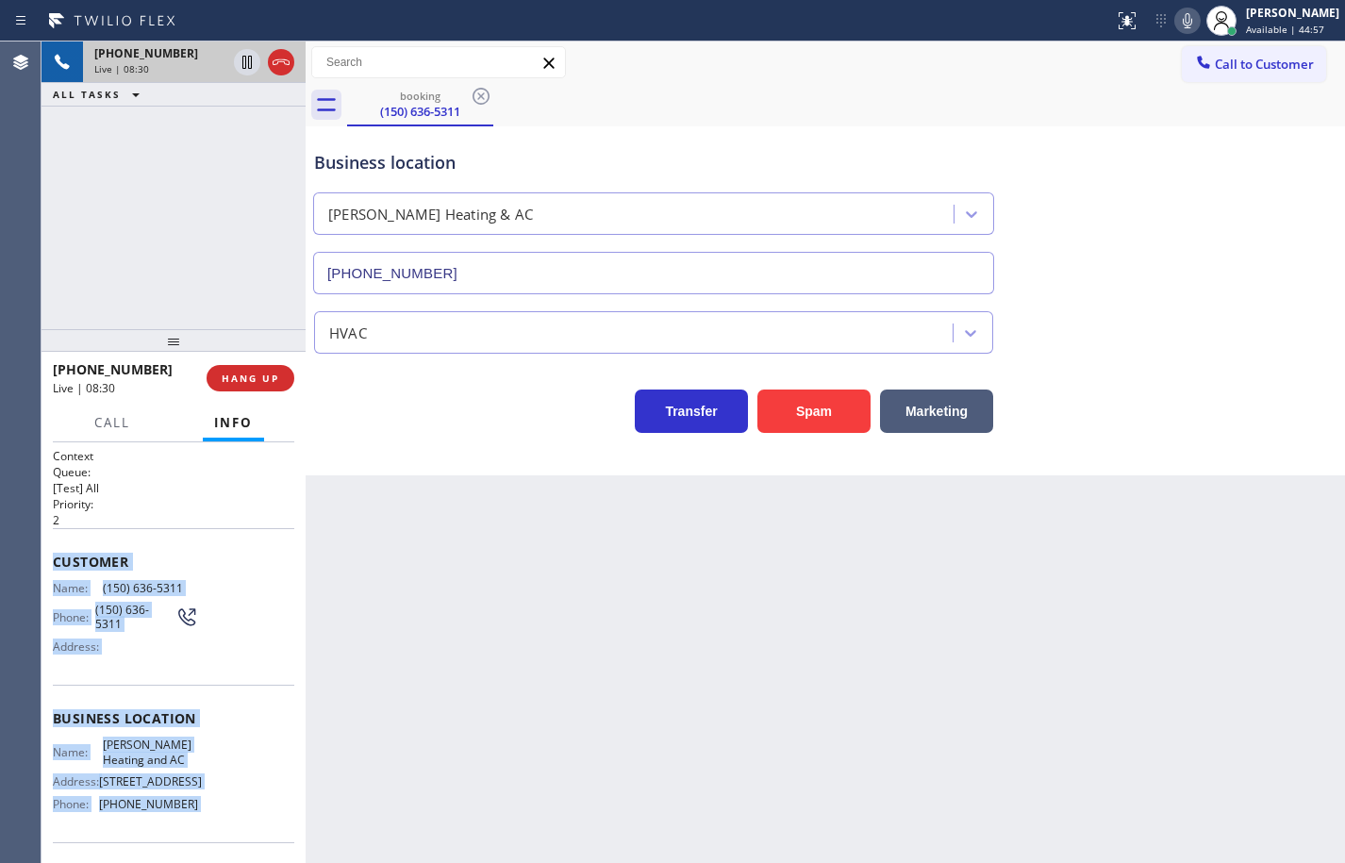
click at [1176, 12] on icon at bounding box center [1187, 20] width 23 height 23
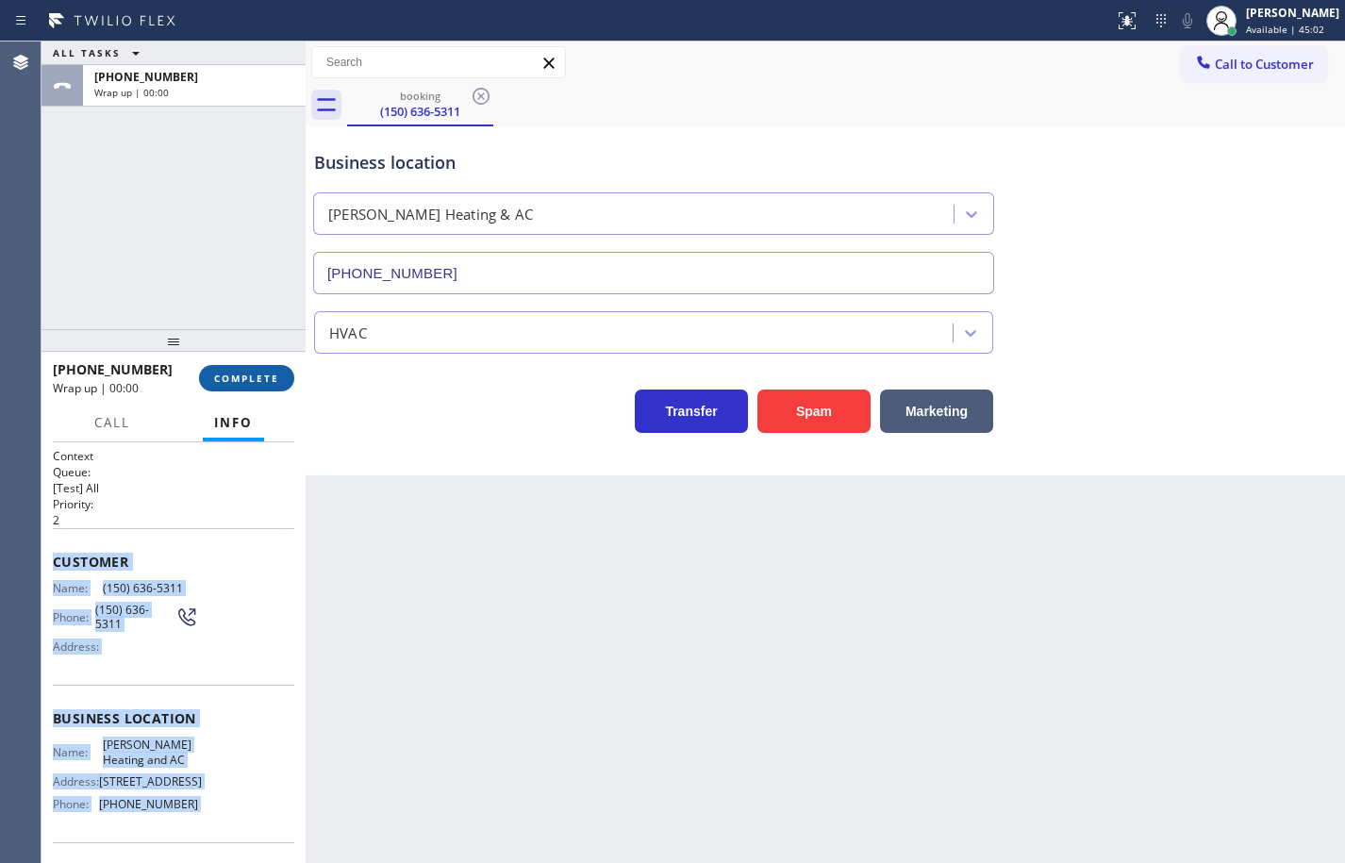
click at [236, 382] on span "COMPLETE" at bounding box center [246, 378] width 65 height 13
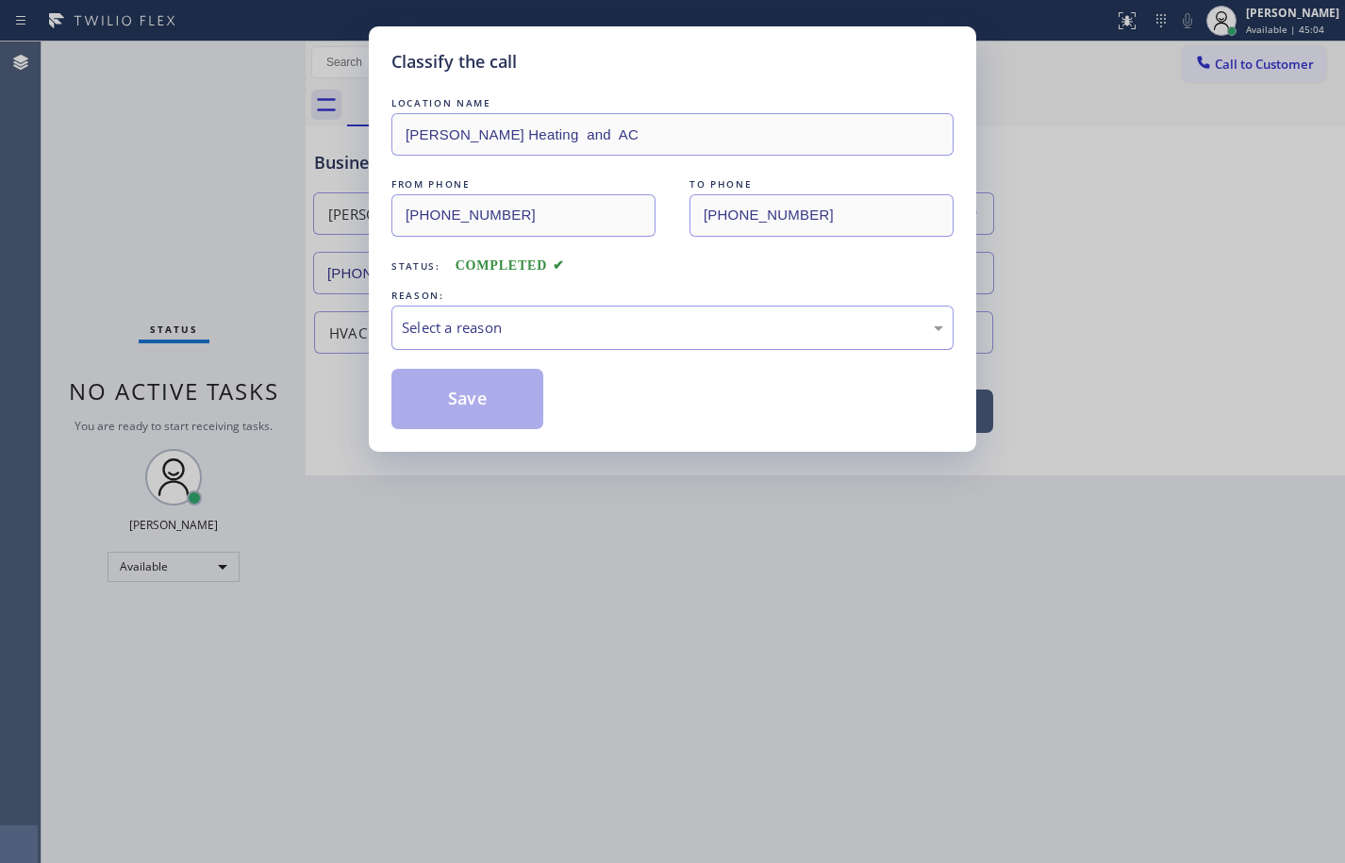
click at [473, 326] on div "Select a reason" at bounding box center [672, 328] width 541 height 22
click at [477, 401] on button "Save" at bounding box center [467, 399] width 152 height 60
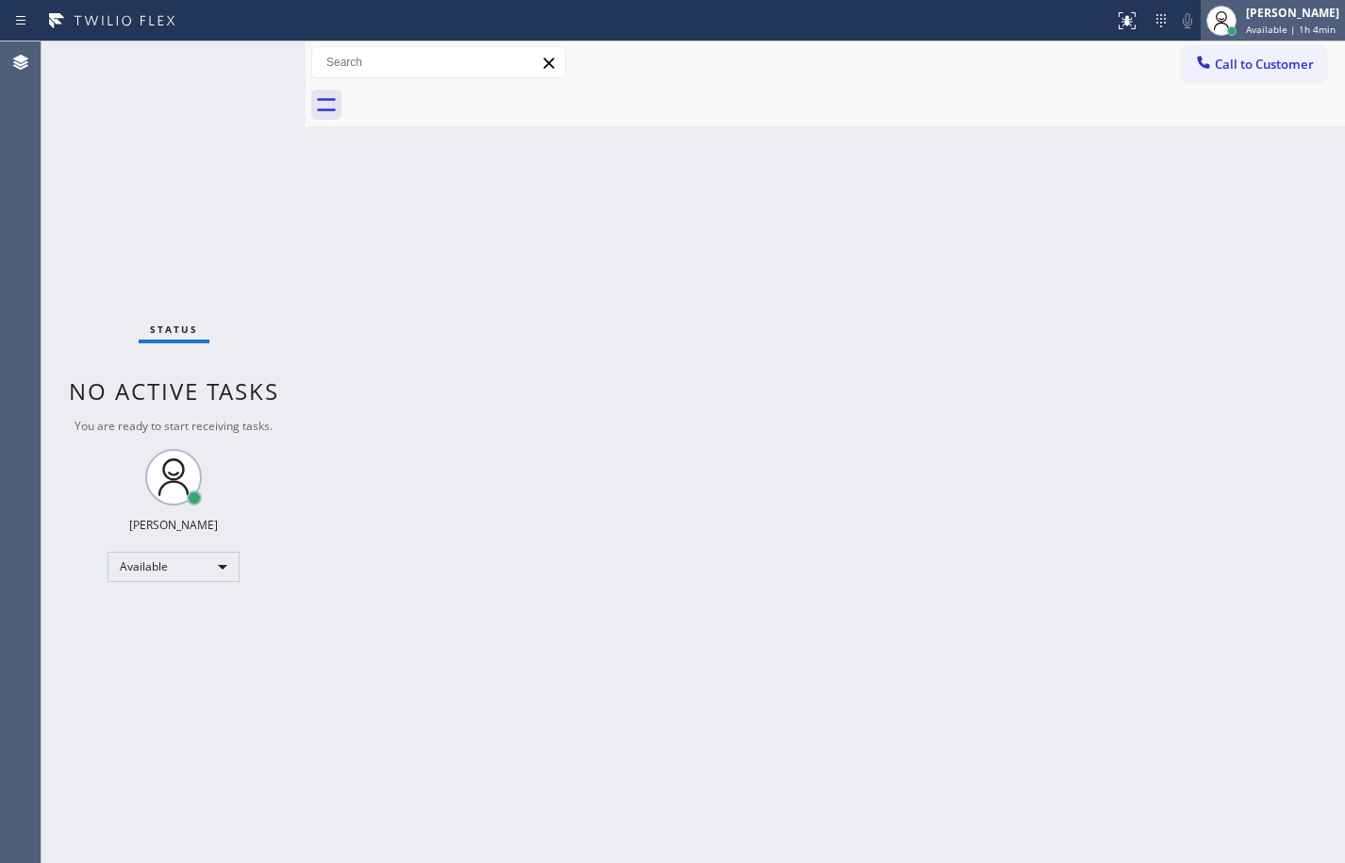
click at [1291, 35] on span "Available | 1h 4min" at bounding box center [1291, 29] width 90 height 13
click at [212, 255] on div "Status No active tasks You are ready to start receiving tasks. [PERSON_NAME] Av…" at bounding box center [174, 453] width 264 height 822
click at [1284, 17] on div "[PERSON_NAME]" at bounding box center [1292, 13] width 93 height 16
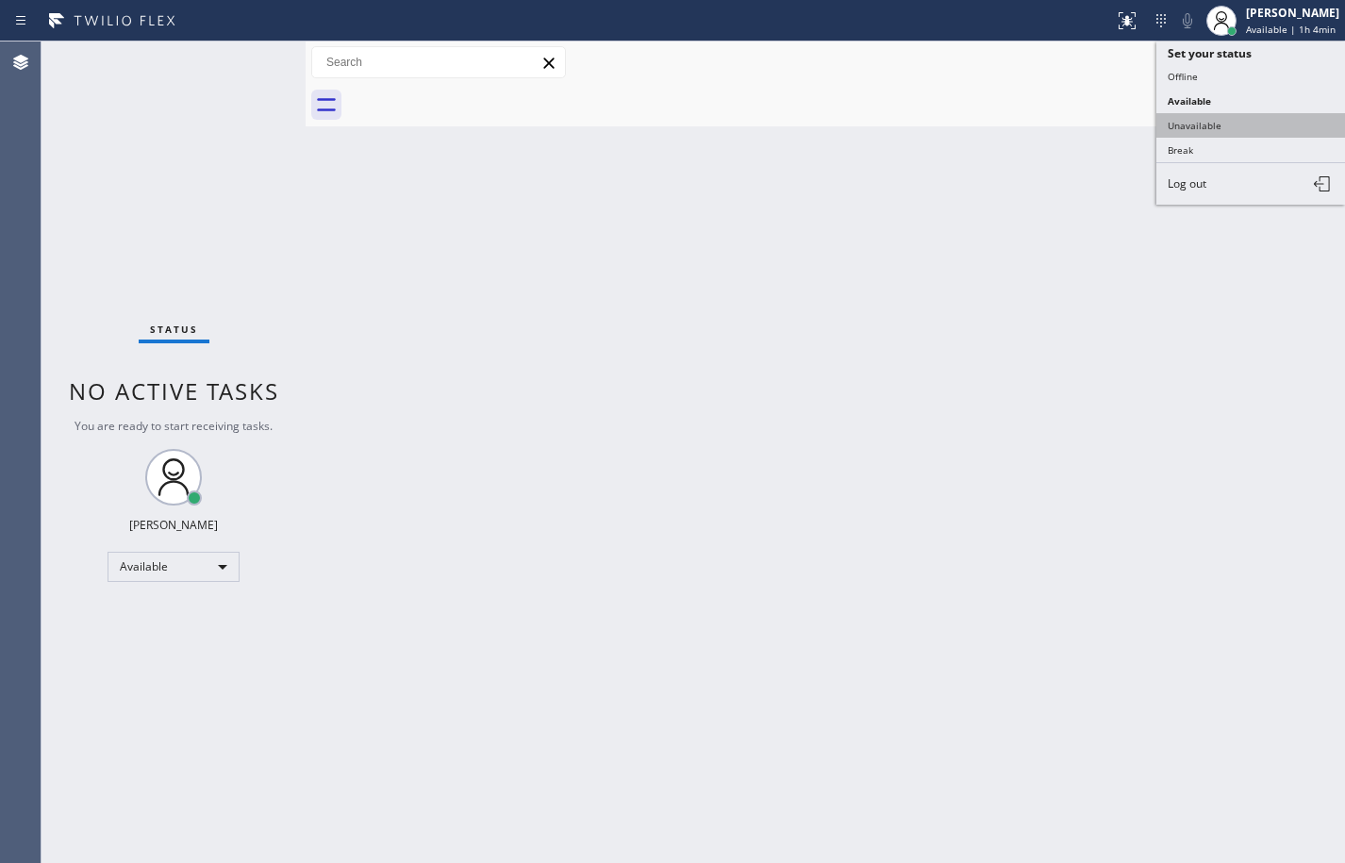
click at [1250, 123] on button "Unavailable" at bounding box center [1250, 125] width 189 height 25
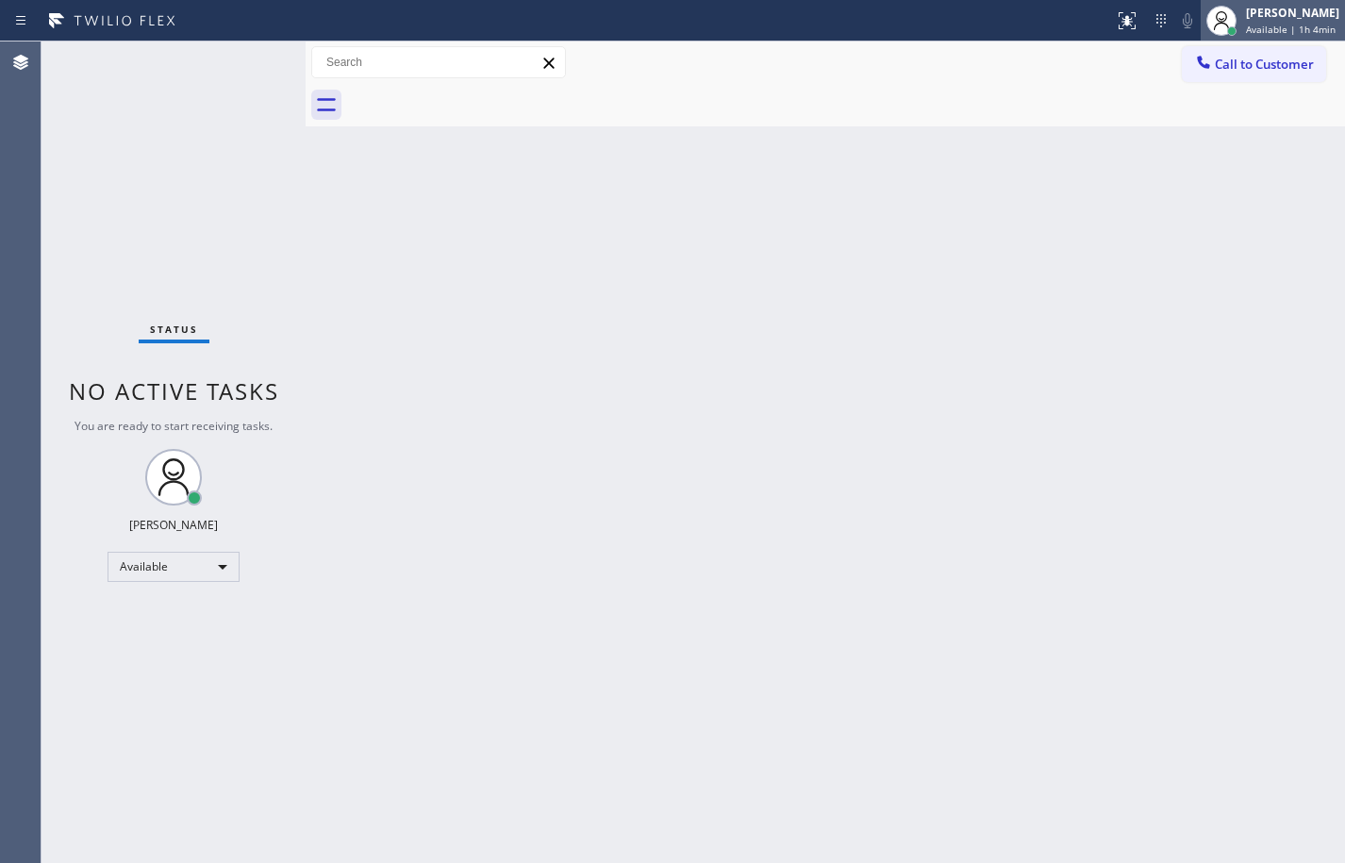
click at [1271, 32] on span "Available | 1h 4min" at bounding box center [1291, 29] width 90 height 13
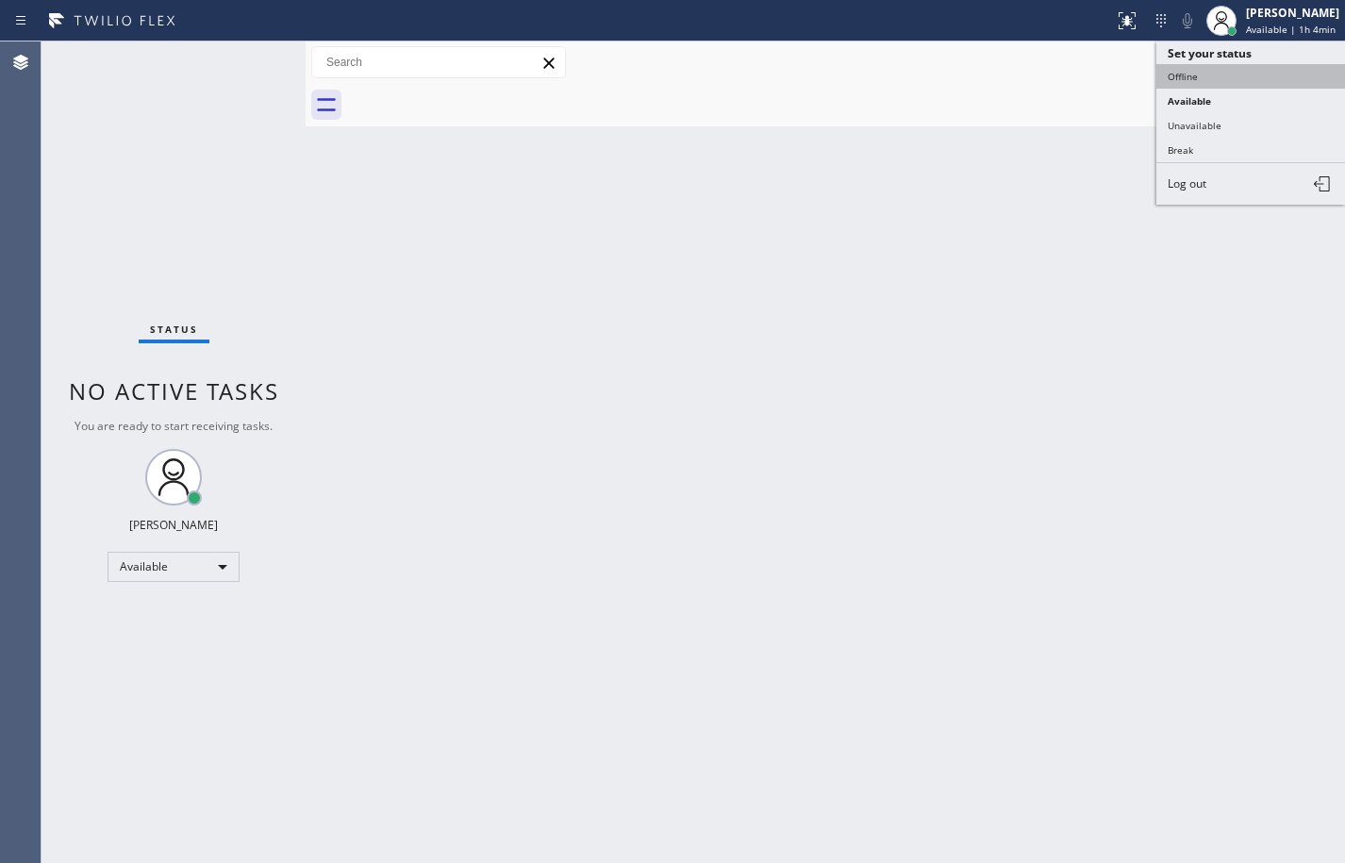
click at [1216, 78] on button "Offline" at bounding box center [1250, 76] width 189 height 25
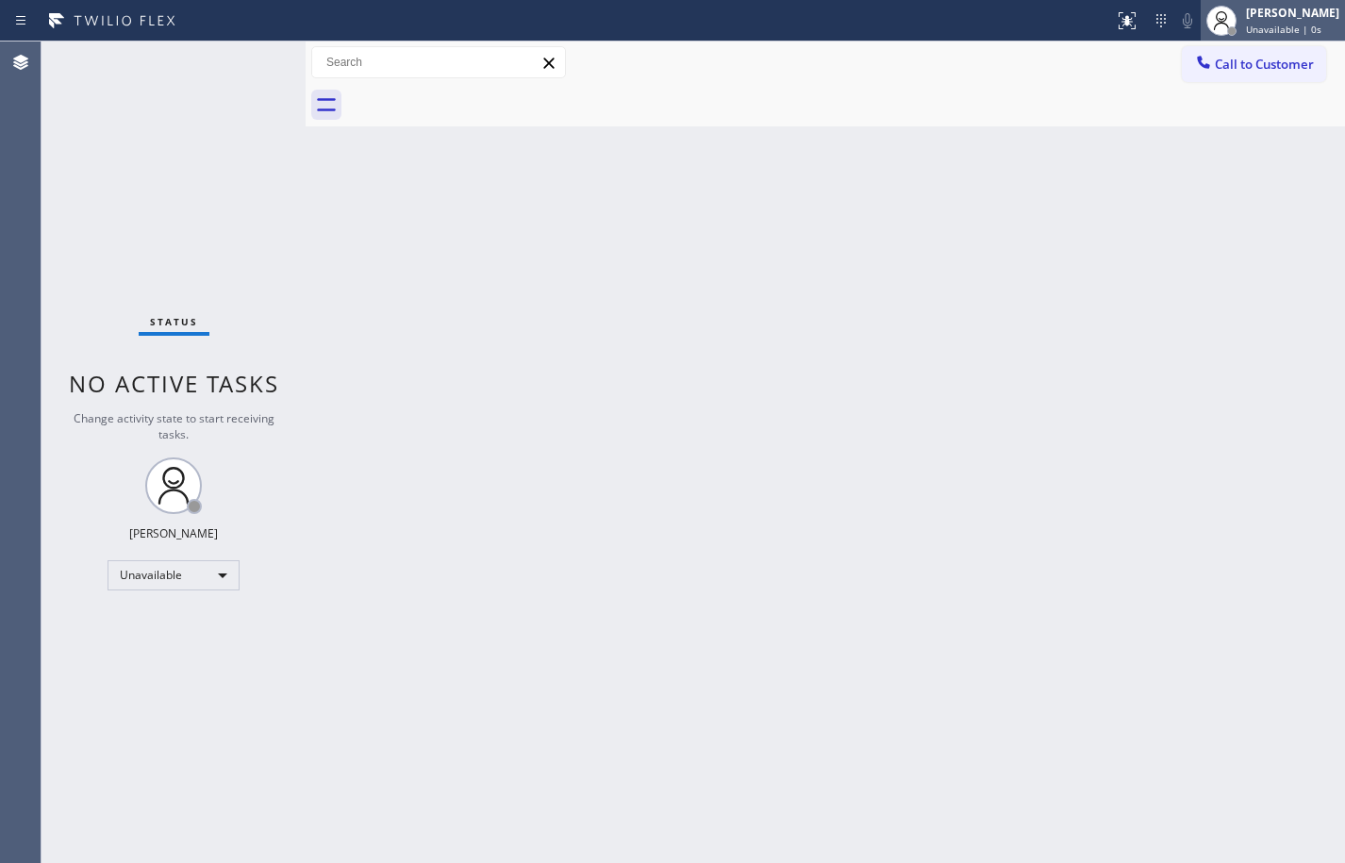
click at [1252, 40] on div "[PERSON_NAME] Unavailable | 0s" at bounding box center [1273, 21] width 144 height 42
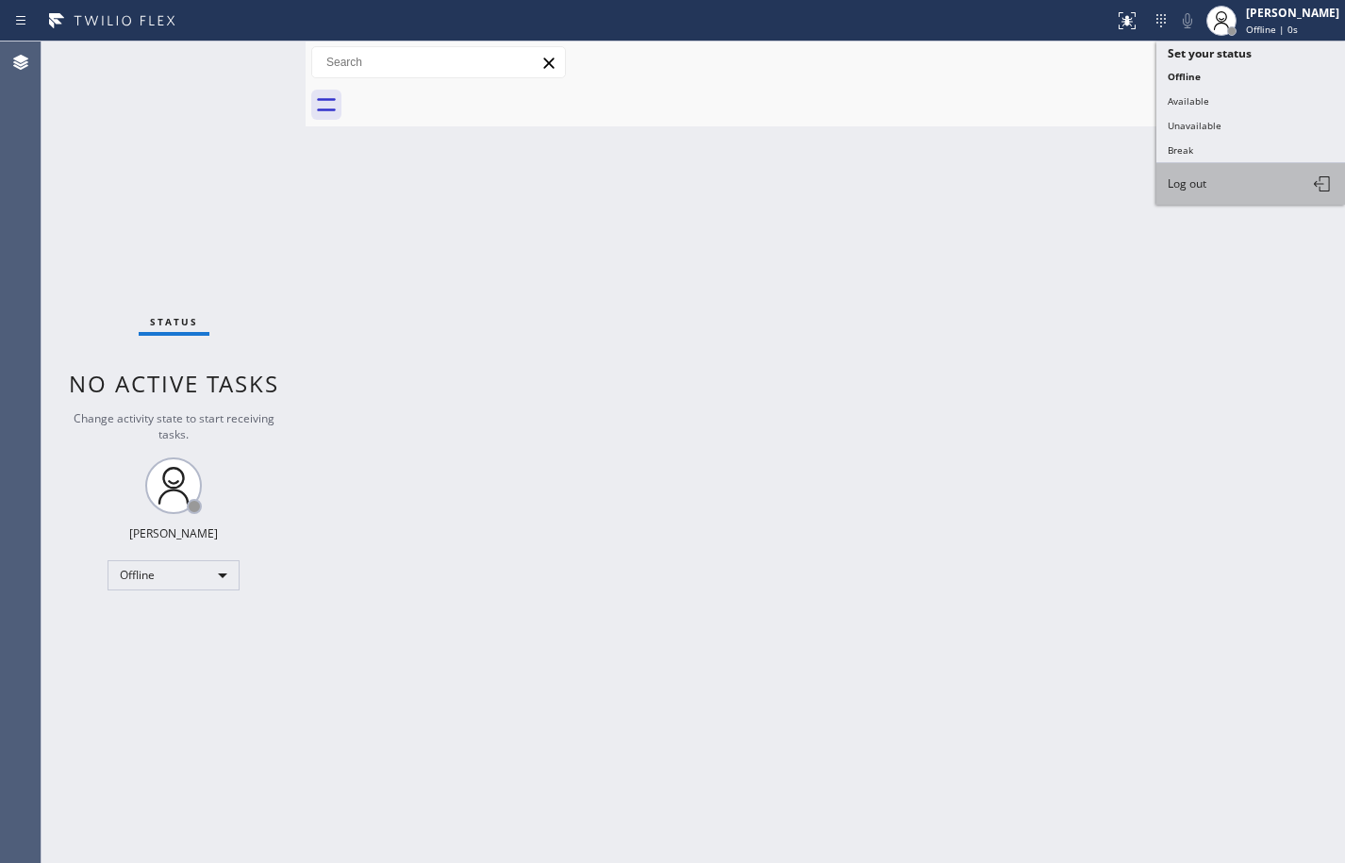
click at [1245, 180] on button "Log out" at bounding box center [1250, 184] width 189 height 42
